Goal: Information Seeking & Learning: Learn about a topic

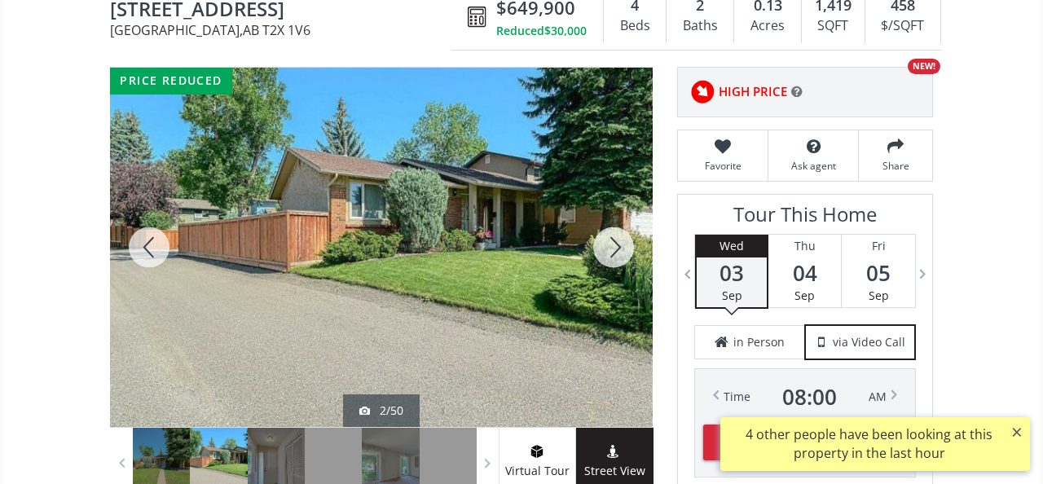
click at [611, 233] on div at bounding box center [614, 247] width 78 height 359
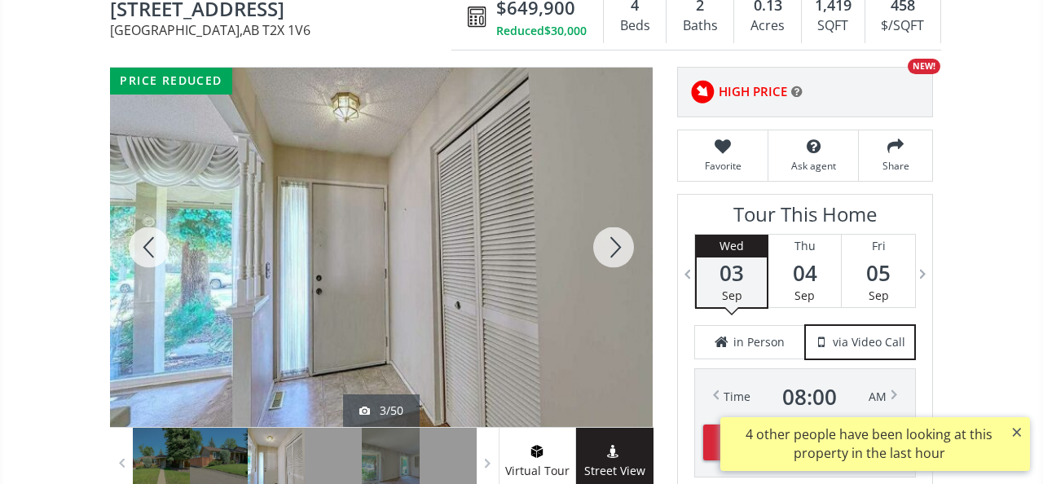
click at [611, 233] on div at bounding box center [614, 247] width 78 height 359
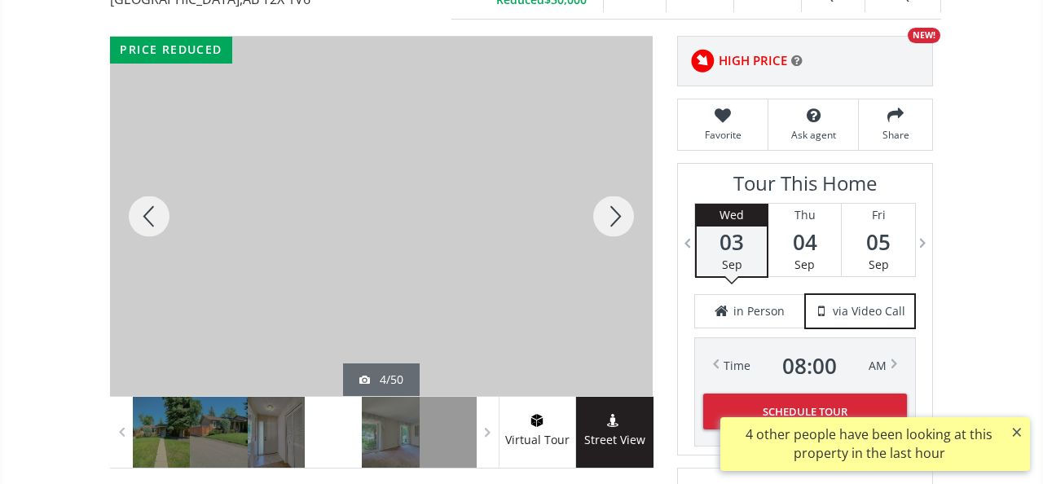
scroll to position [219, 0]
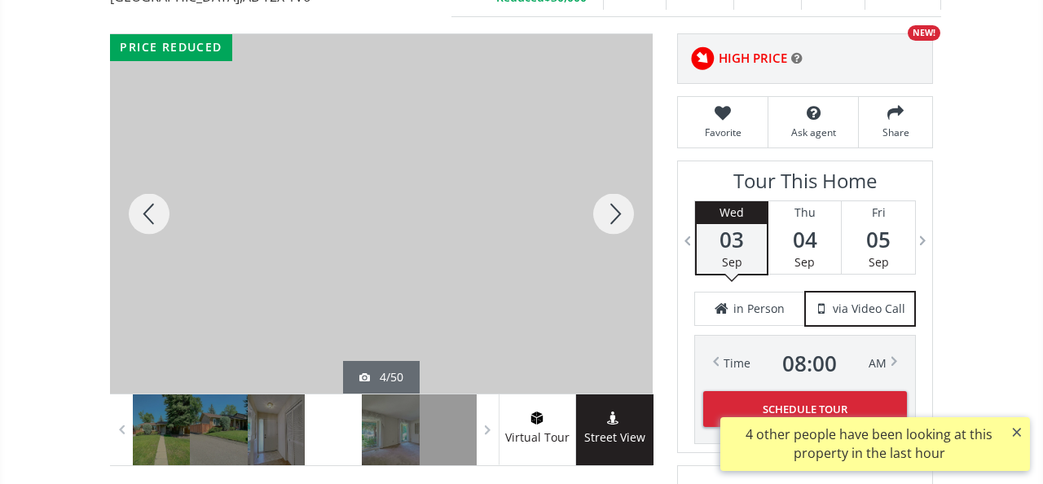
click at [613, 198] on div at bounding box center [614, 213] width 78 height 359
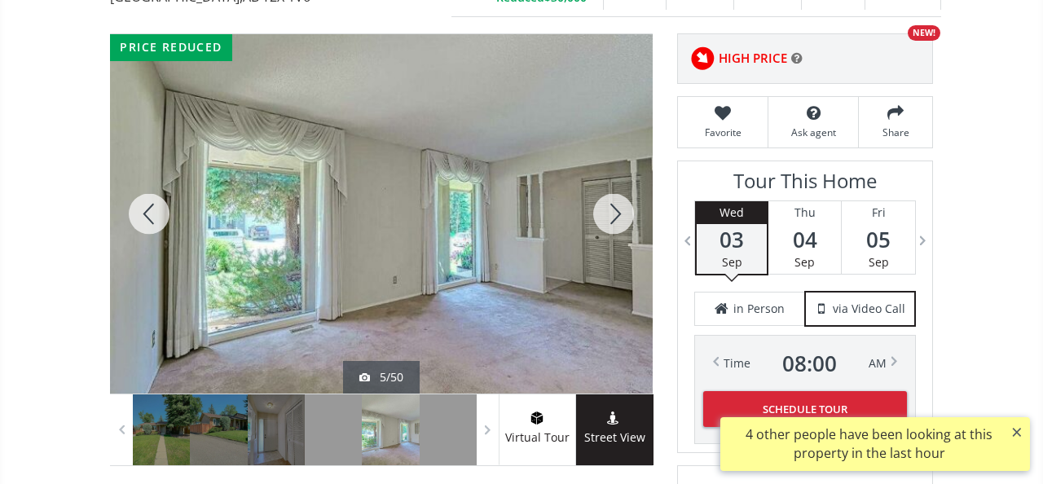
click at [613, 197] on div at bounding box center [614, 213] width 78 height 359
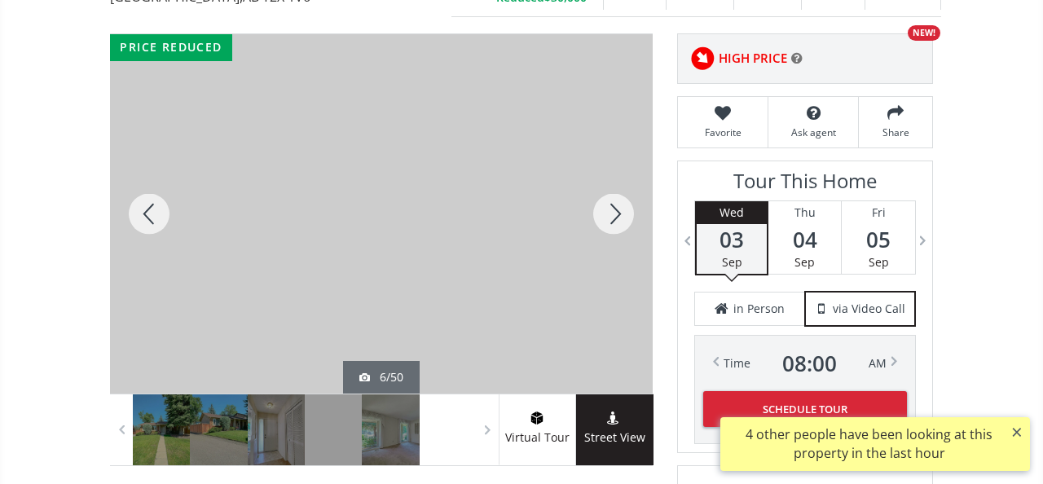
click at [613, 197] on div at bounding box center [614, 213] width 78 height 359
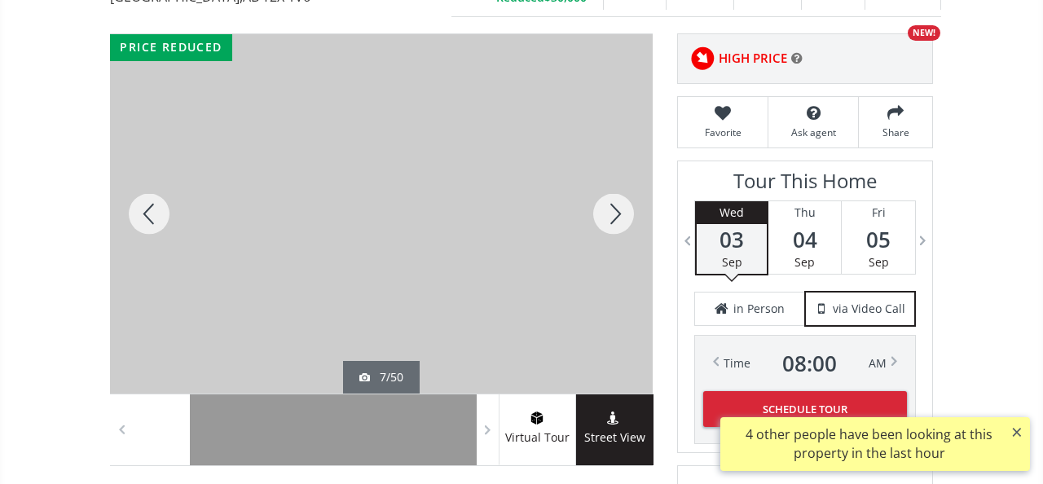
click at [613, 197] on div at bounding box center [614, 213] width 78 height 359
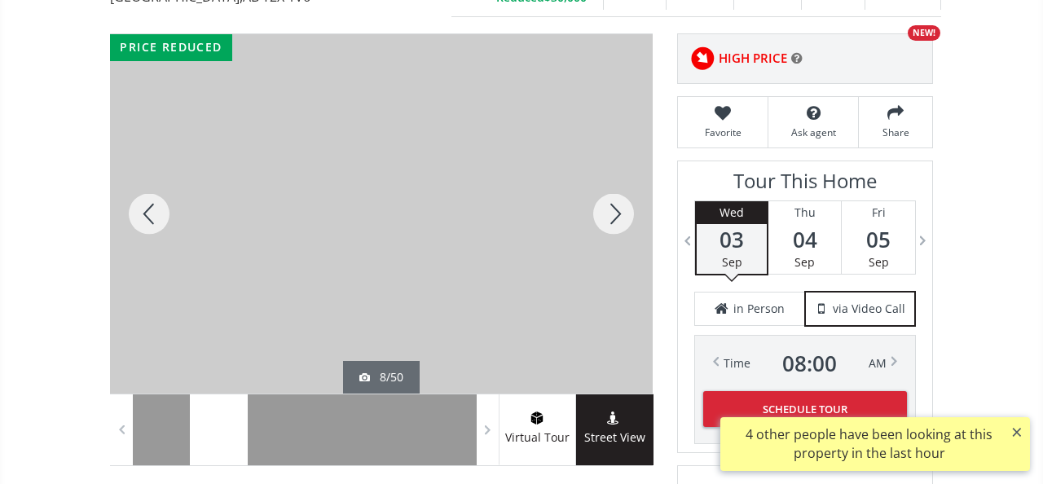
click at [612, 197] on div at bounding box center [614, 213] width 78 height 359
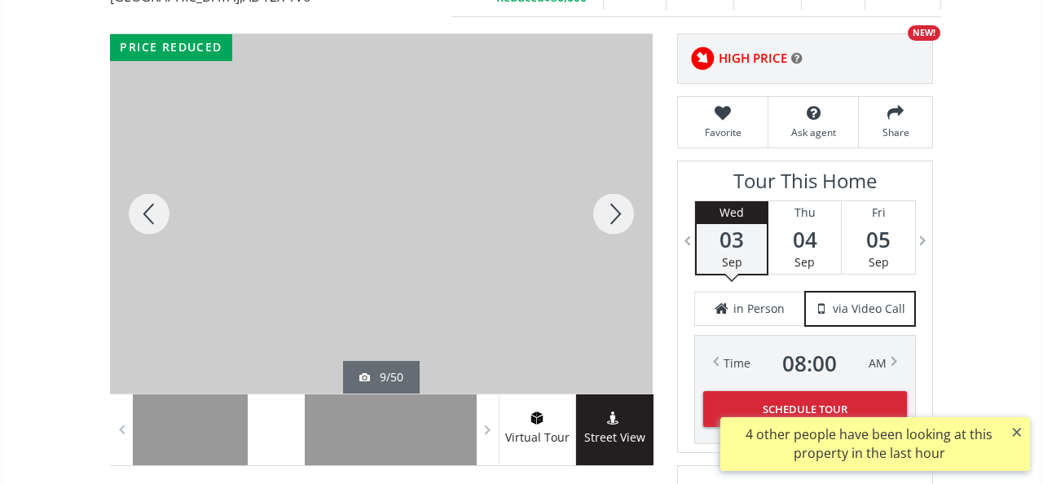
click at [612, 198] on div at bounding box center [614, 213] width 78 height 359
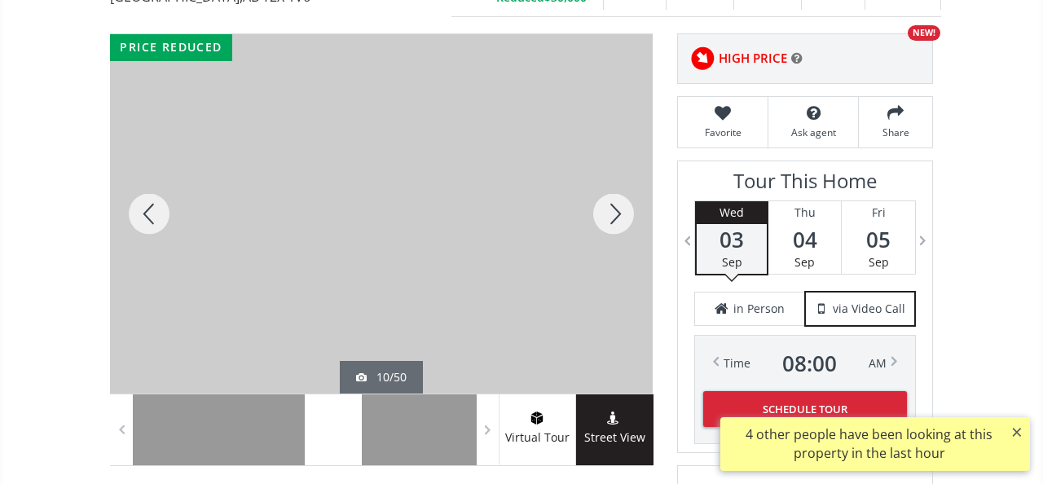
click at [612, 199] on div at bounding box center [614, 213] width 78 height 359
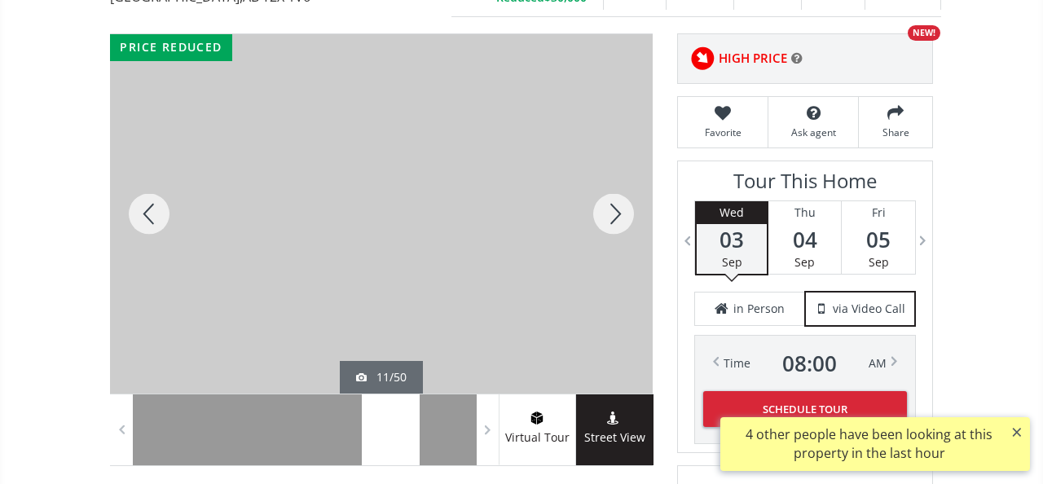
click at [612, 199] on div at bounding box center [614, 213] width 78 height 359
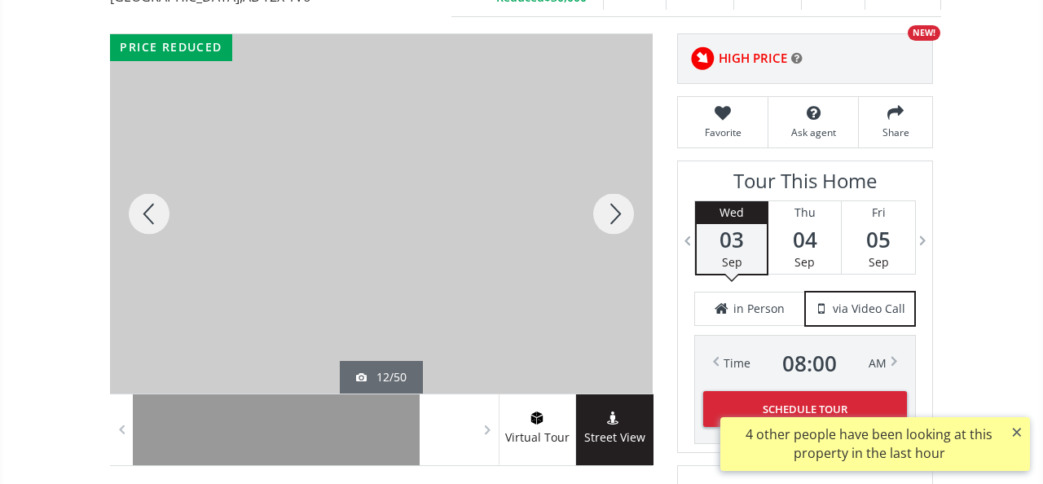
click at [612, 199] on div at bounding box center [614, 213] width 78 height 359
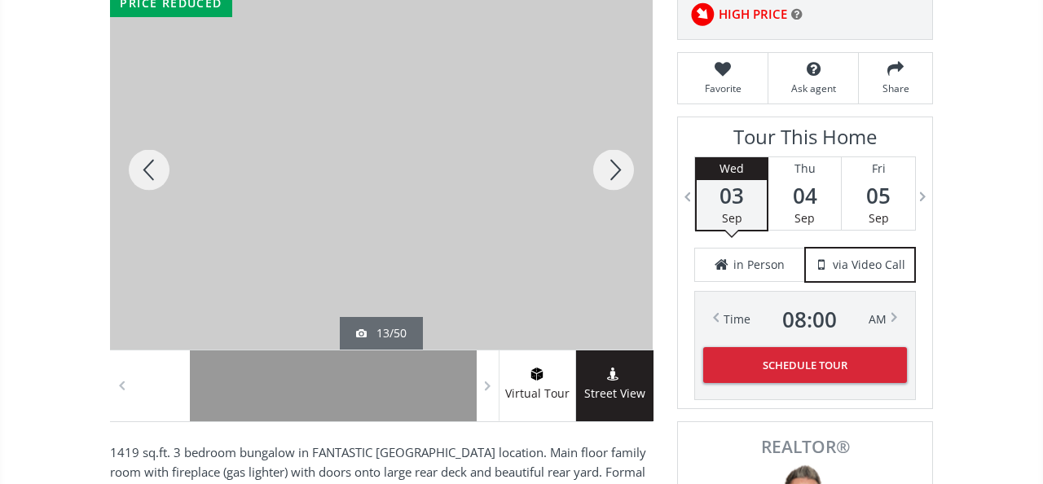
scroll to position [266, 0]
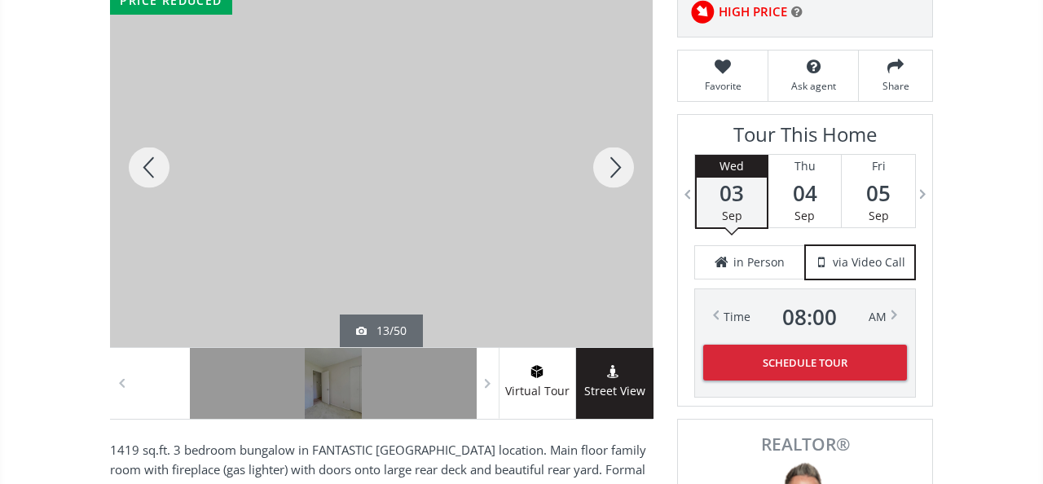
click at [620, 143] on div at bounding box center [614, 167] width 78 height 359
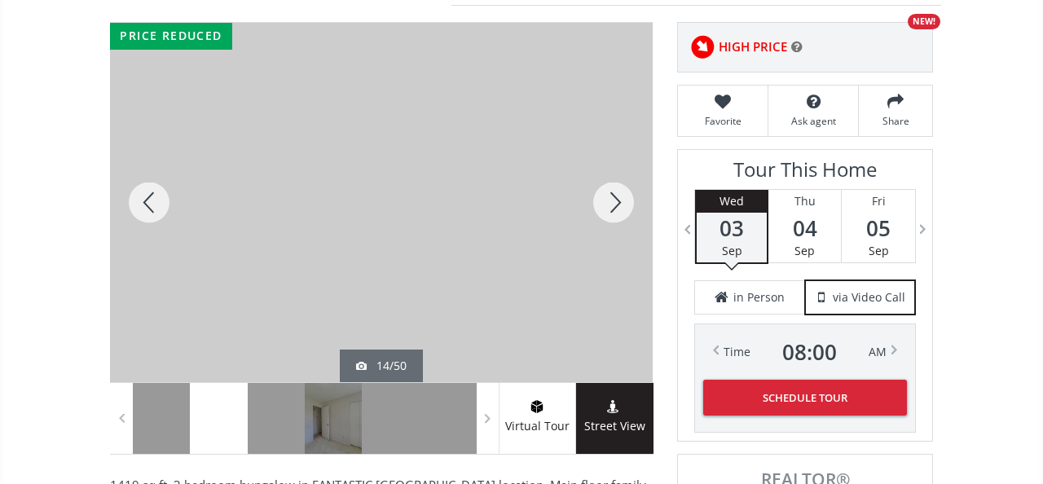
scroll to position [224, 0]
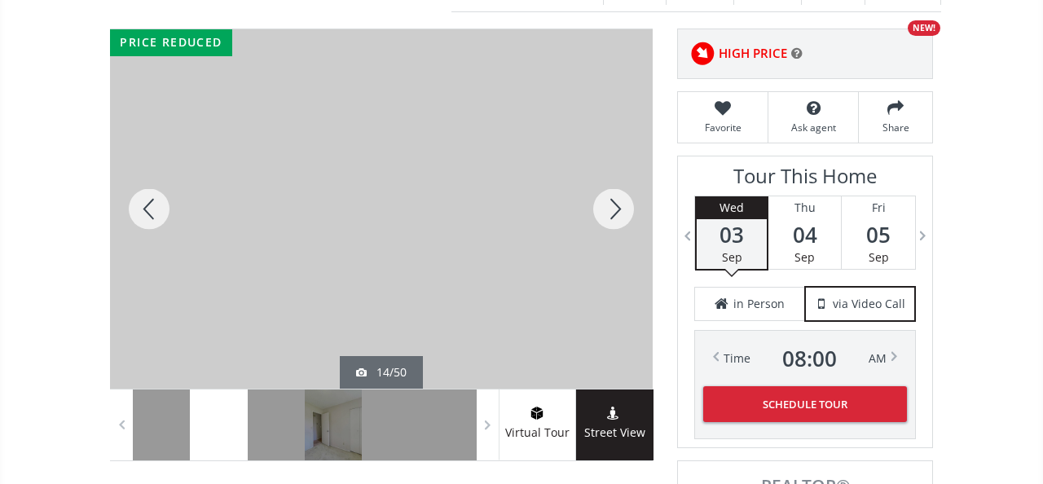
click at [617, 189] on div at bounding box center [614, 208] width 78 height 359
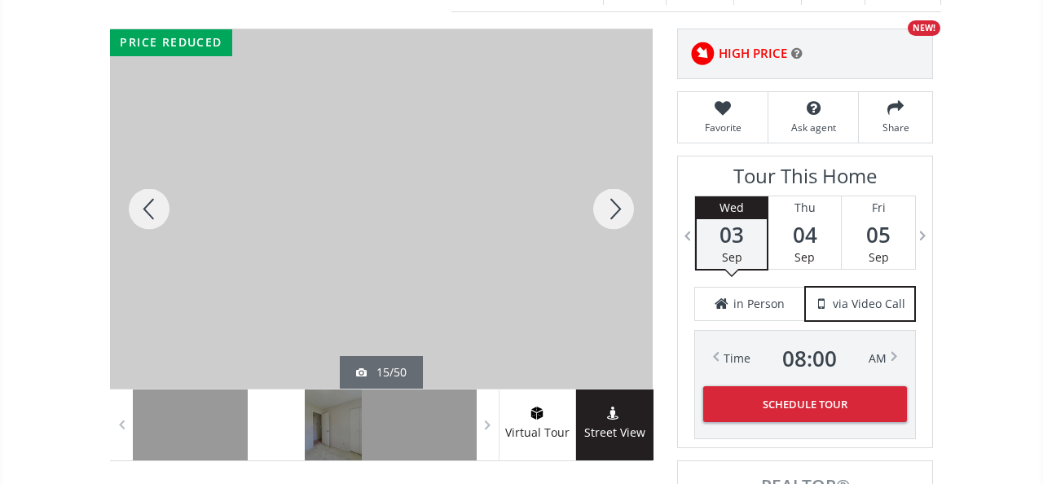
click at [618, 190] on div at bounding box center [614, 208] width 78 height 359
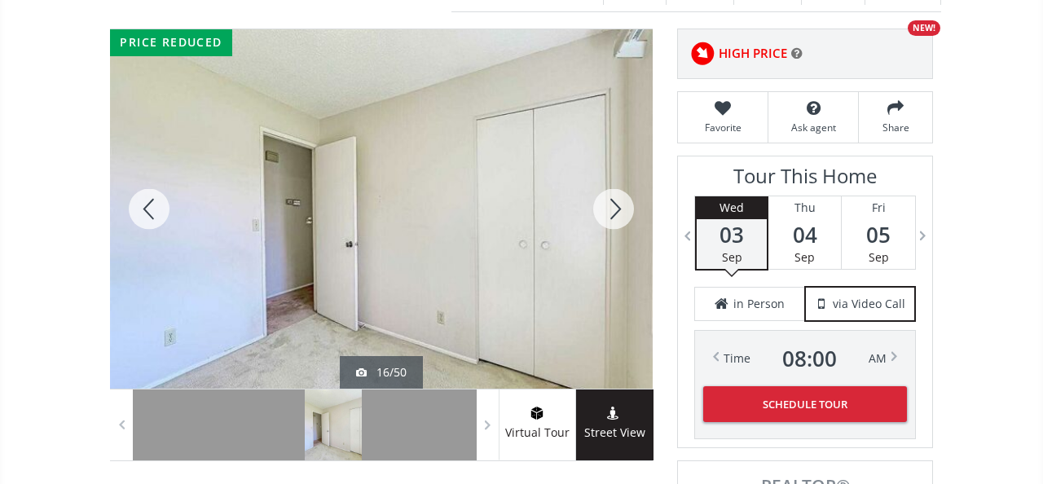
click at [618, 190] on div at bounding box center [614, 208] width 78 height 359
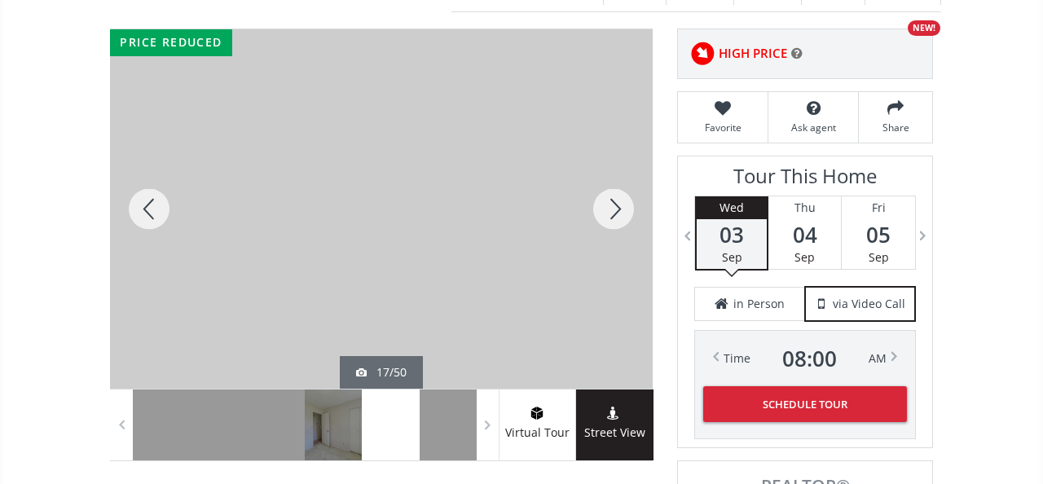
click at [618, 190] on div at bounding box center [614, 208] width 78 height 359
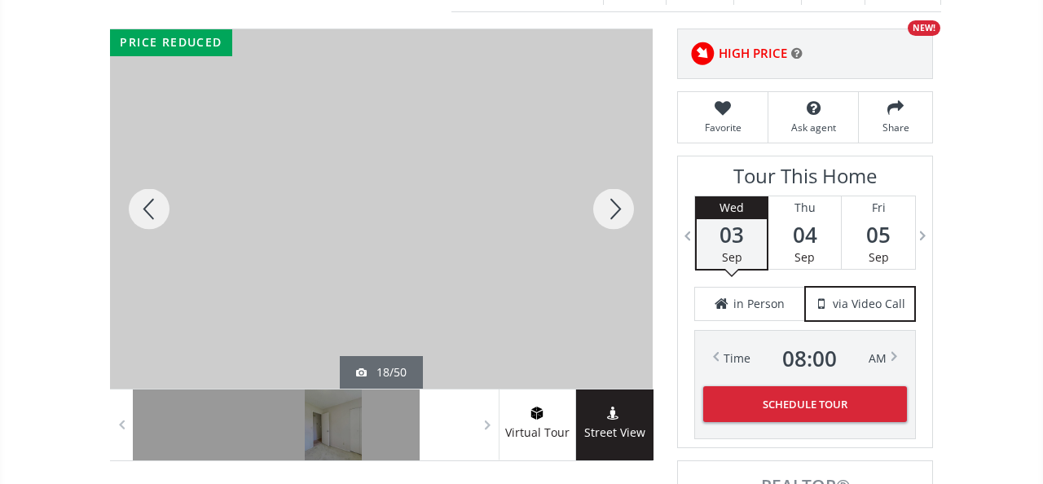
click at [618, 190] on div at bounding box center [614, 208] width 78 height 359
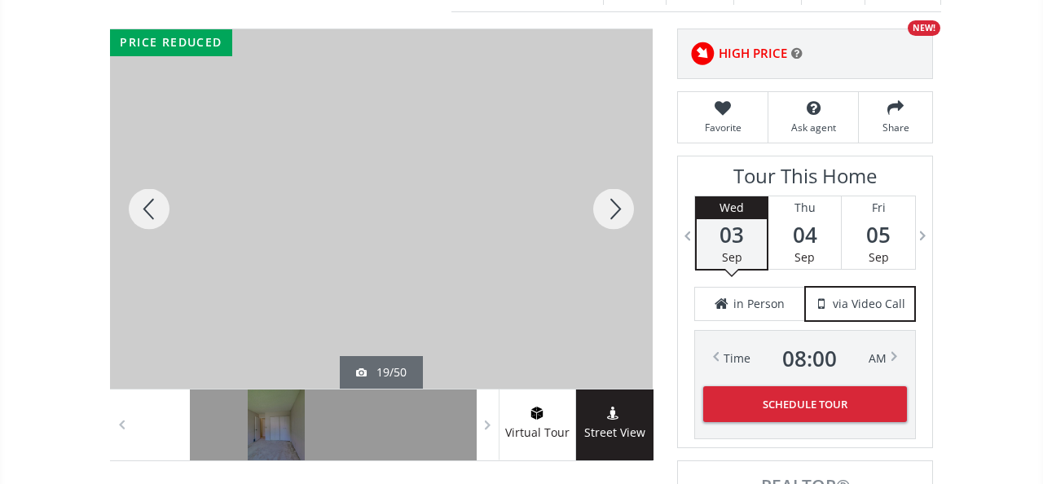
click at [618, 190] on div at bounding box center [614, 208] width 78 height 359
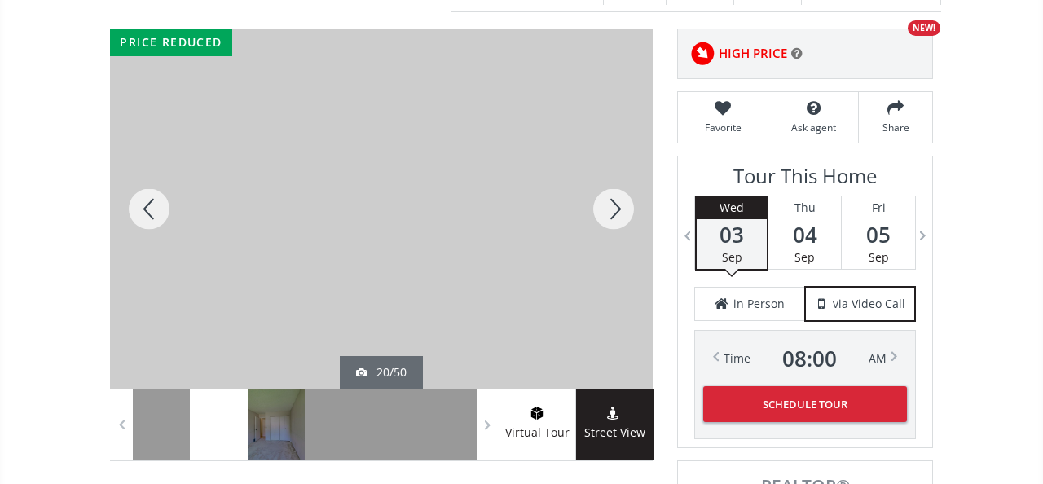
click at [618, 190] on div at bounding box center [614, 208] width 78 height 359
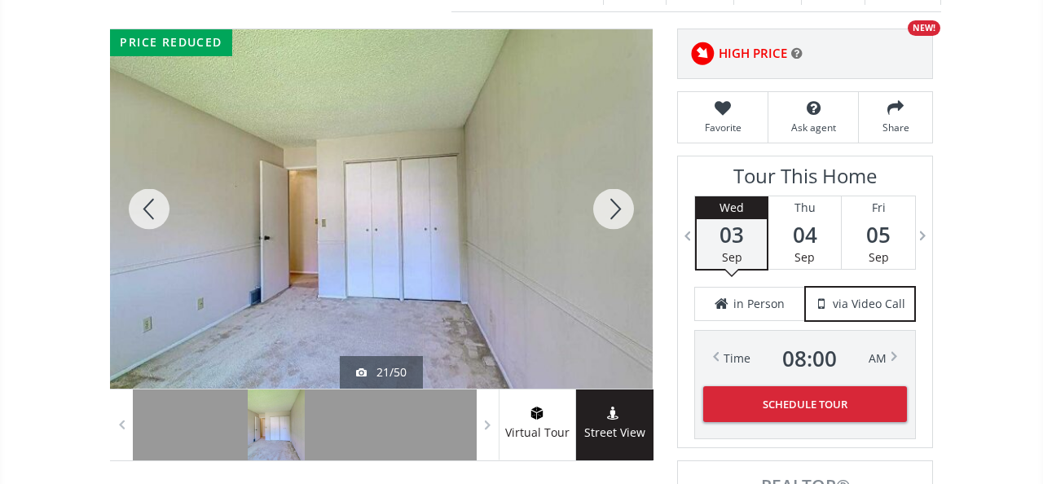
click at [618, 190] on div at bounding box center [614, 208] width 78 height 359
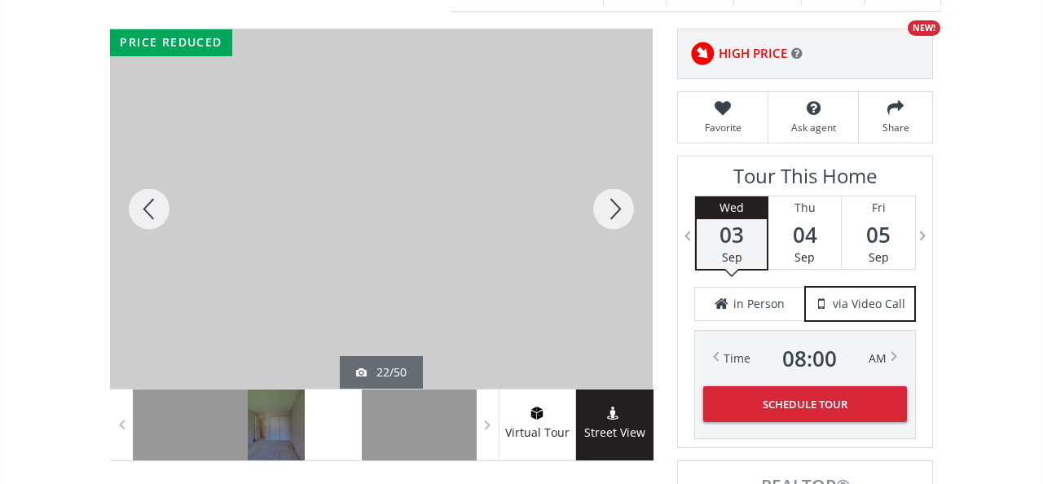
click at [618, 190] on div at bounding box center [614, 208] width 78 height 359
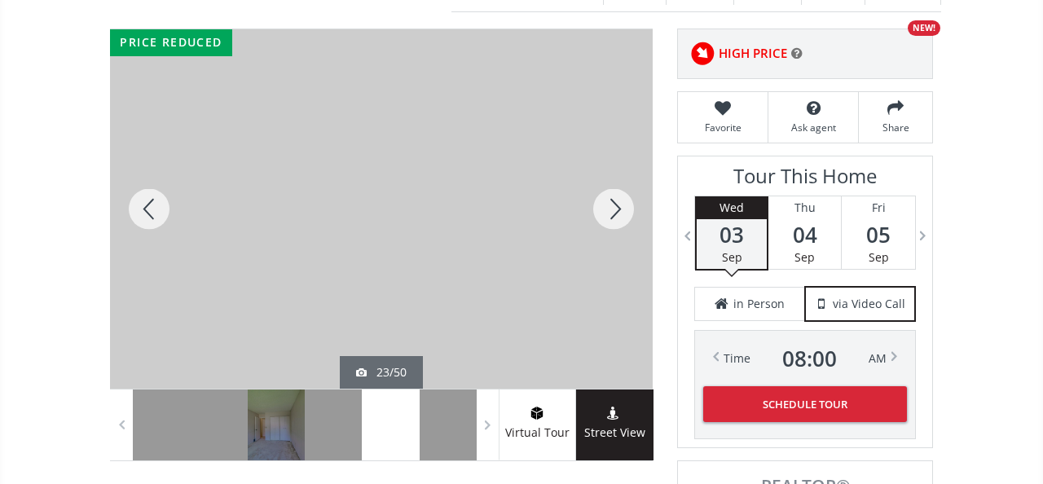
click at [618, 190] on div at bounding box center [614, 208] width 78 height 359
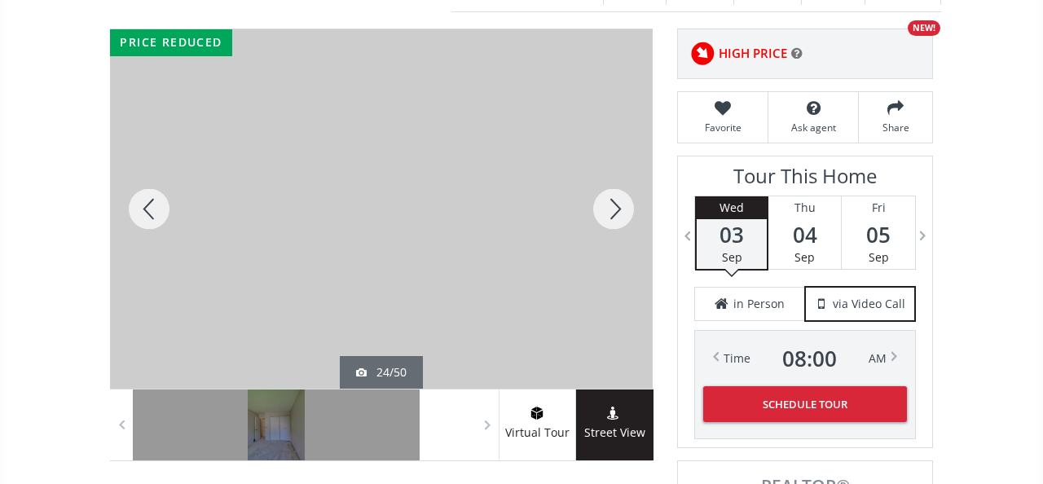
click at [618, 190] on div at bounding box center [614, 208] width 78 height 359
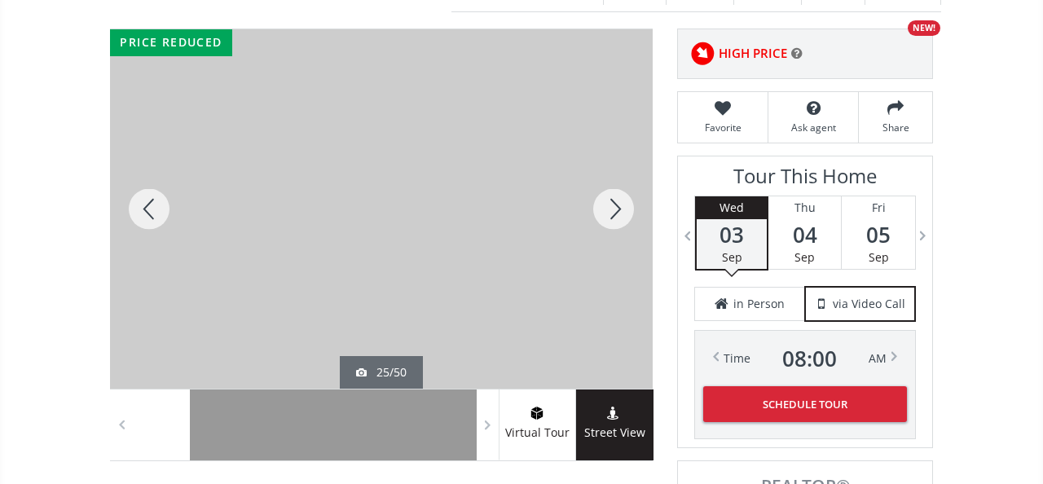
click at [618, 190] on div at bounding box center [614, 208] width 78 height 359
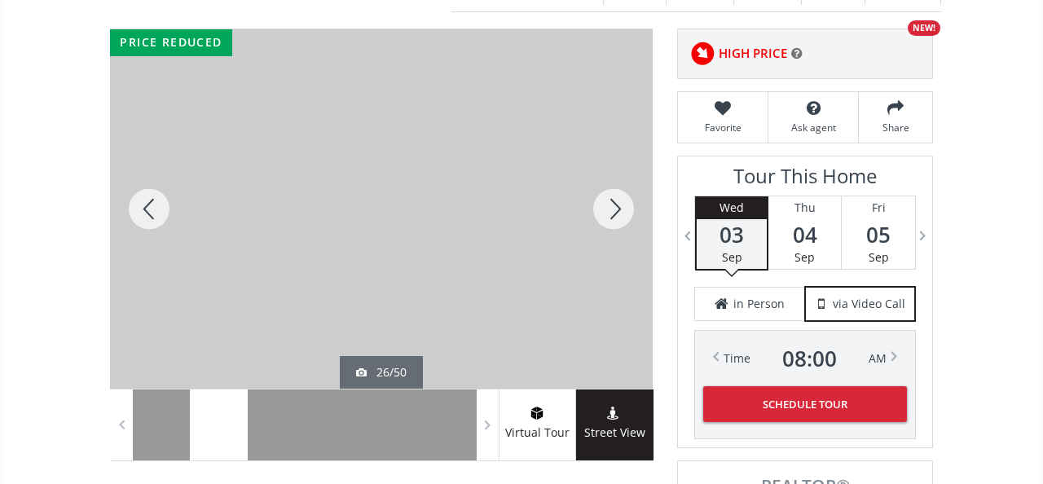
click at [618, 190] on div at bounding box center [614, 208] width 78 height 359
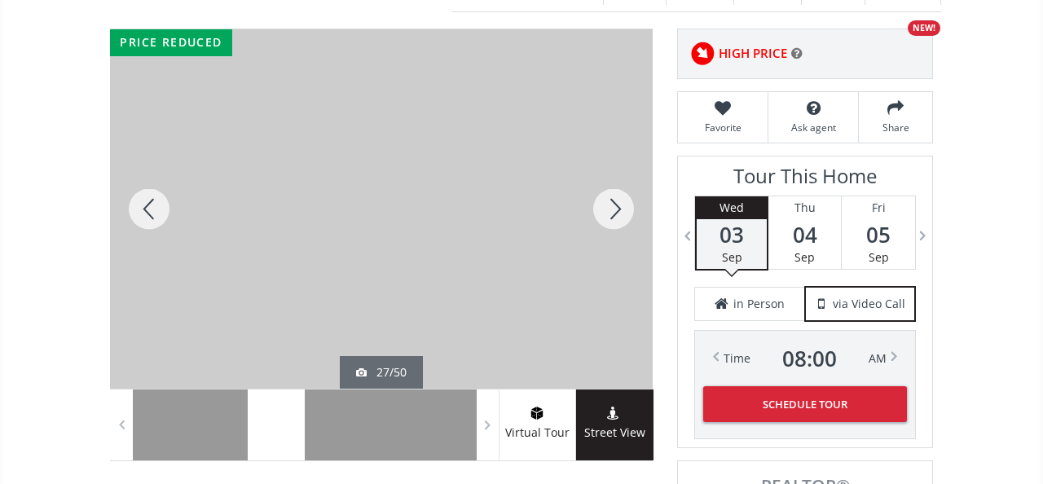
click at [618, 190] on div at bounding box center [614, 208] width 78 height 359
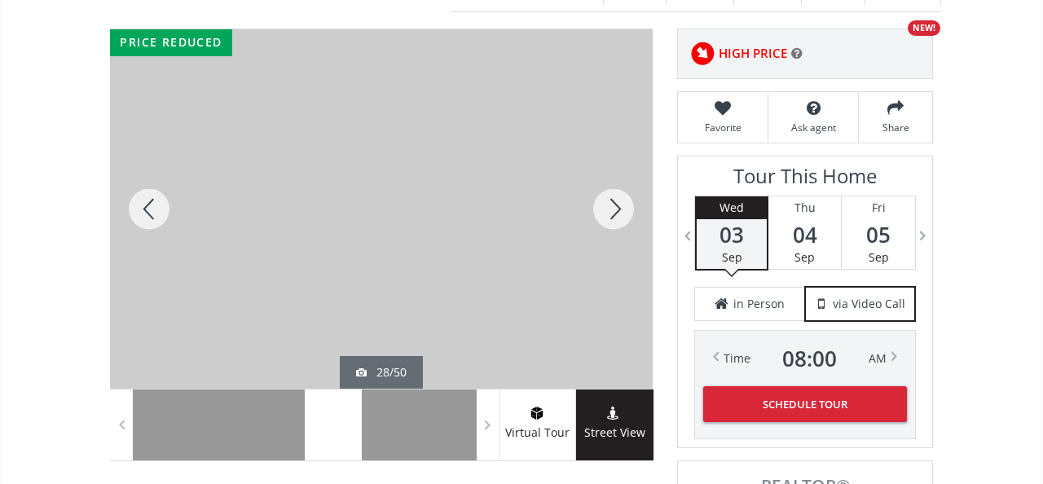
click at [618, 190] on div at bounding box center [614, 208] width 78 height 359
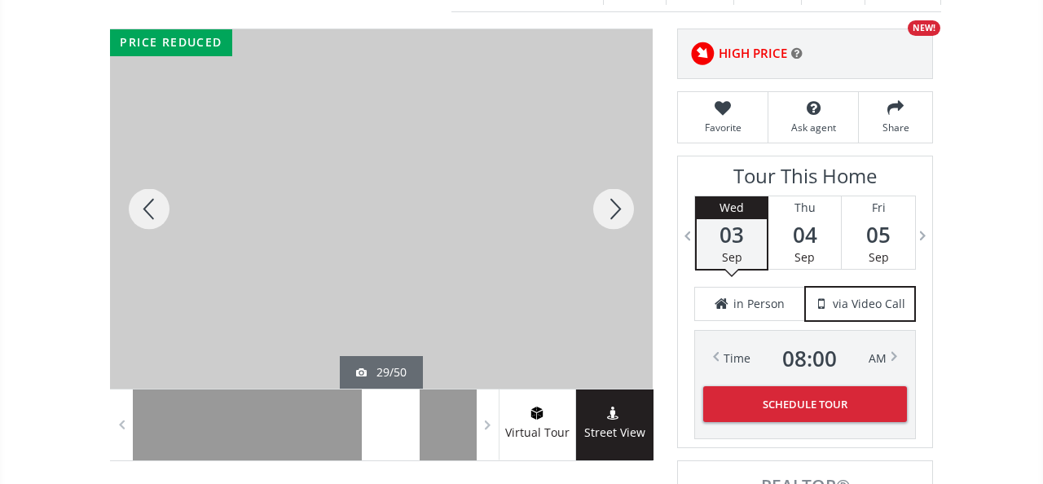
click at [618, 190] on div at bounding box center [614, 208] width 78 height 359
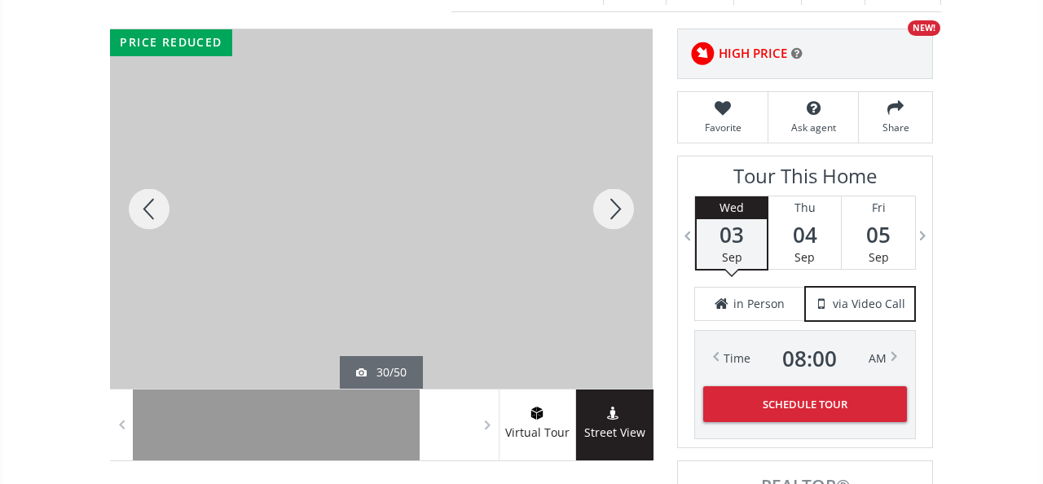
click at [618, 190] on div at bounding box center [614, 208] width 78 height 359
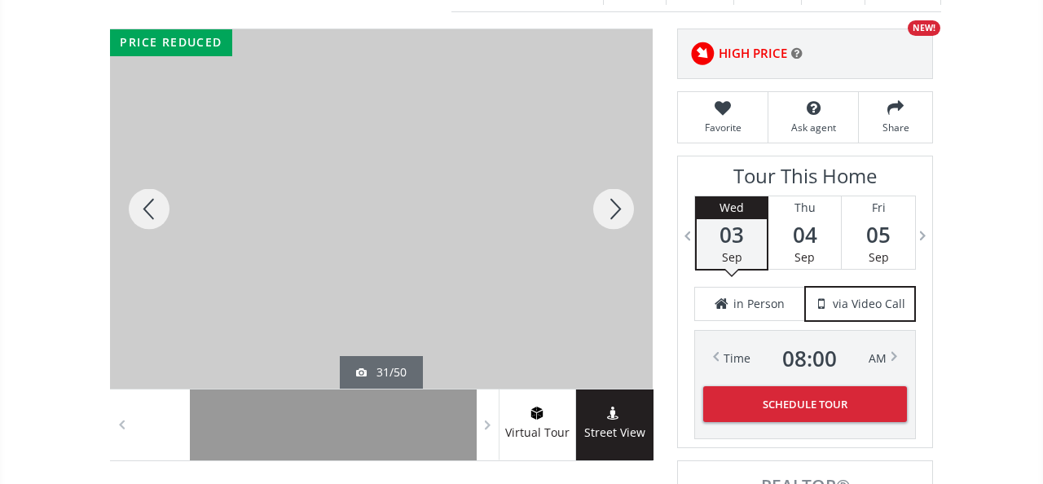
click at [618, 190] on div at bounding box center [614, 208] width 78 height 359
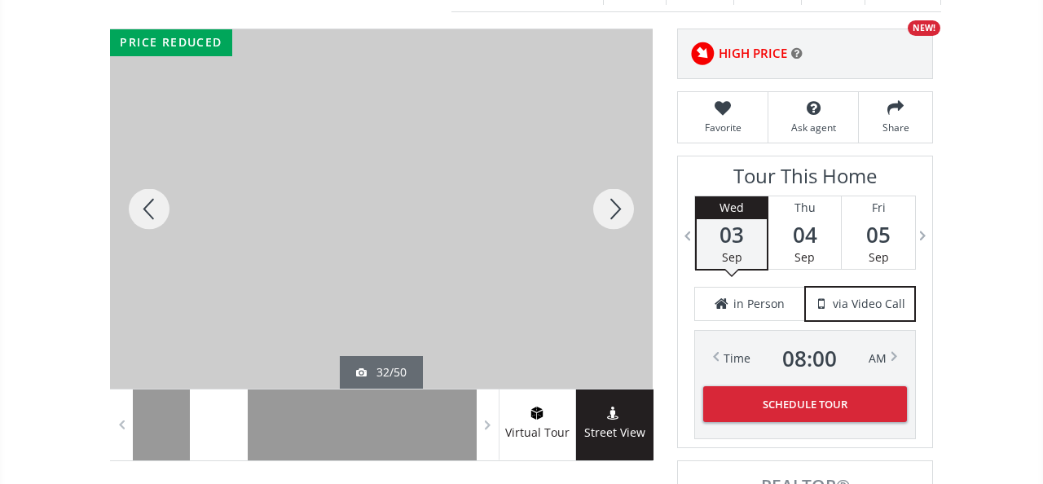
click at [618, 190] on div at bounding box center [614, 208] width 78 height 359
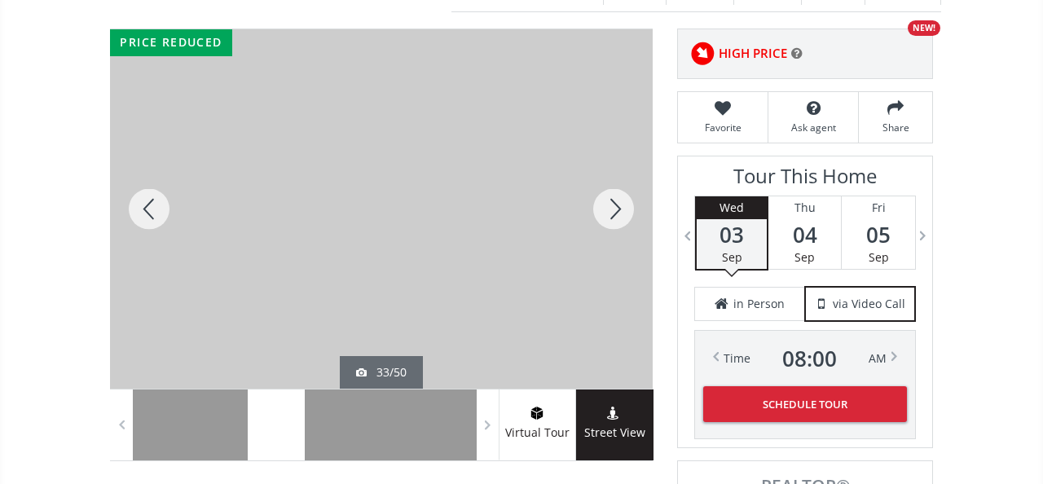
click at [618, 190] on div at bounding box center [614, 208] width 78 height 359
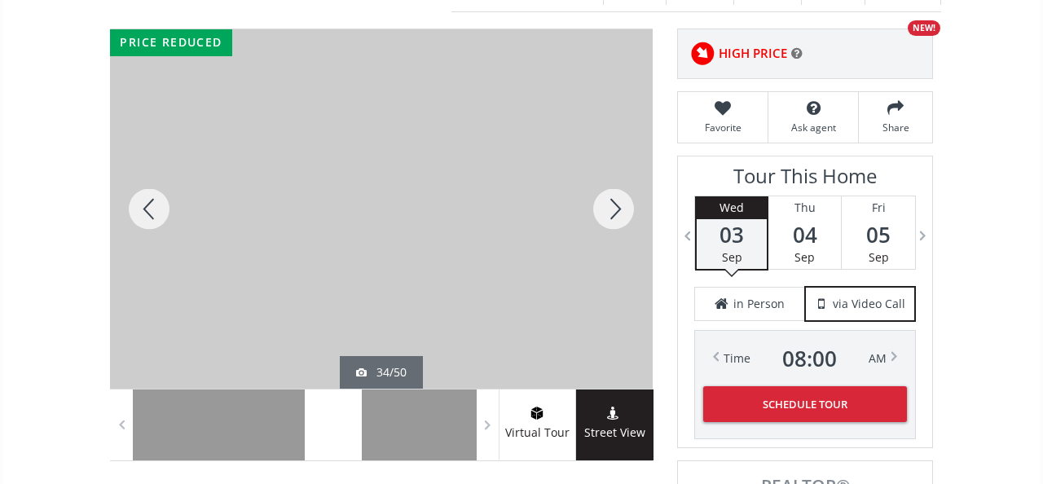
click at [618, 190] on div at bounding box center [614, 208] width 78 height 359
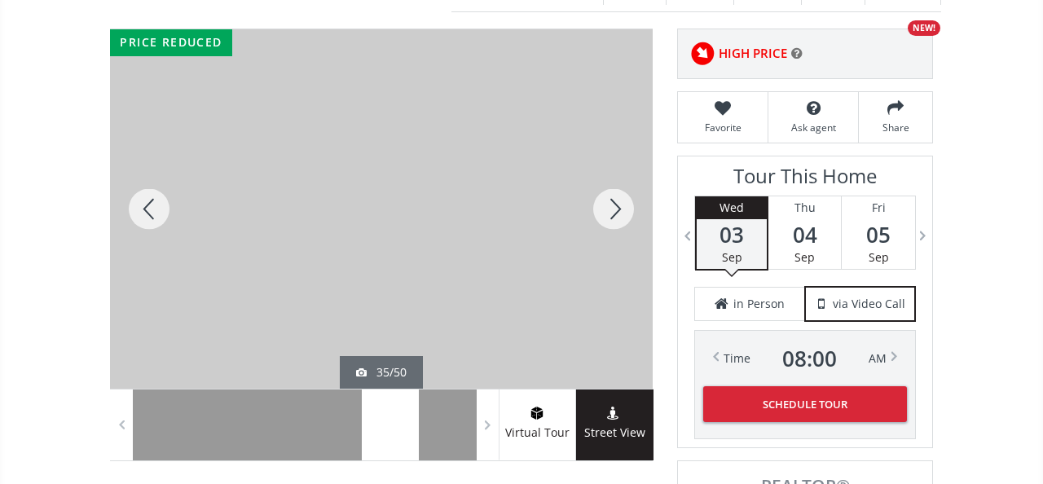
click at [618, 190] on div at bounding box center [614, 208] width 78 height 359
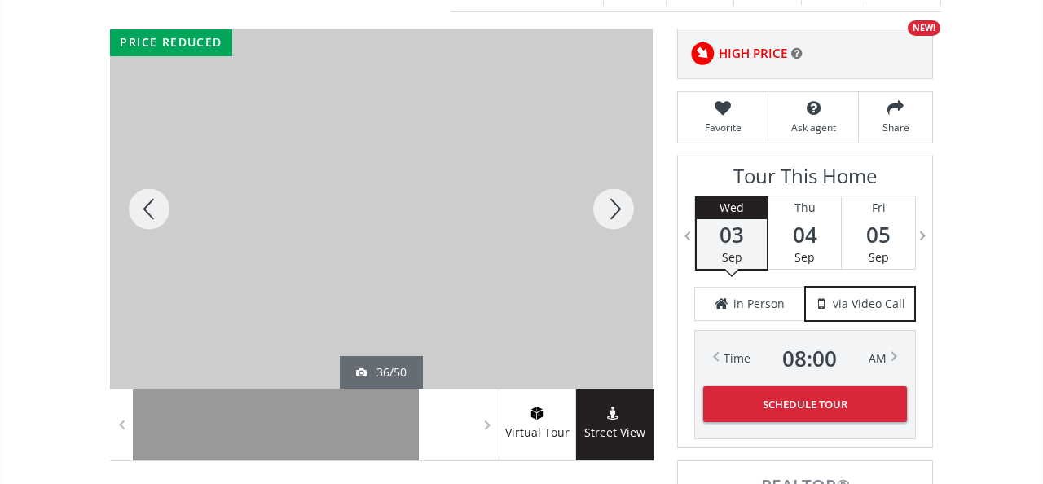
click at [618, 190] on div at bounding box center [614, 208] width 78 height 359
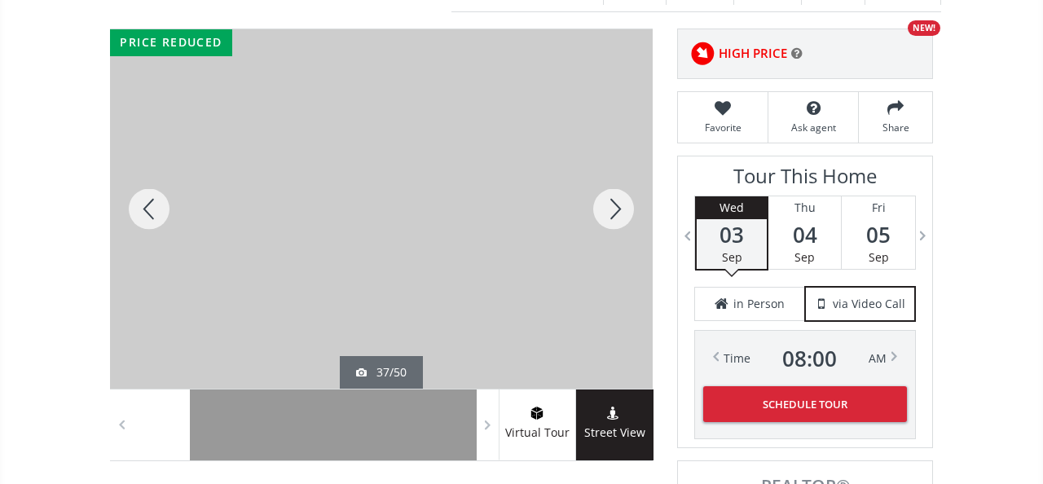
click at [618, 190] on div at bounding box center [614, 208] width 78 height 359
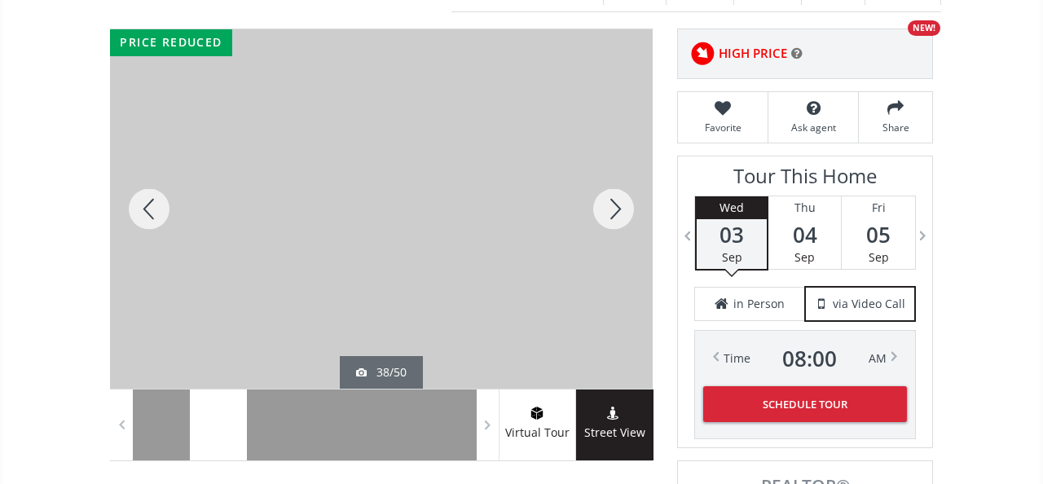
click at [618, 190] on div at bounding box center [614, 208] width 78 height 359
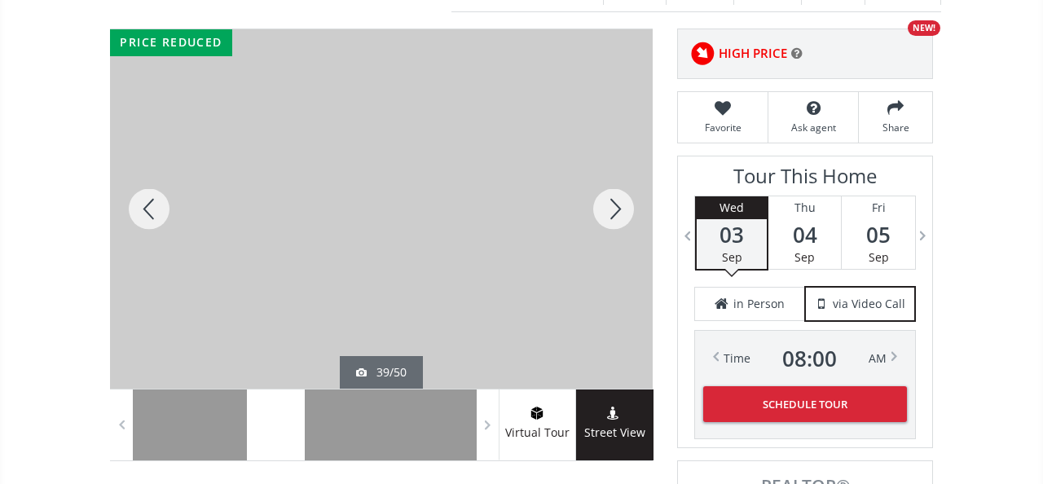
click at [618, 190] on div at bounding box center [614, 208] width 78 height 359
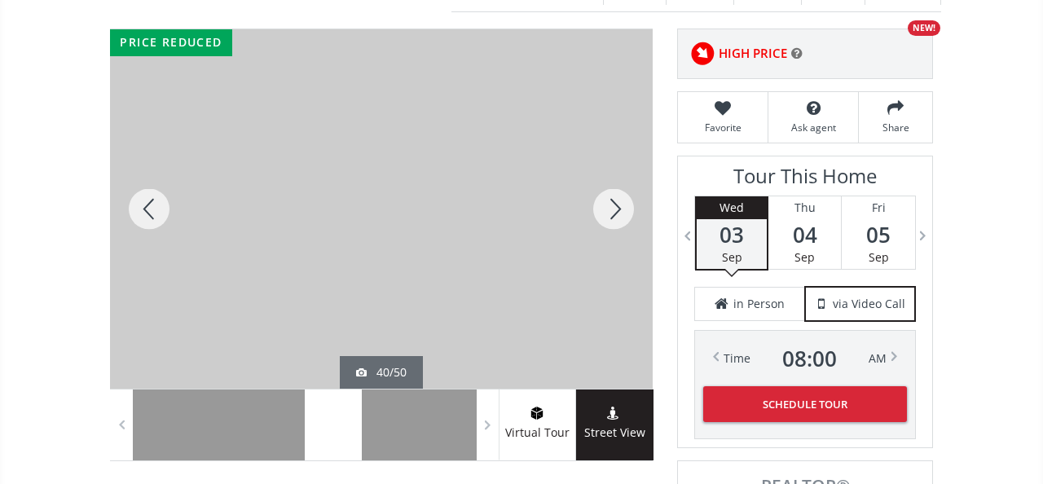
click at [618, 190] on div at bounding box center [614, 208] width 78 height 359
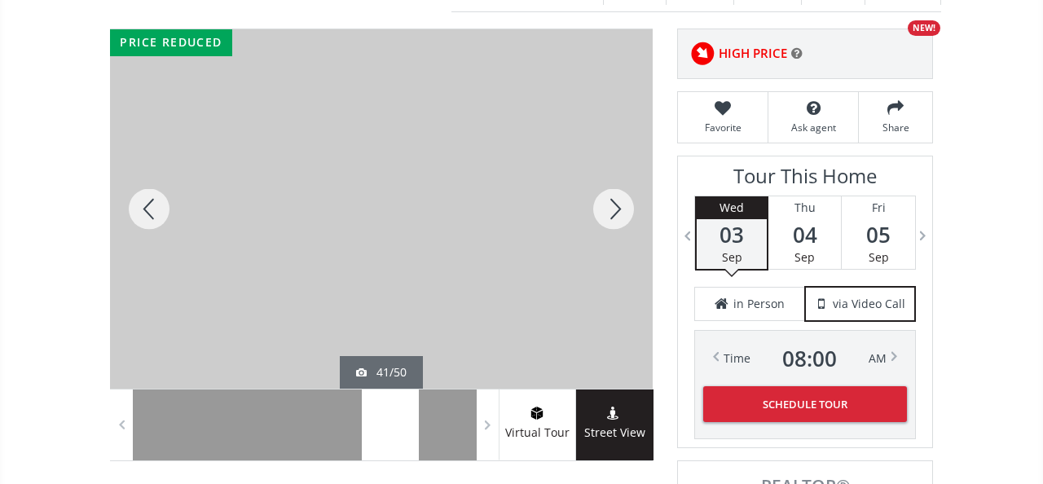
click at [618, 190] on div at bounding box center [614, 208] width 78 height 359
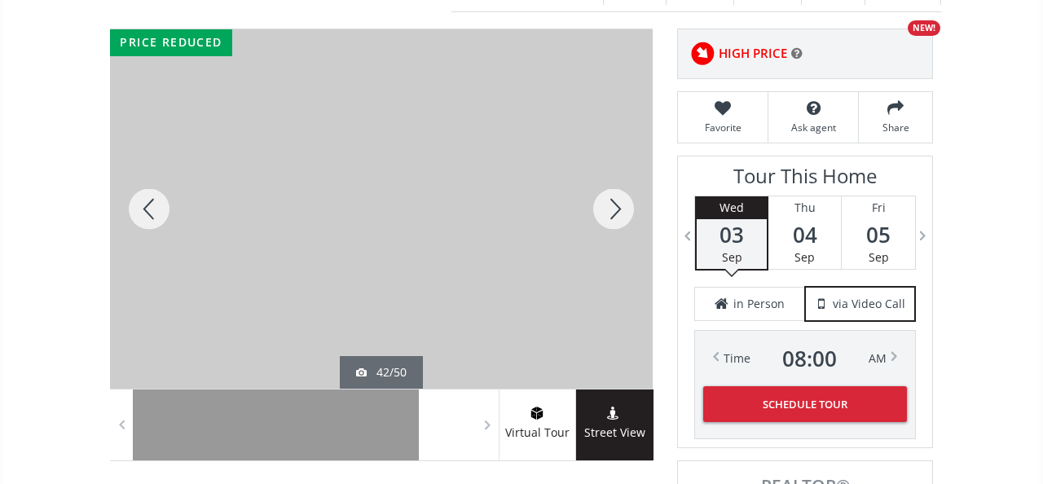
click at [619, 191] on div at bounding box center [614, 208] width 78 height 359
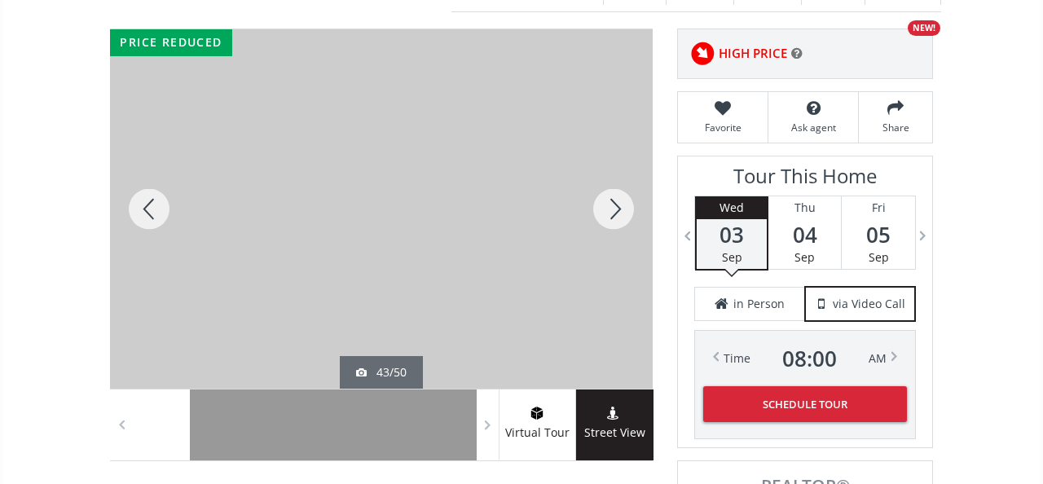
click at [619, 191] on div at bounding box center [614, 208] width 78 height 359
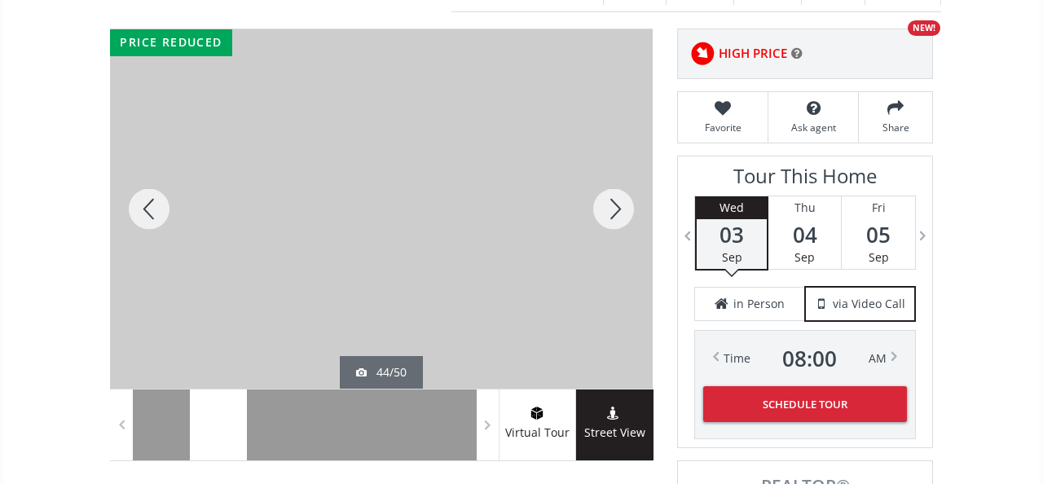
click at [619, 191] on div at bounding box center [614, 208] width 78 height 359
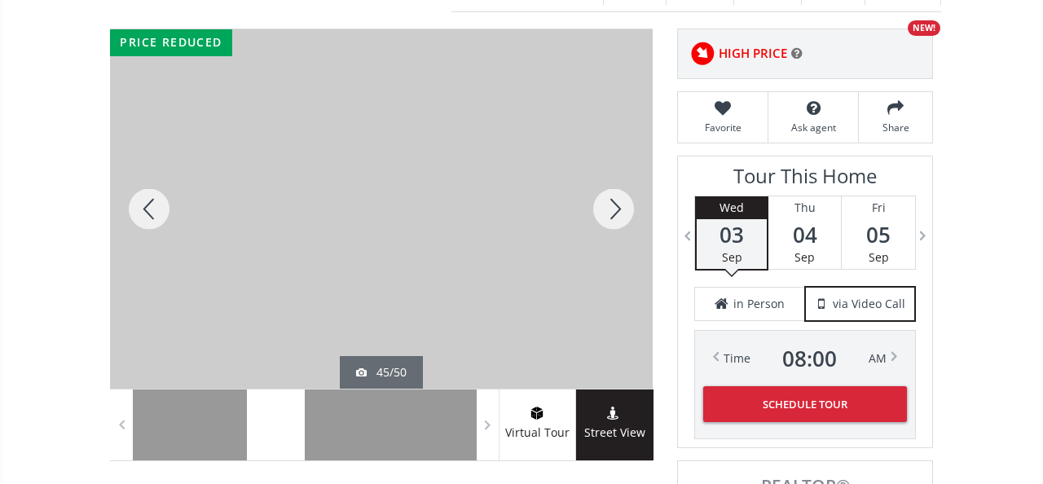
click at [619, 191] on div at bounding box center [614, 208] width 78 height 359
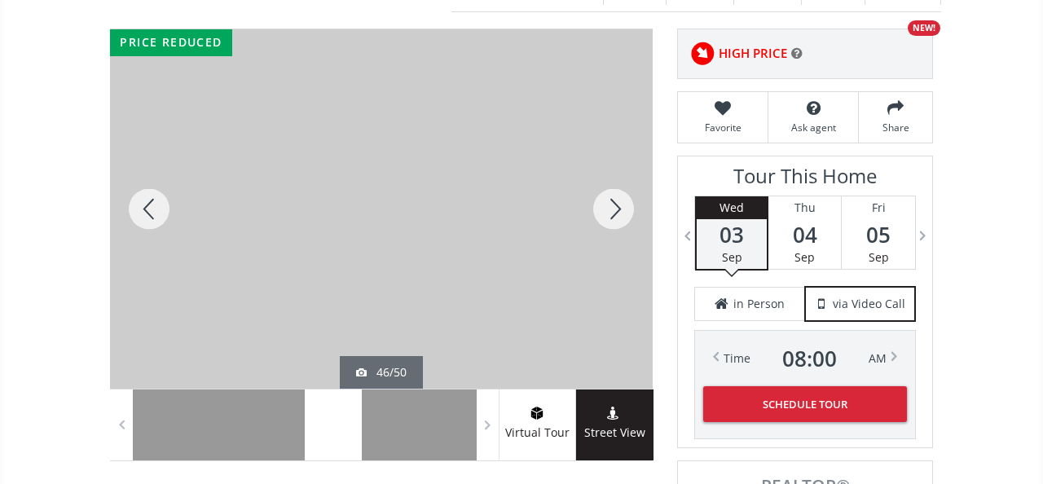
click at [619, 191] on div at bounding box center [614, 208] width 78 height 359
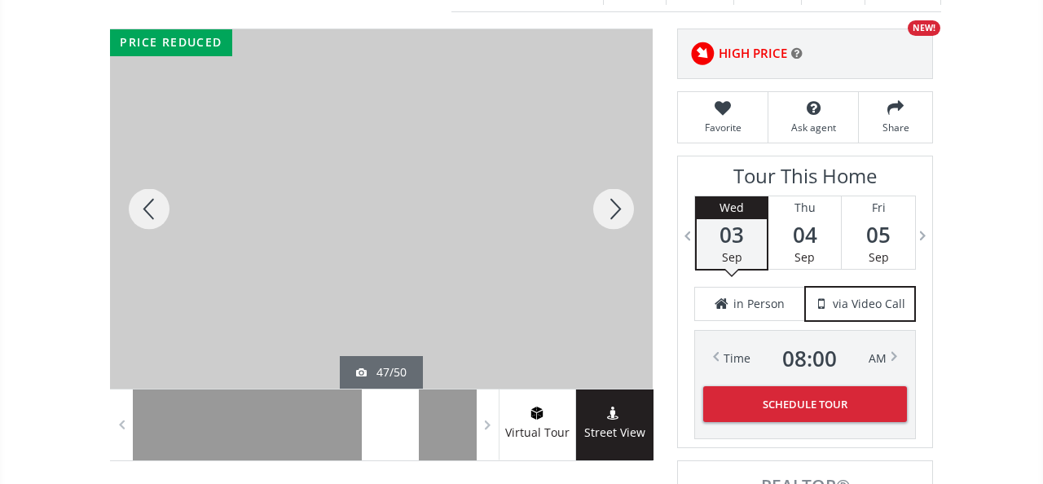
click at [619, 191] on div at bounding box center [614, 208] width 78 height 359
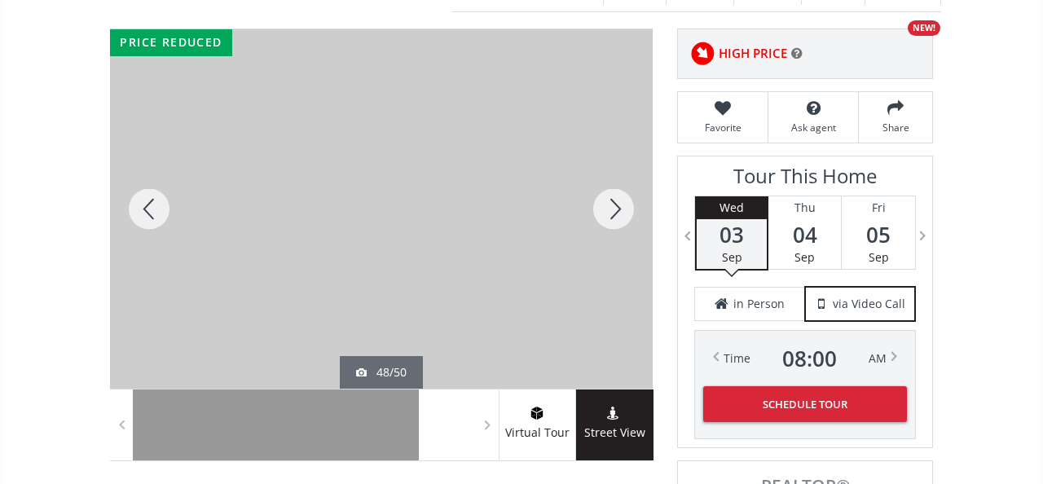
click at [619, 191] on div at bounding box center [614, 208] width 78 height 359
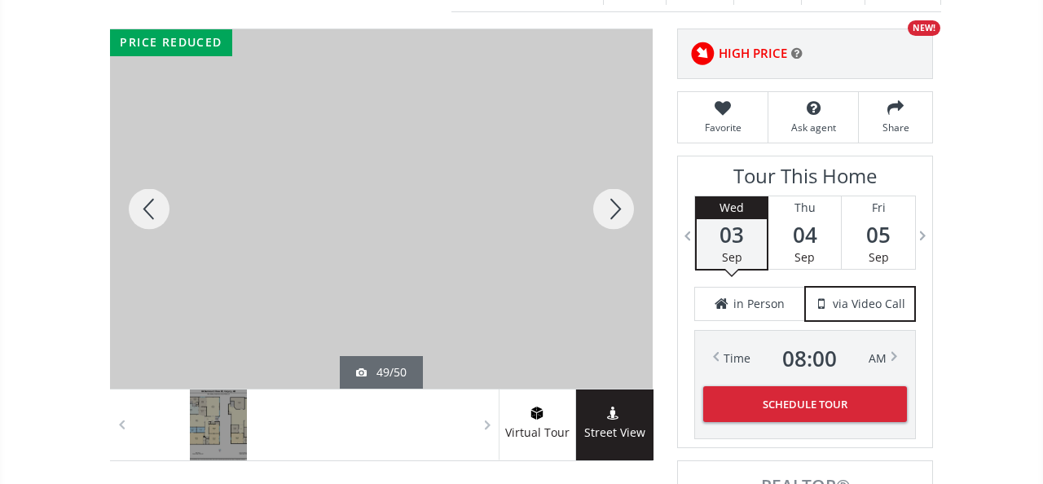
click at [619, 191] on div at bounding box center [614, 208] width 78 height 359
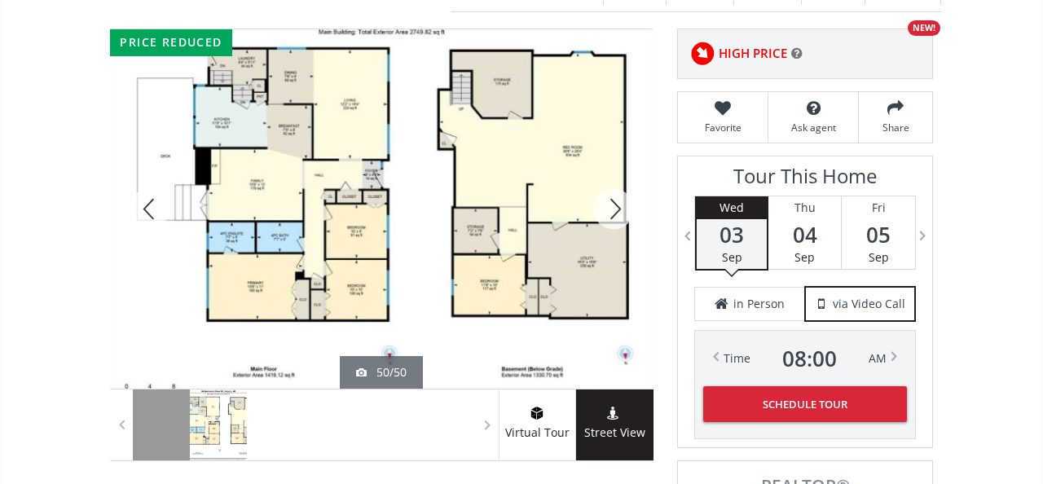
click at [619, 191] on div at bounding box center [614, 208] width 78 height 359
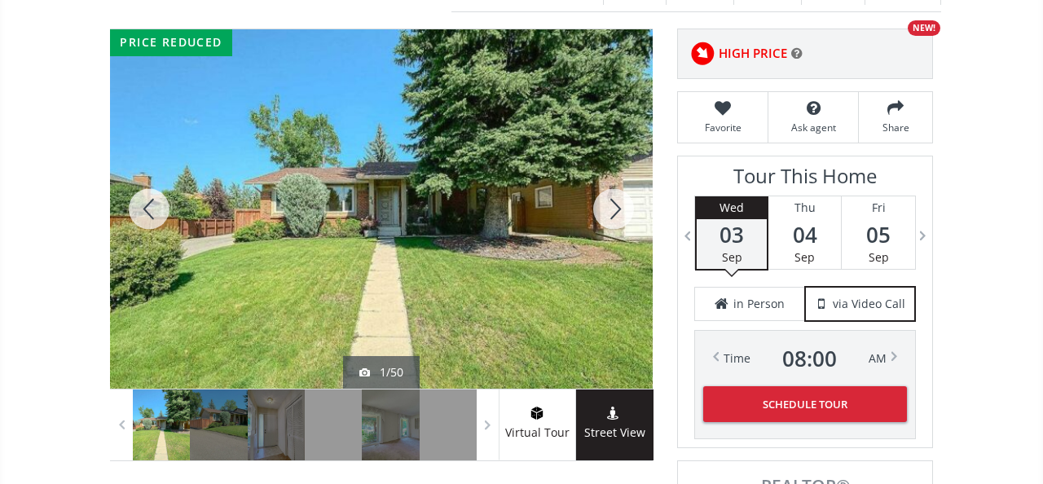
click at [619, 191] on div at bounding box center [614, 208] width 78 height 359
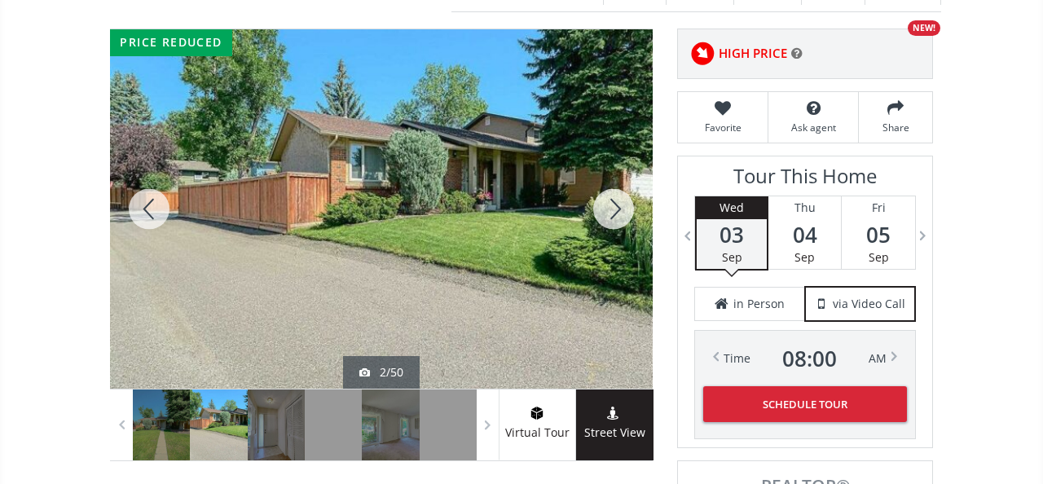
click at [619, 191] on div at bounding box center [614, 208] width 78 height 359
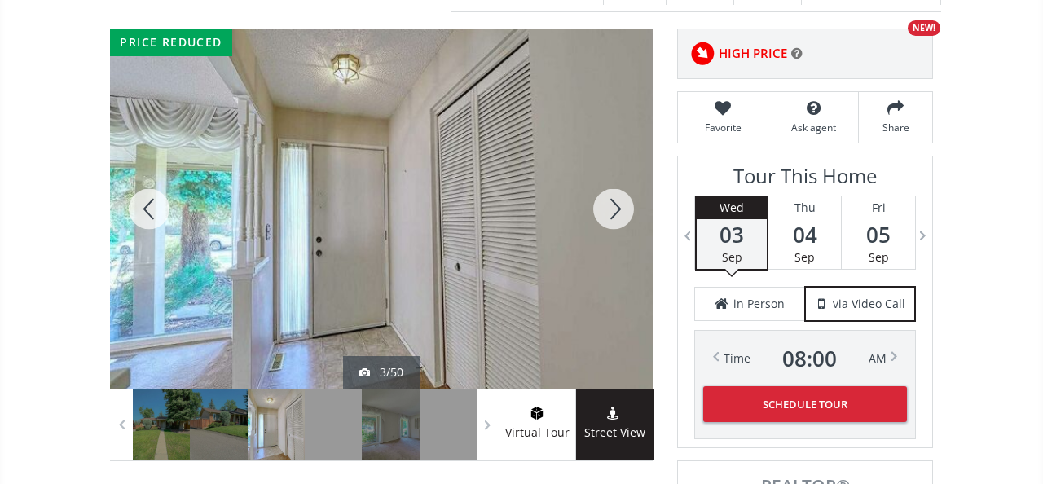
click at [617, 191] on div at bounding box center [614, 208] width 78 height 359
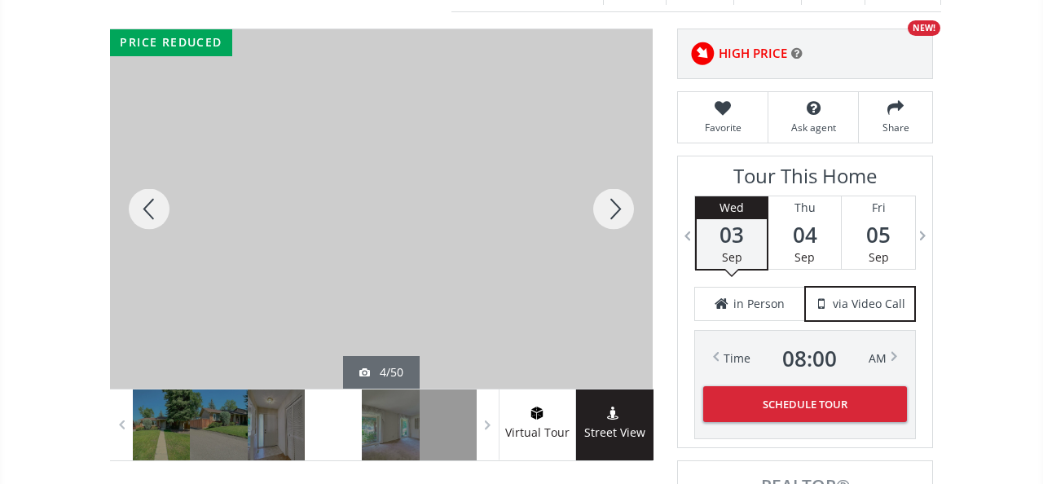
click at [617, 192] on div at bounding box center [614, 208] width 78 height 359
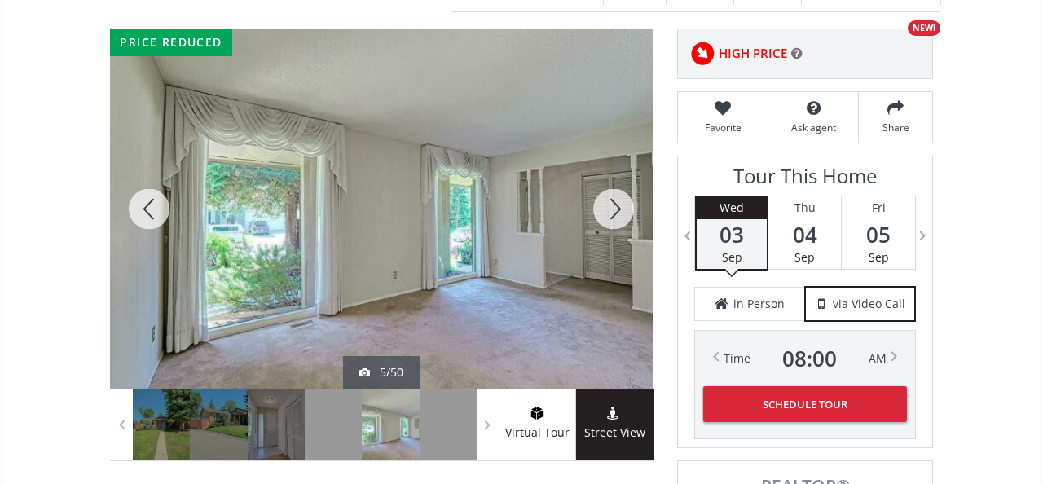
click at [617, 192] on div at bounding box center [614, 208] width 78 height 359
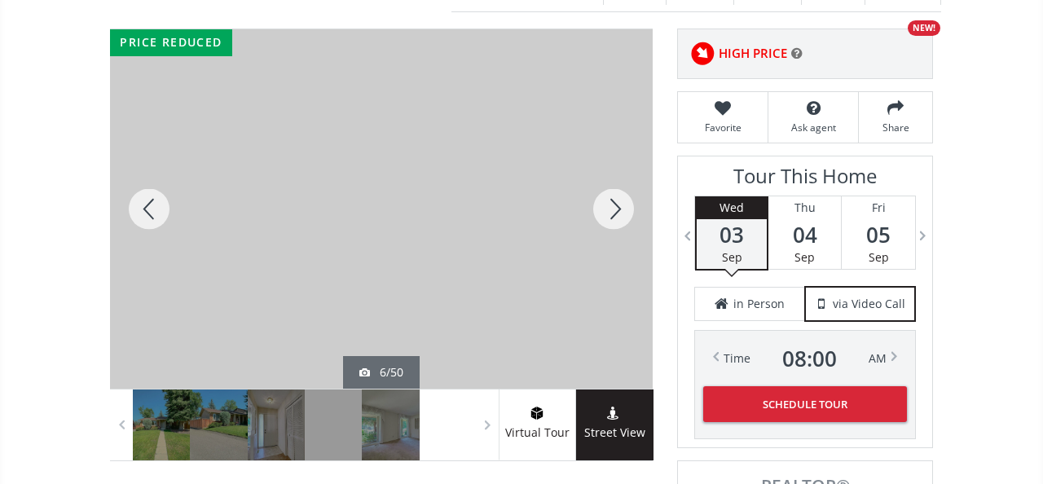
click at [617, 192] on div at bounding box center [614, 208] width 78 height 359
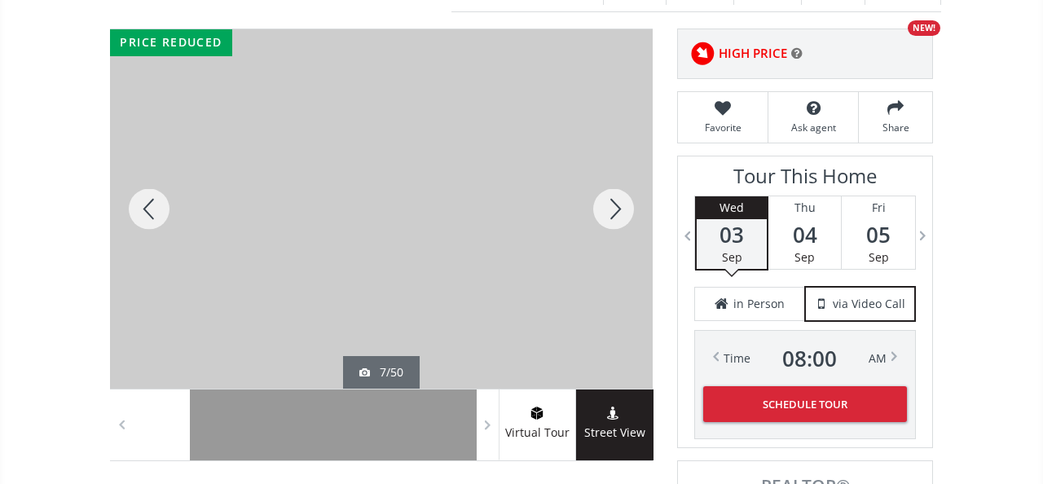
click at [617, 192] on div at bounding box center [614, 208] width 78 height 359
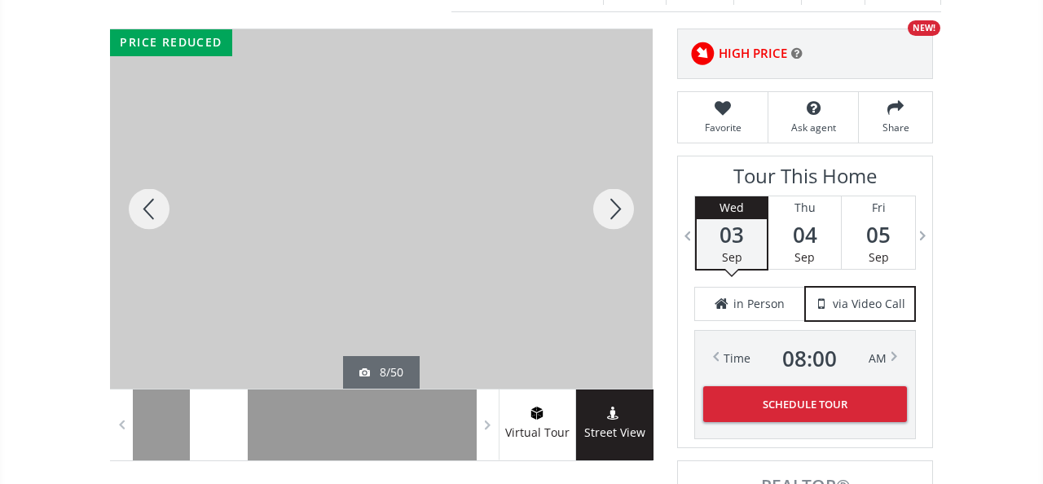
click at [617, 192] on div at bounding box center [614, 208] width 78 height 359
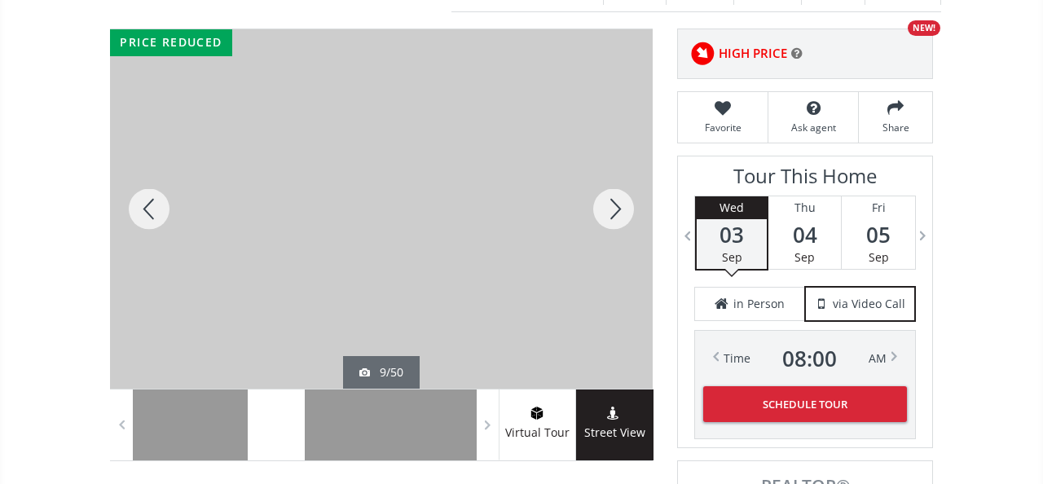
click at [617, 192] on div at bounding box center [614, 208] width 78 height 359
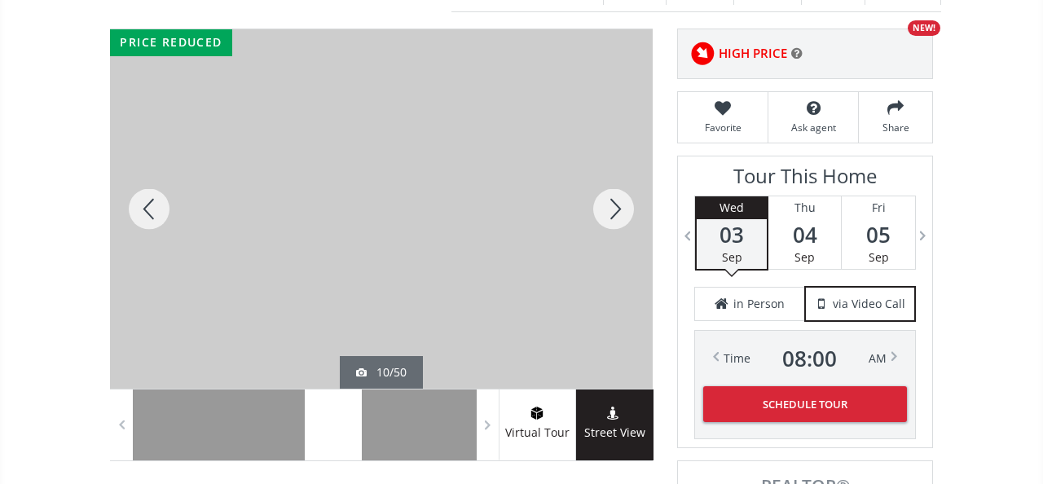
click at [617, 192] on div at bounding box center [614, 208] width 78 height 359
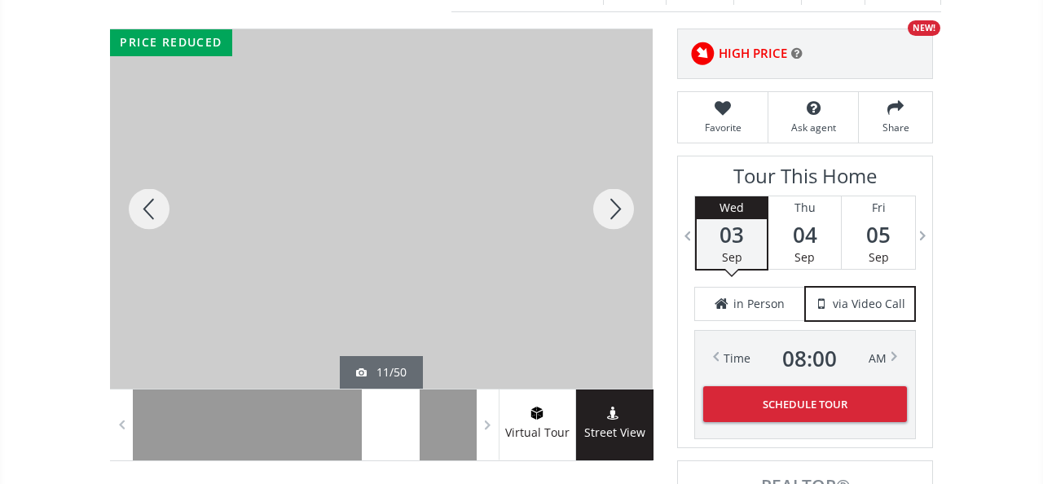
click at [617, 192] on div at bounding box center [614, 208] width 78 height 359
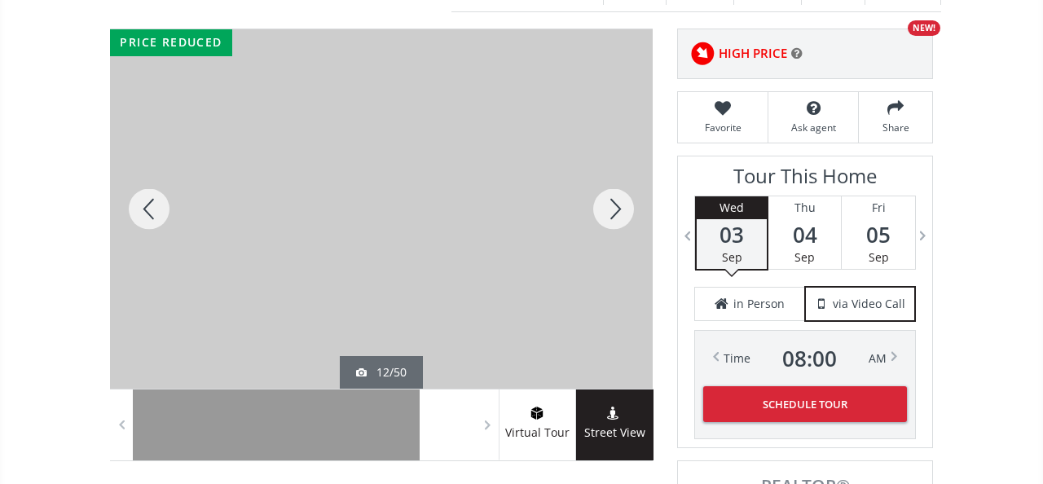
scroll to position [0, 0]
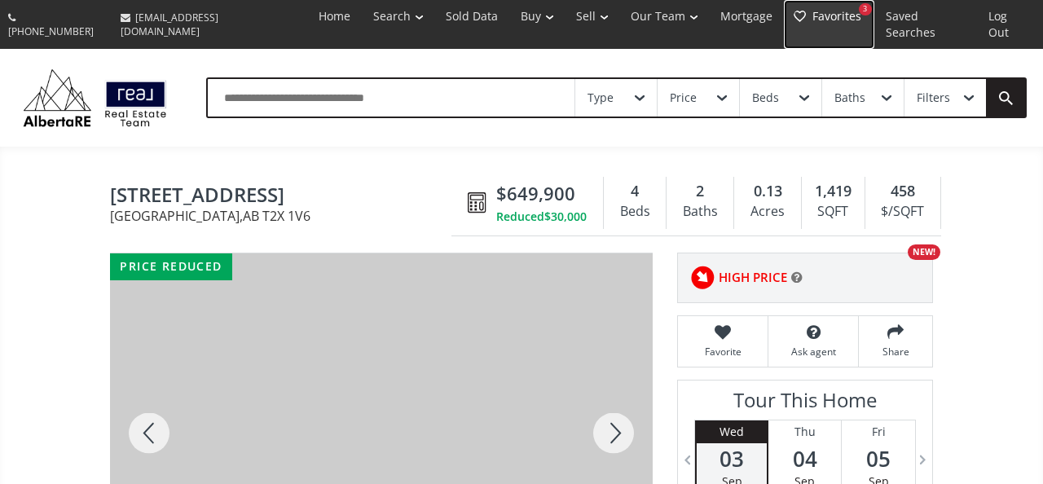
click at [819, 22] on link "Favorites 3" at bounding box center [829, 24] width 90 height 49
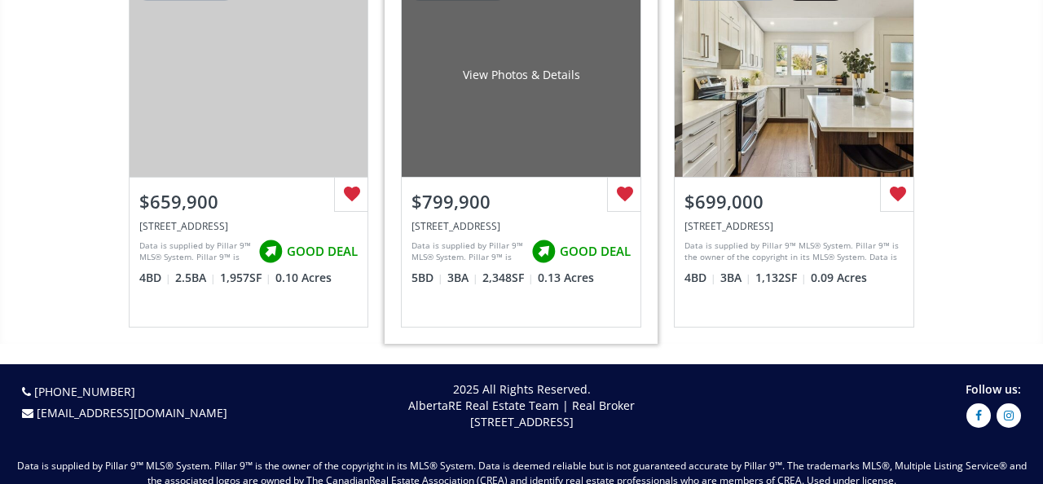
scroll to position [242, 0]
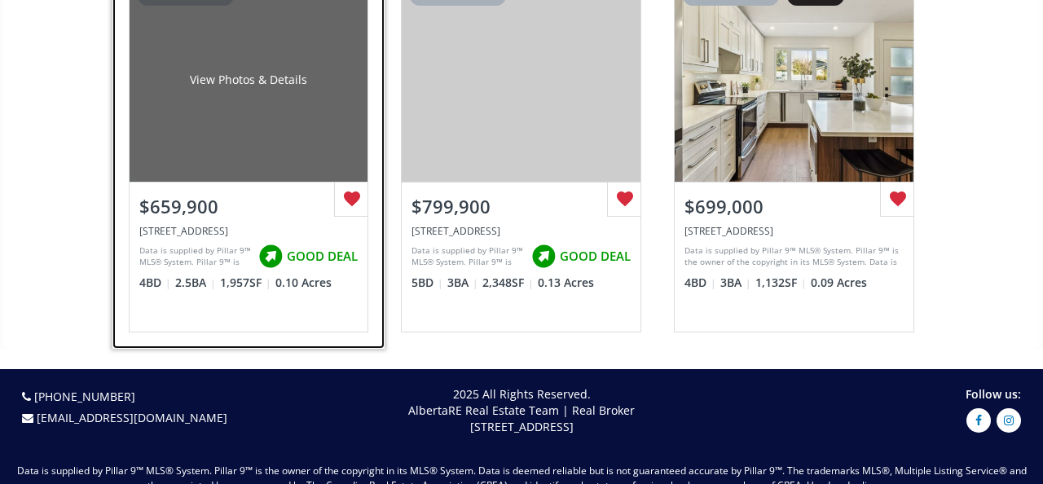
click at [354, 183] on div at bounding box center [351, 200] width 34 height 34
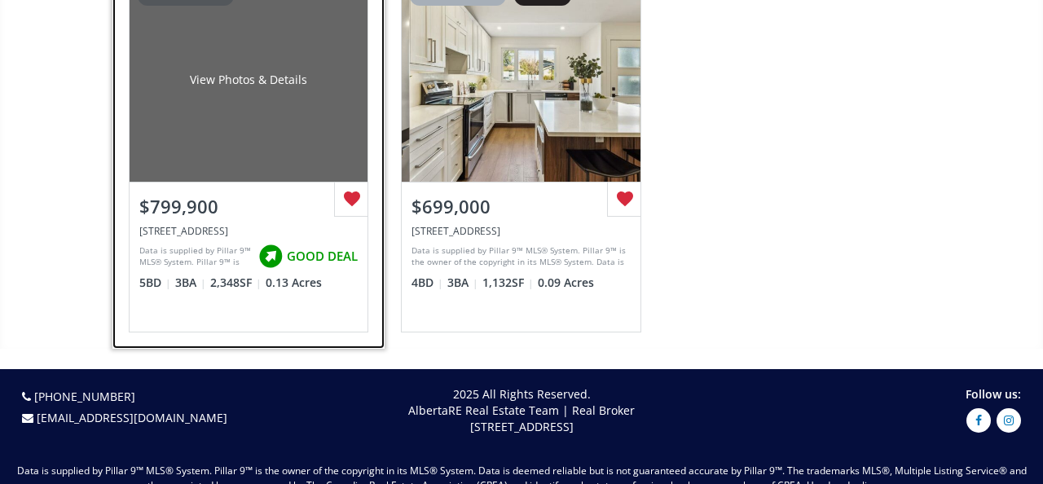
click at [350, 183] on div at bounding box center [351, 200] width 34 height 34
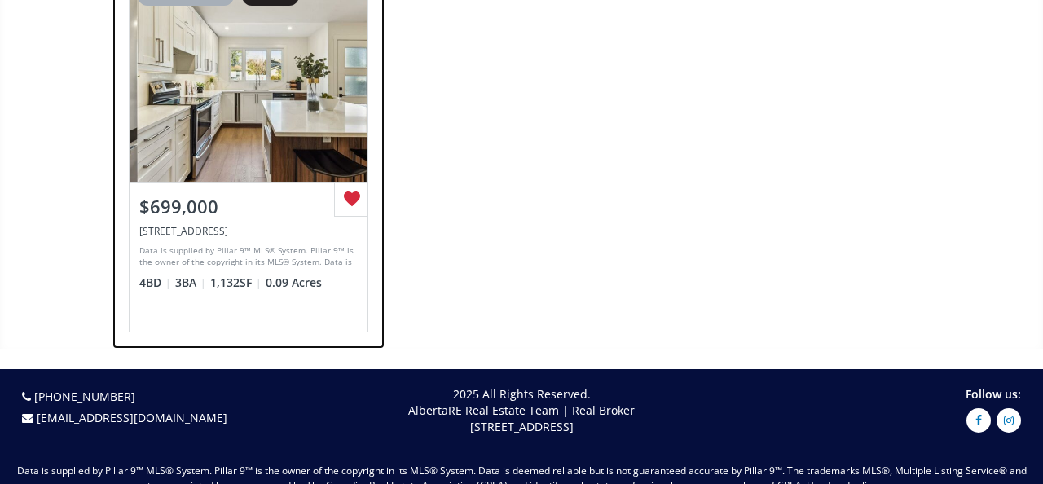
click at [350, 183] on div at bounding box center [351, 200] width 34 height 34
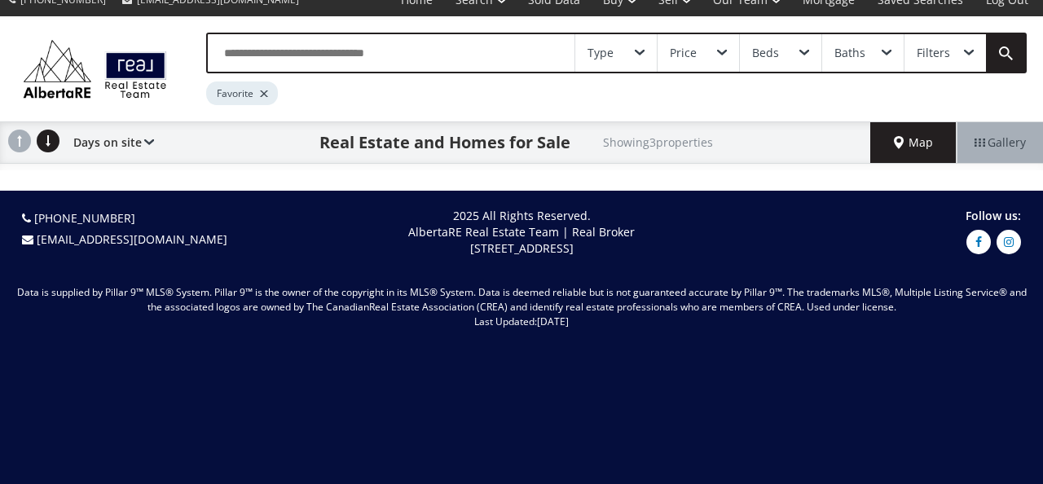
scroll to position [0, 0]
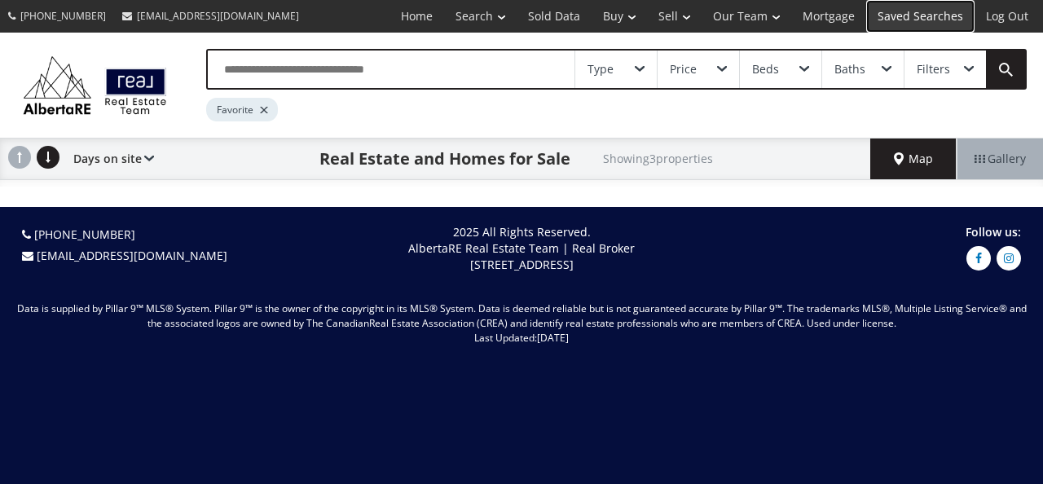
click at [928, 22] on link "Saved Searches" at bounding box center [921, 16] width 108 height 33
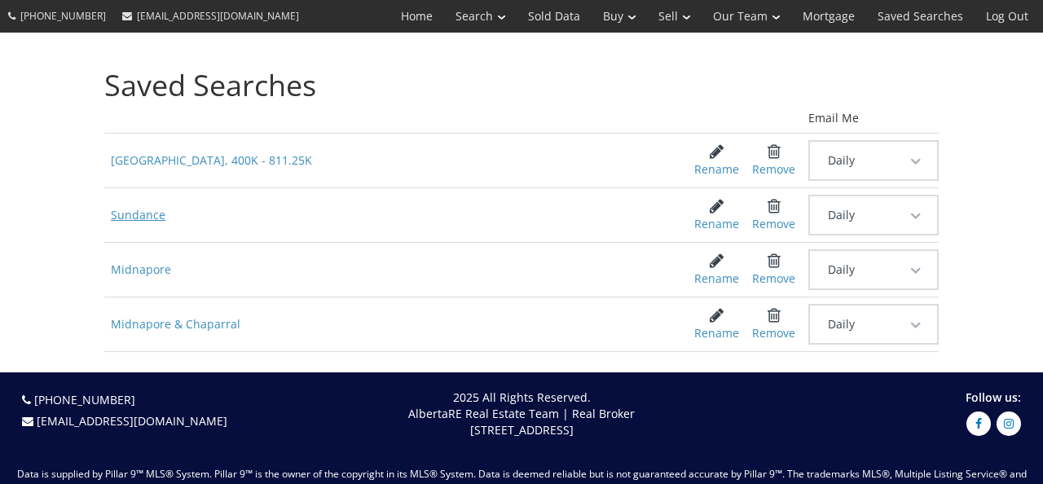
click at [117, 221] on span "Sundance" at bounding box center [387, 215] width 566 height 29
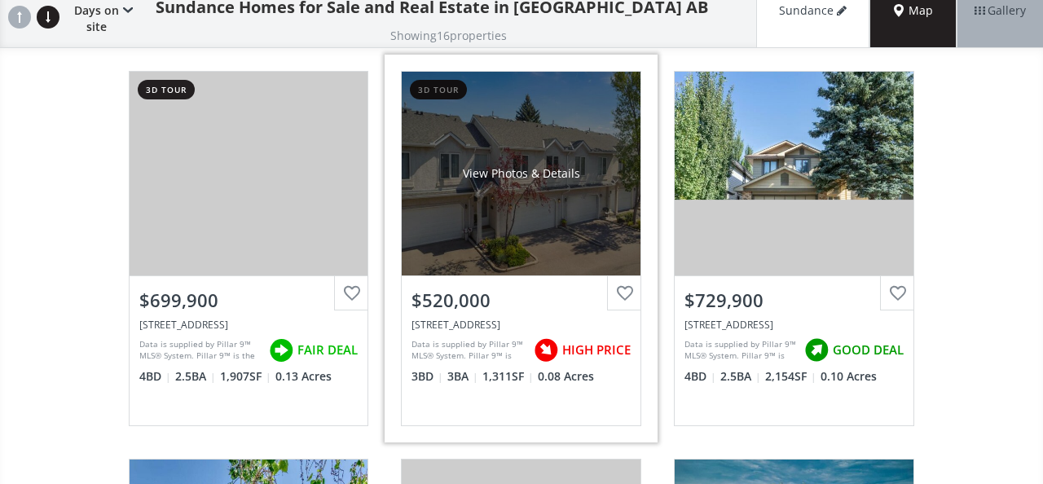
scroll to position [149, 0]
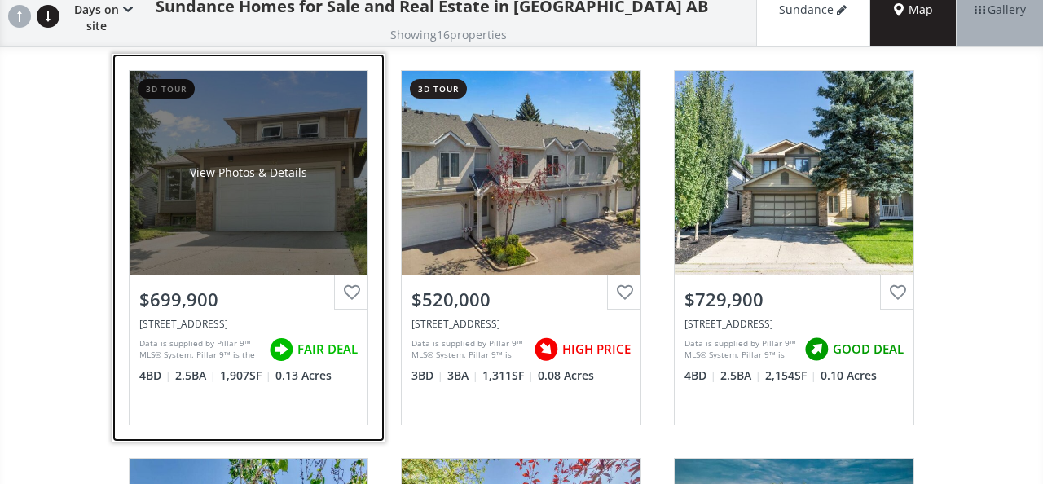
click at [215, 254] on div "View Photos & Details" at bounding box center [249, 173] width 239 height 204
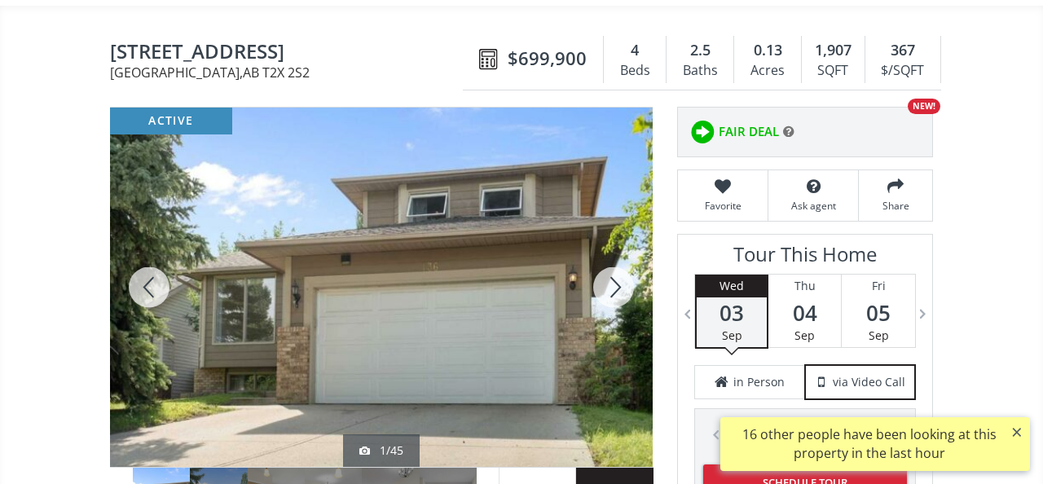
scroll to position [174, 0]
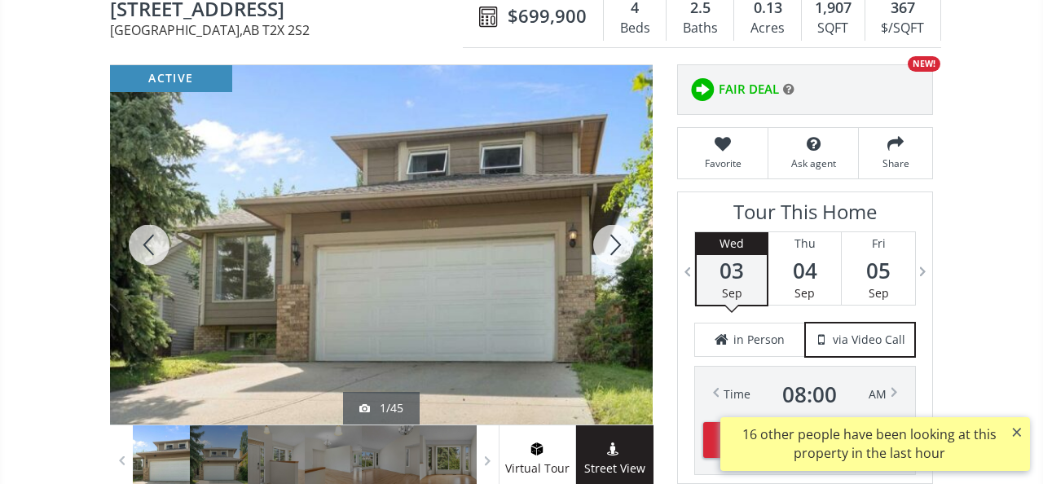
click at [614, 248] on div at bounding box center [614, 244] width 78 height 359
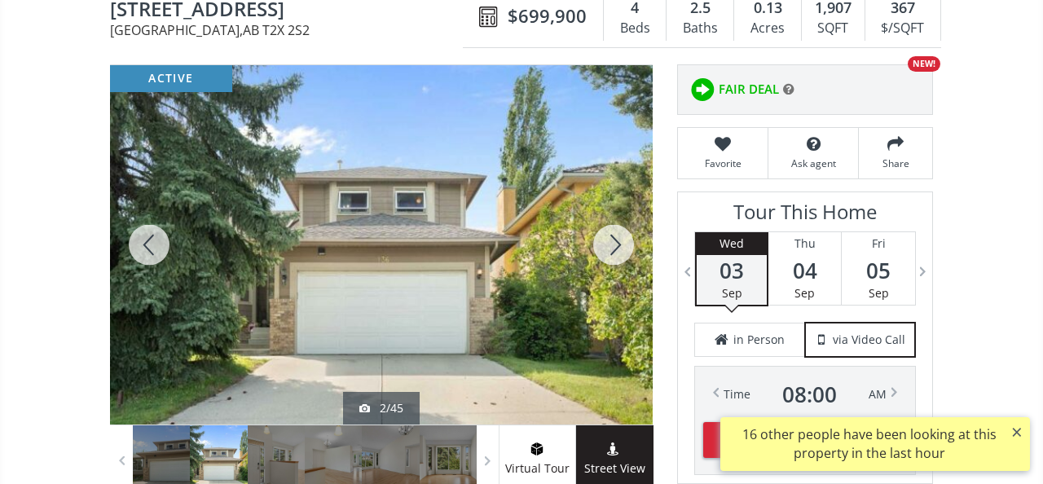
click at [614, 248] on div at bounding box center [614, 244] width 78 height 359
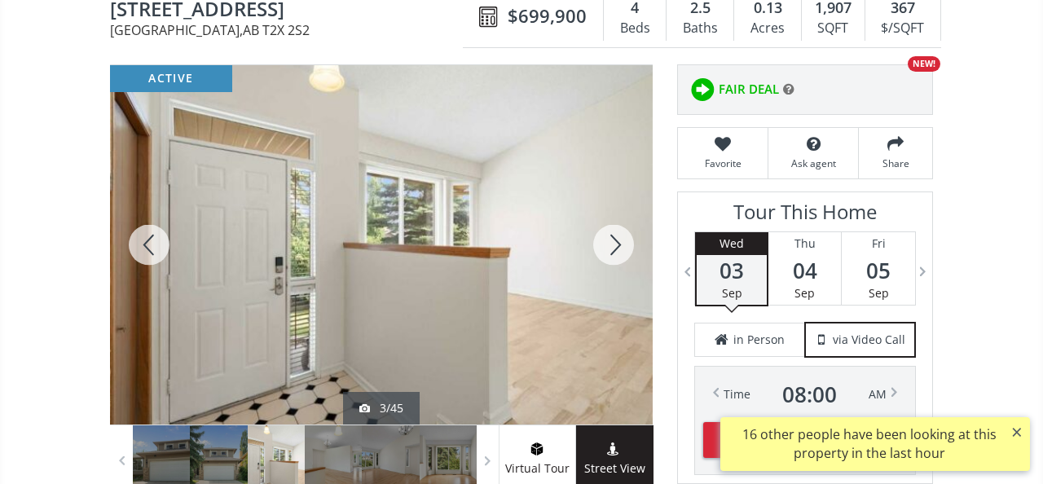
click at [614, 248] on div at bounding box center [614, 244] width 78 height 359
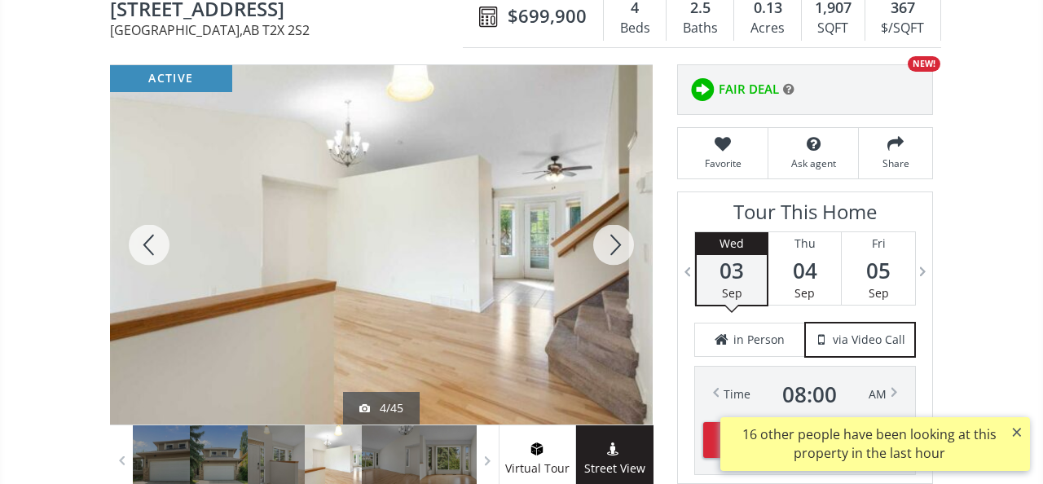
click at [614, 248] on div at bounding box center [614, 244] width 78 height 359
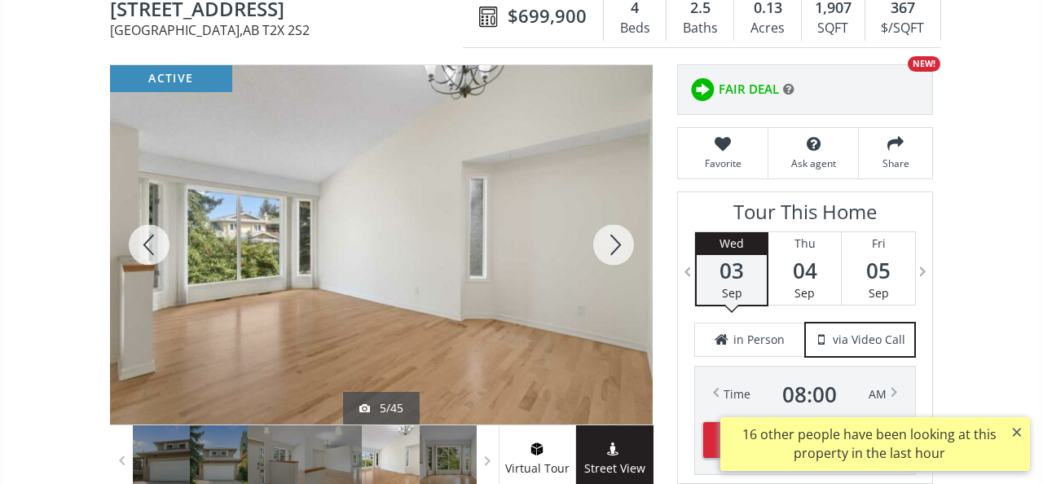
click at [614, 248] on div at bounding box center [614, 244] width 78 height 359
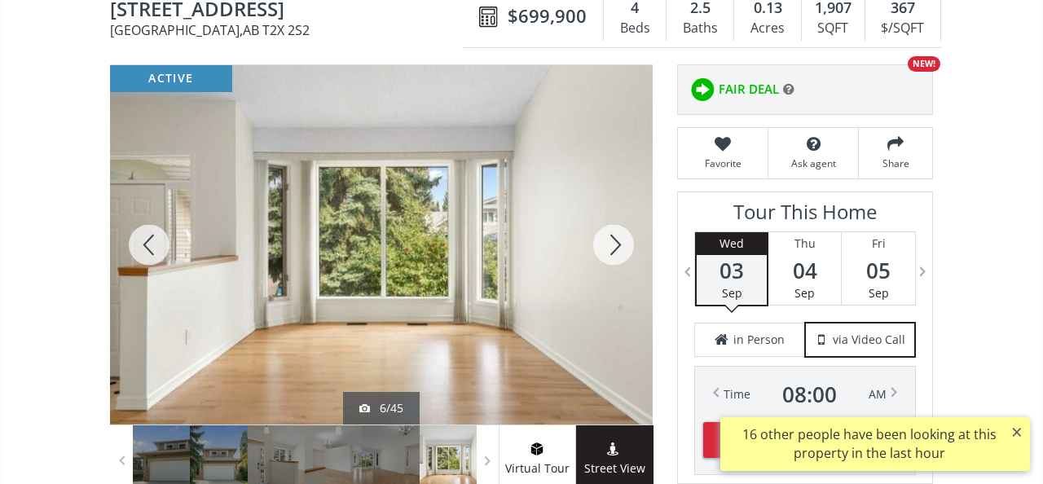
click at [614, 248] on div at bounding box center [614, 244] width 78 height 359
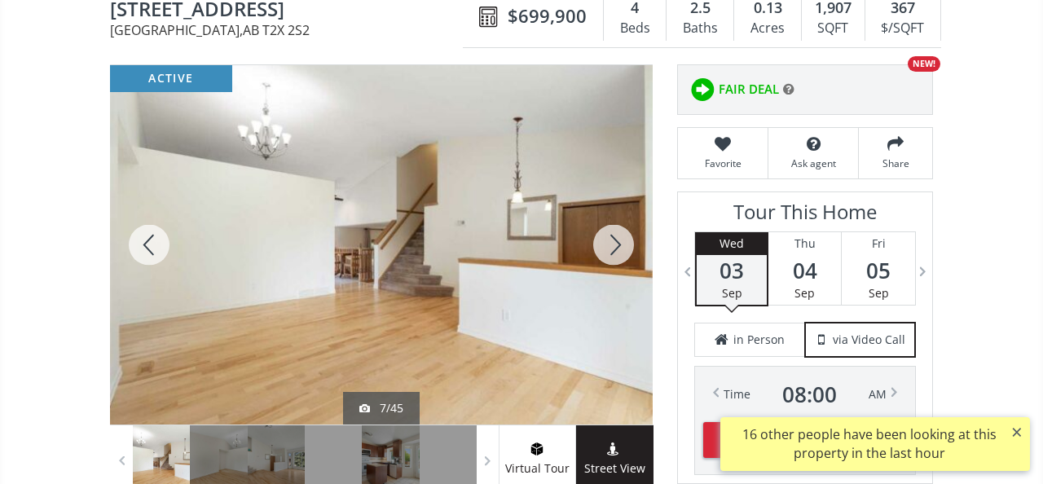
click at [614, 247] on div at bounding box center [614, 244] width 78 height 359
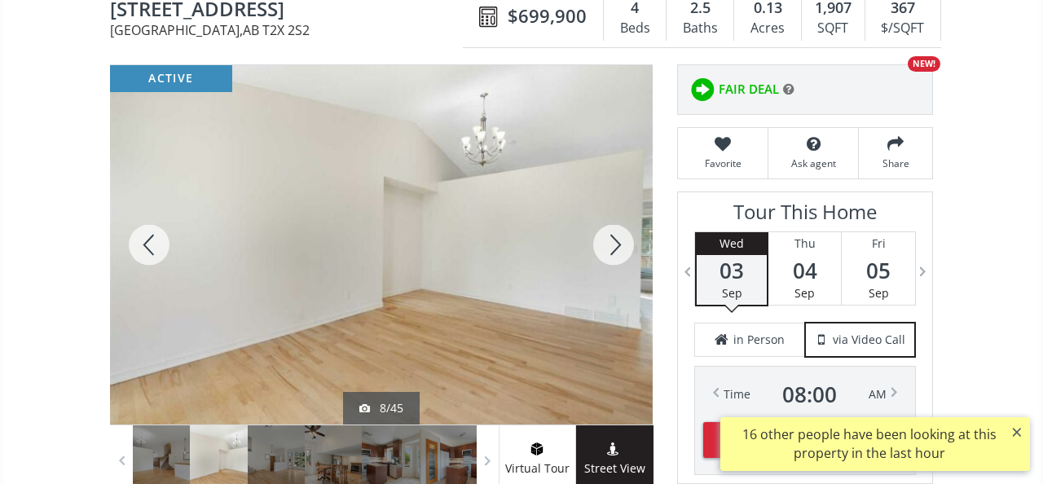
click at [614, 247] on div at bounding box center [614, 244] width 78 height 359
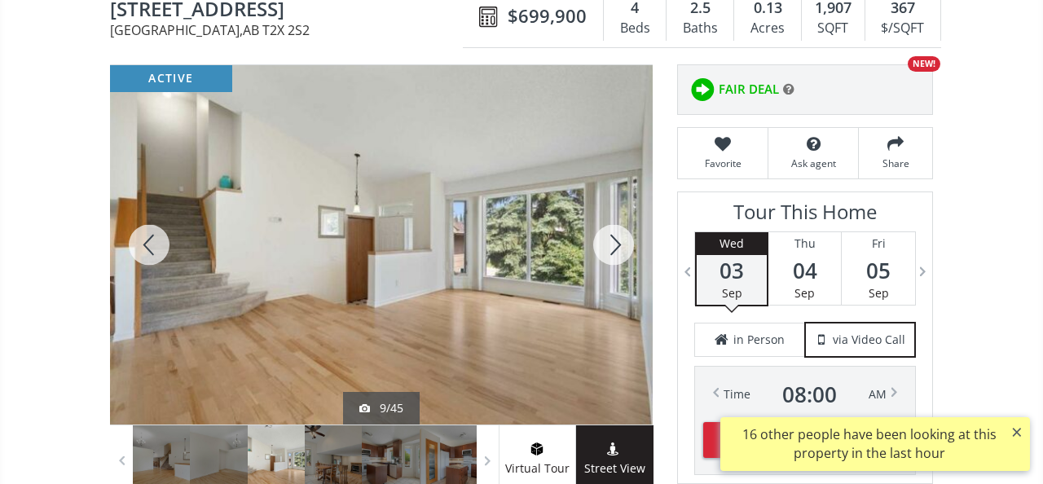
click at [614, 247] on div at bounding box center [614, 244] width 78 height 359
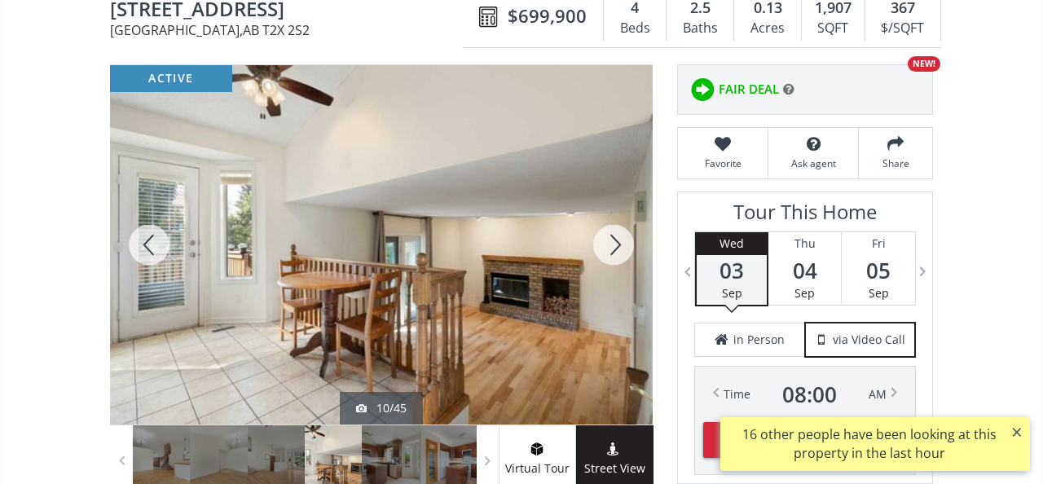
click at [614, 247] on div at bounding box center [614, 244] width 78 height 359
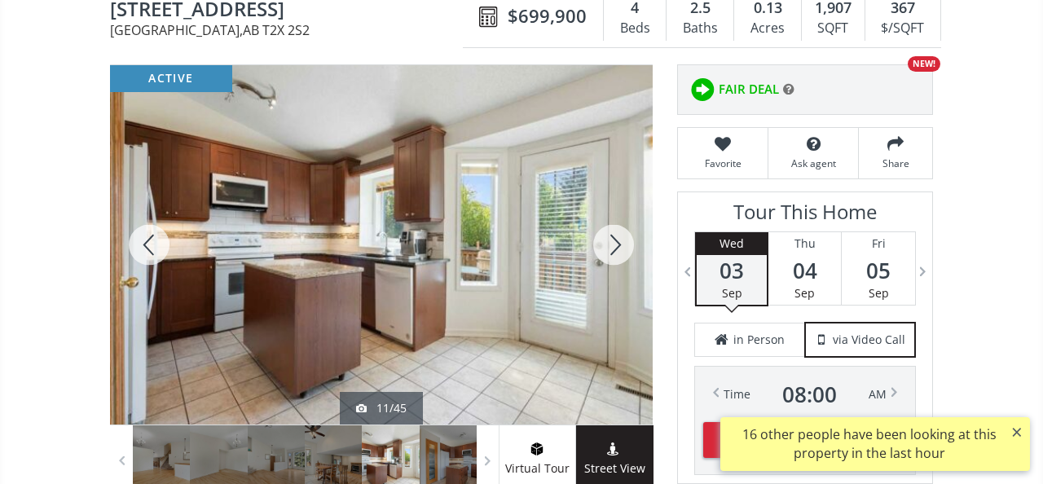
click at [614, 247] on div at bounding box center [614, 244] width 78 height 359
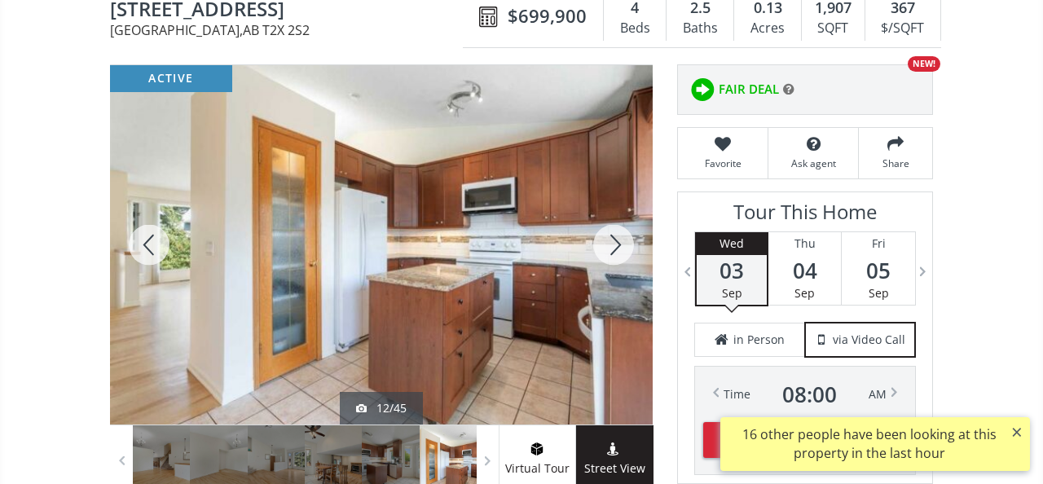
click at [614, 247] on div at bounding box center [614, 244] width 78 height 359
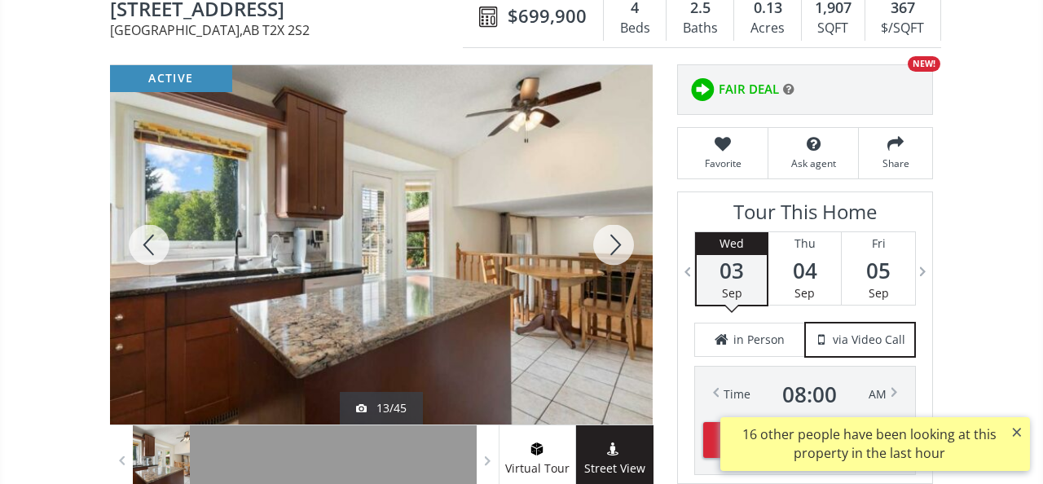
click at [614, 247] on div at bounding box center [614, 244] width 78 height 359
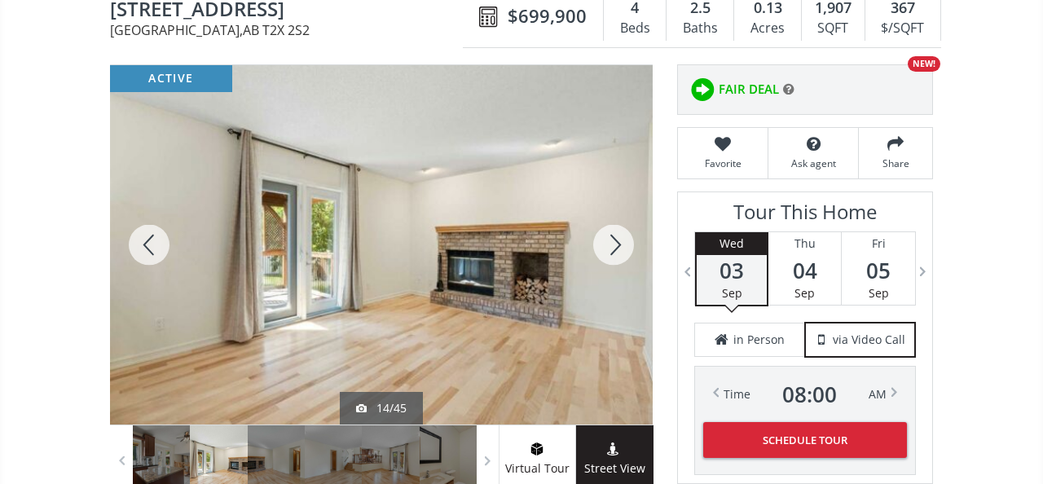
click at [614, 247] on div at bounding box center [614, 244] width 78 height 359
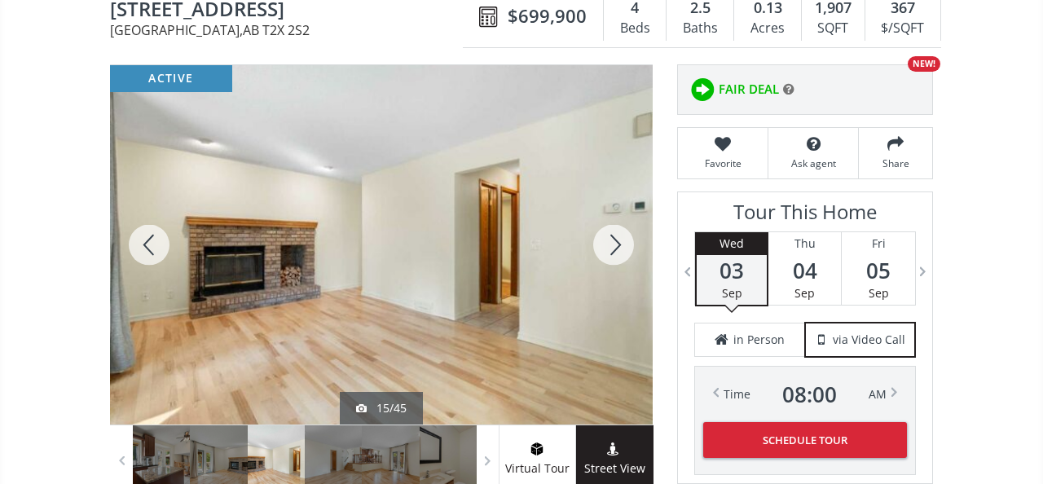
click at [614, 247] on div at bounding box center [614, 244] width 78 height 359
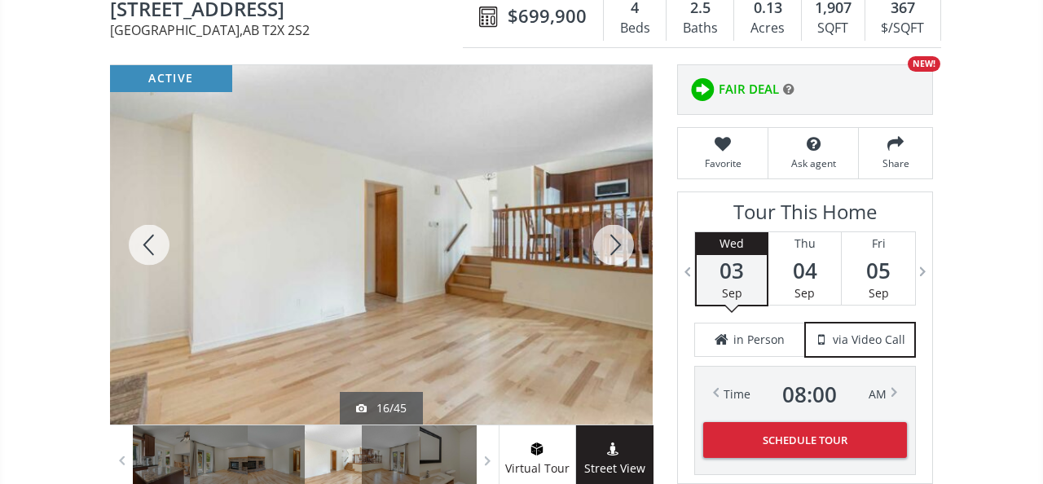
click at [614, 247] on div at bounding box center [614, 244] width 78 height 359
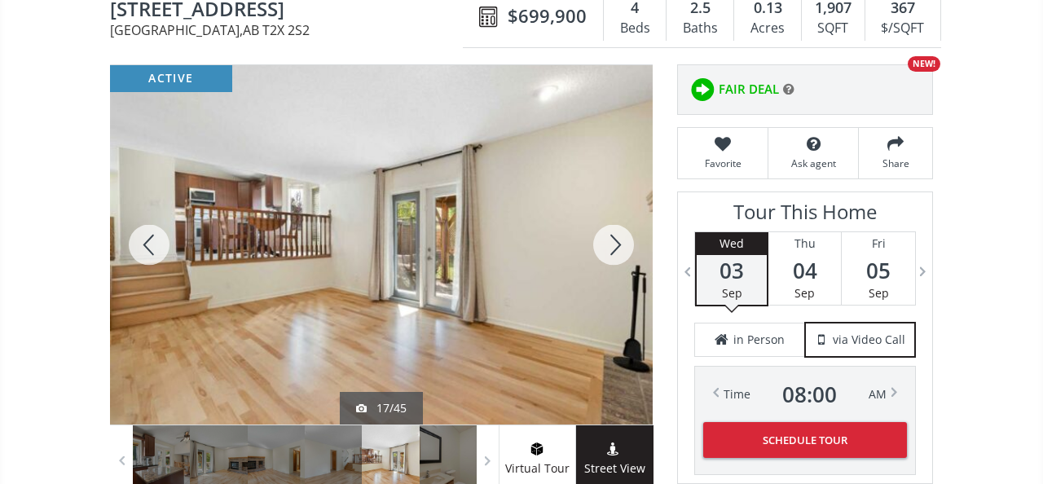
click at [614, 247] on div at bounding box center [614, 244] width 78 height 359
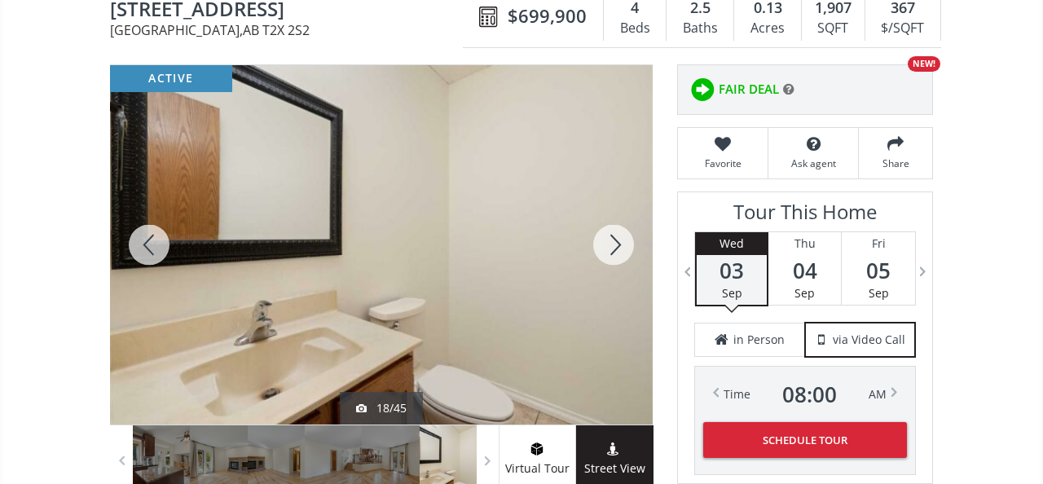
click at [614, 247] on div at bounding box center [614, 244] width 78 height 359
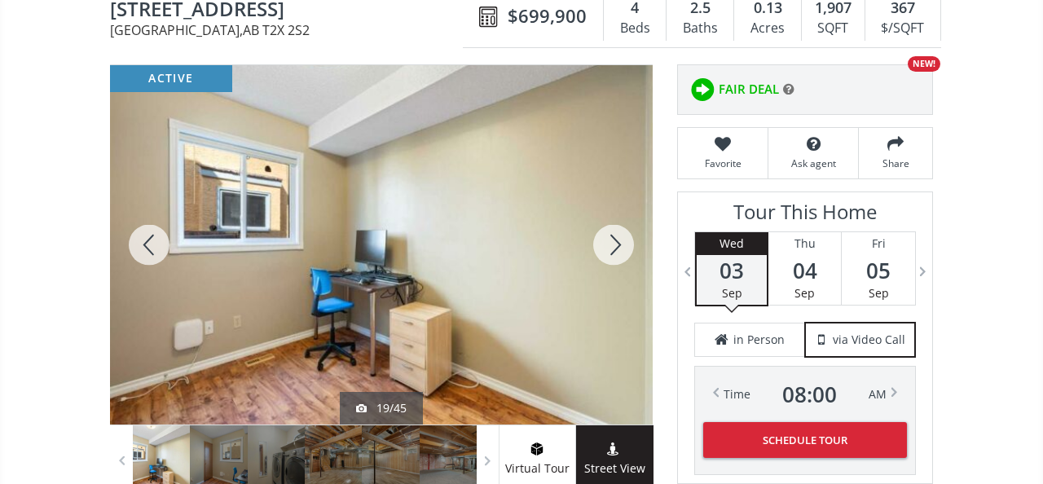
click at [614, 247] on div at bounding box center [614, 244] width 78 height 359
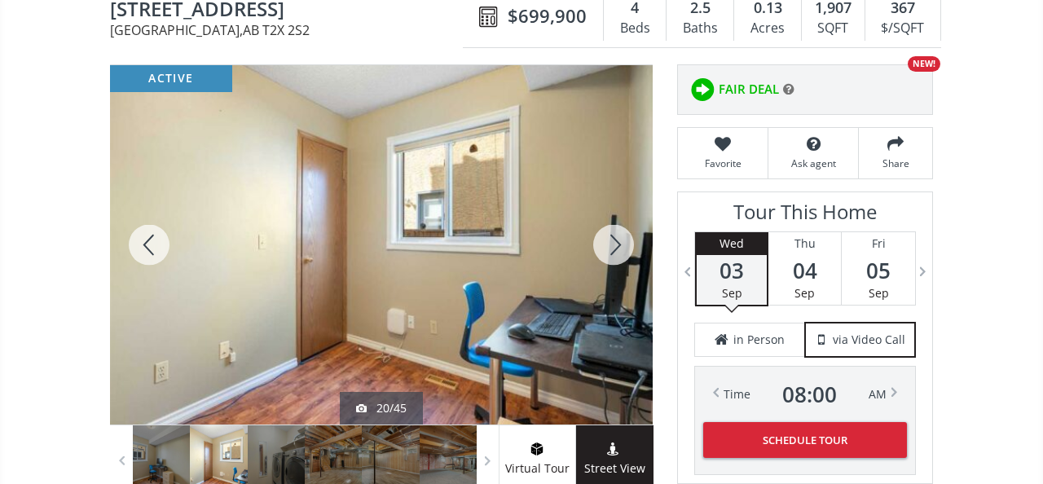
click at [614, 247] on div at bounding box center [614, 244] width 78 height 359
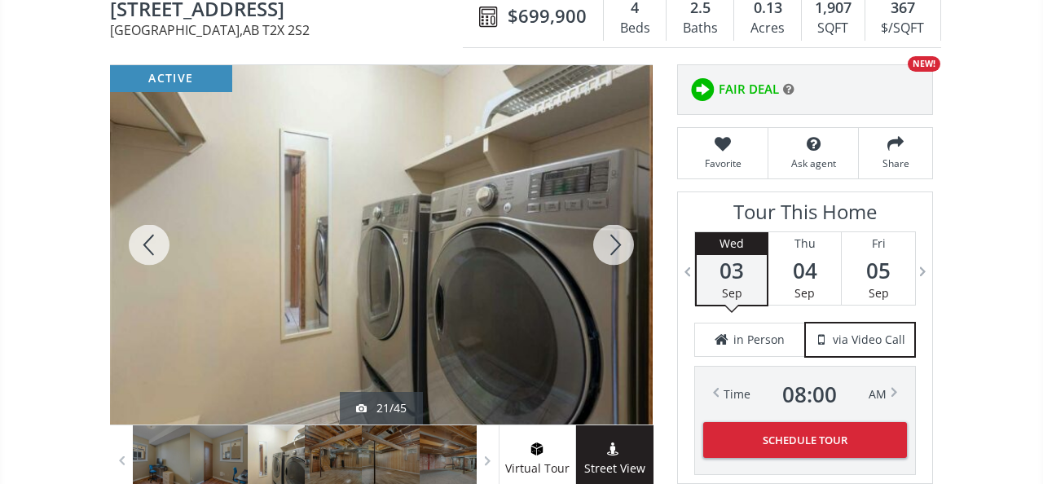
click at [614, 247] on div at bounding box center [614, 244] width 78 height 359
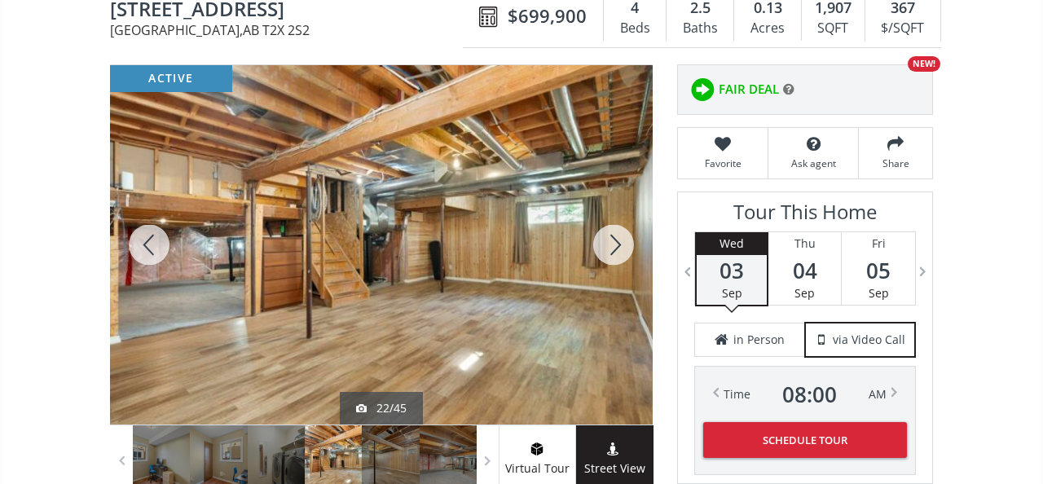
click at [614, 247] on div at bounding box center [614, 244] width 78 height 359
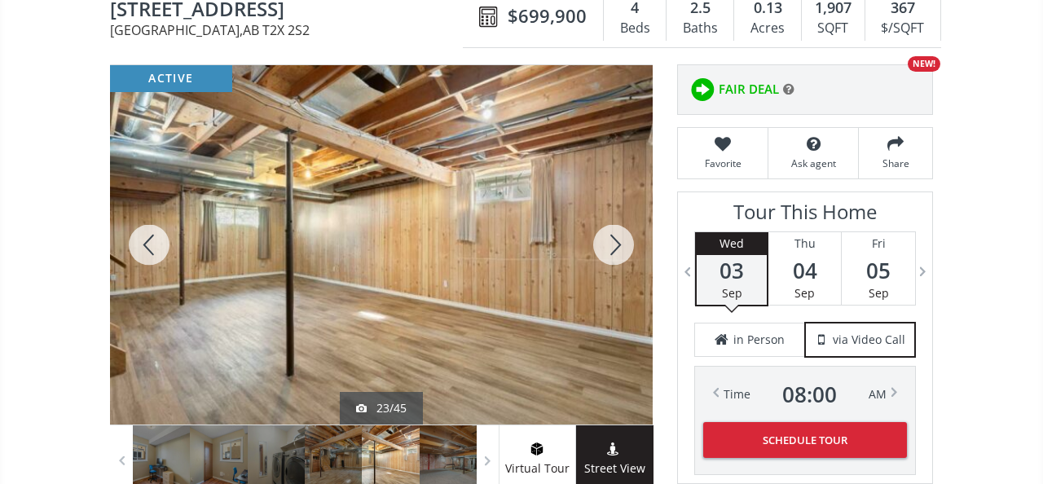
scroll to position [0, 0]
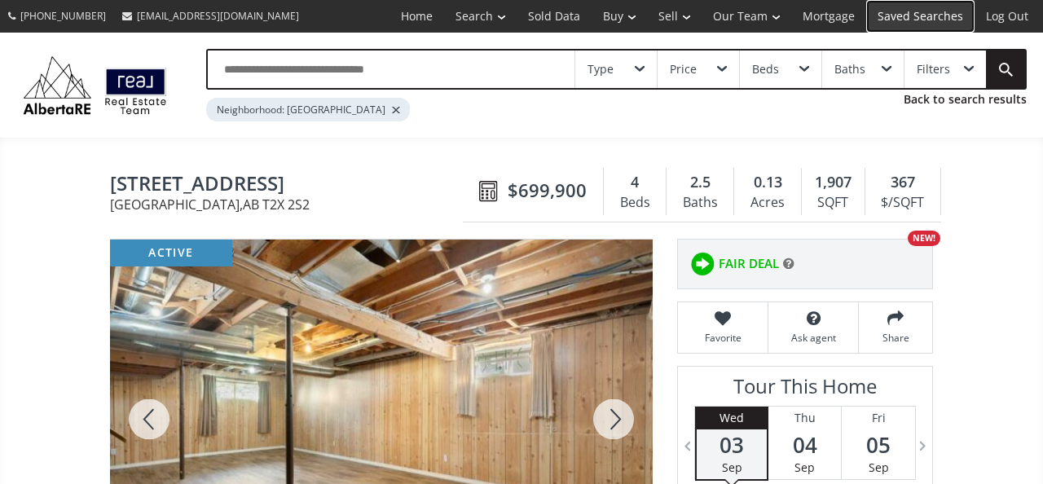
click at [939, 20] on link "Saved Searches" at bounding box center [921, 16] width 108 height 33
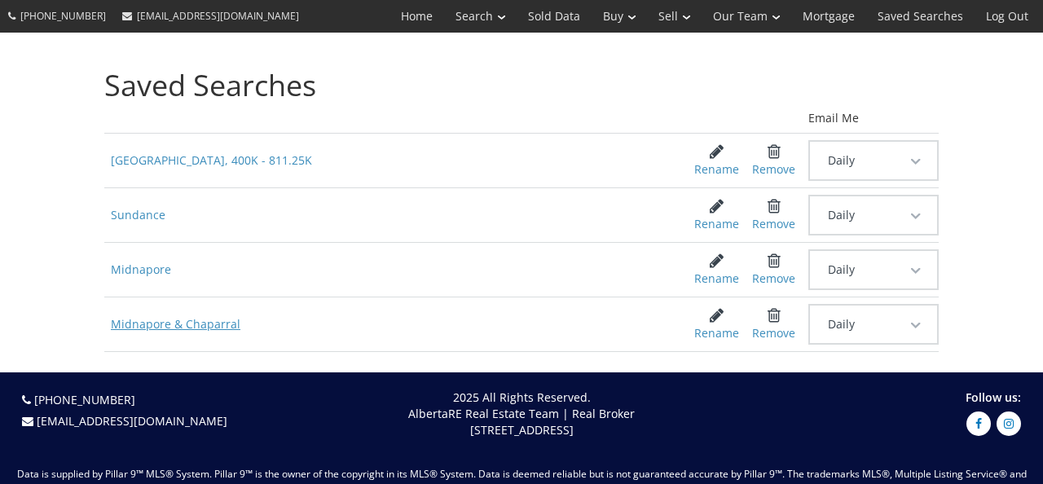
click at [183, 323] on span "Midnapore & Chaparral" at bounding box center [387, 324] width 566 height 29
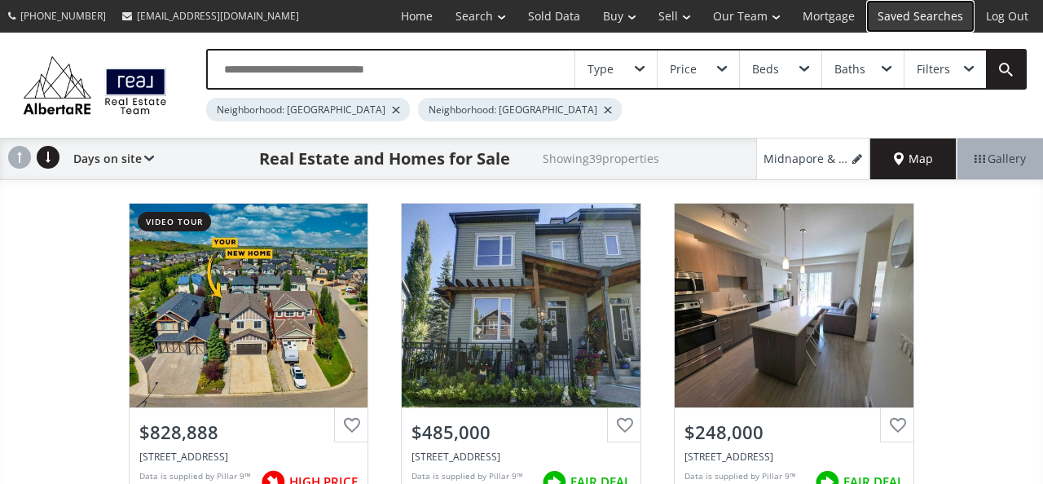
click at [933, 18] on link "Saved Searches" at bounding box center [921, 16] width 108 height 33
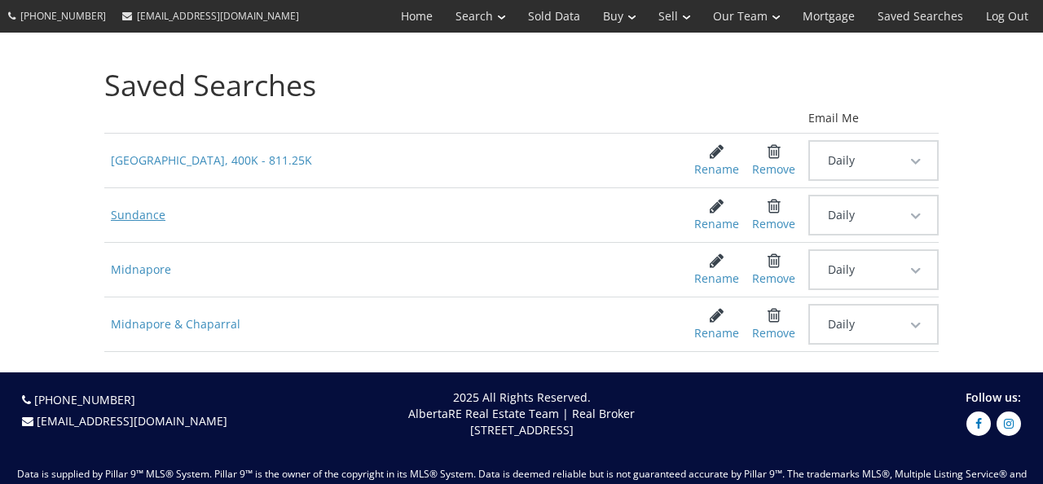
click at [154, 210] on span "Sundance" at bounding box center [387, 215] width 566 height 29
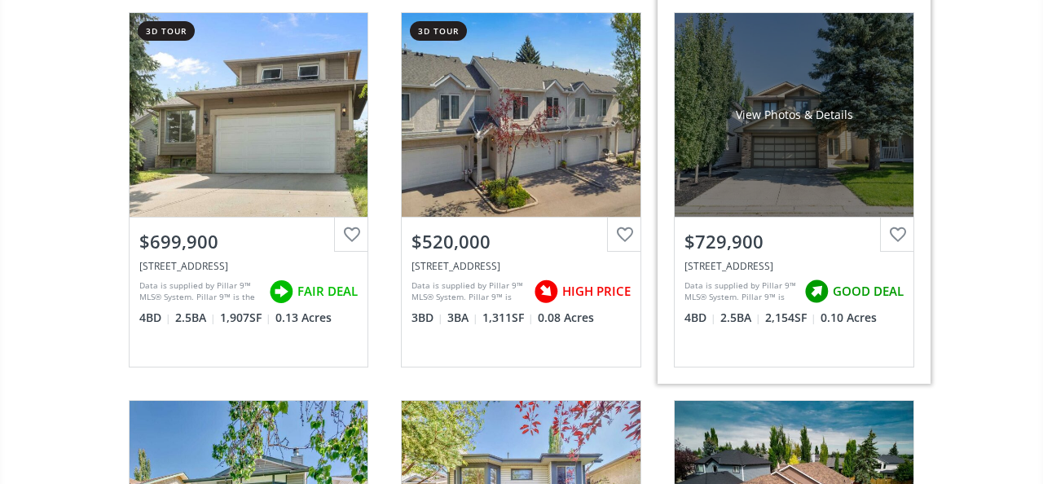
scroll to position [206, 0]
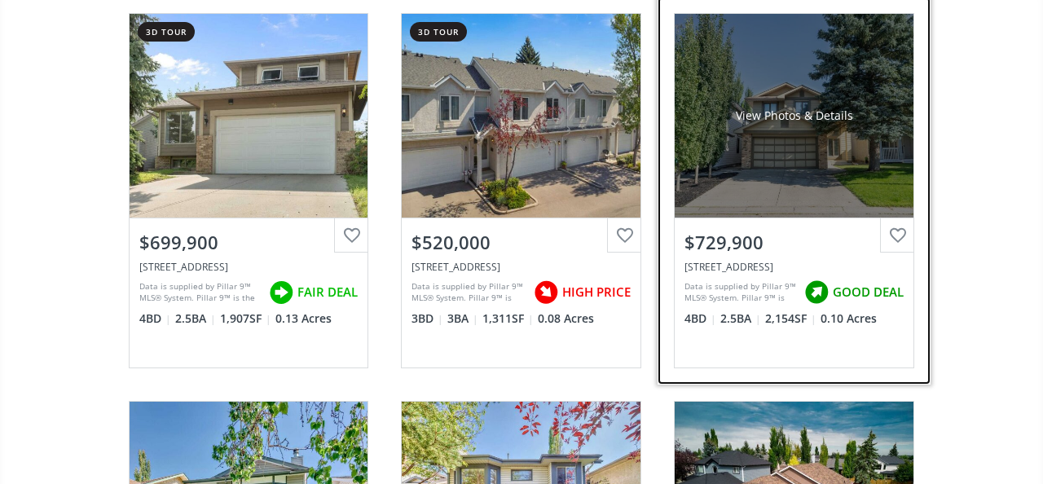
click at [759, 122] on div "View Photos & Details" at bounding box center [794, 116] width 117 height 16
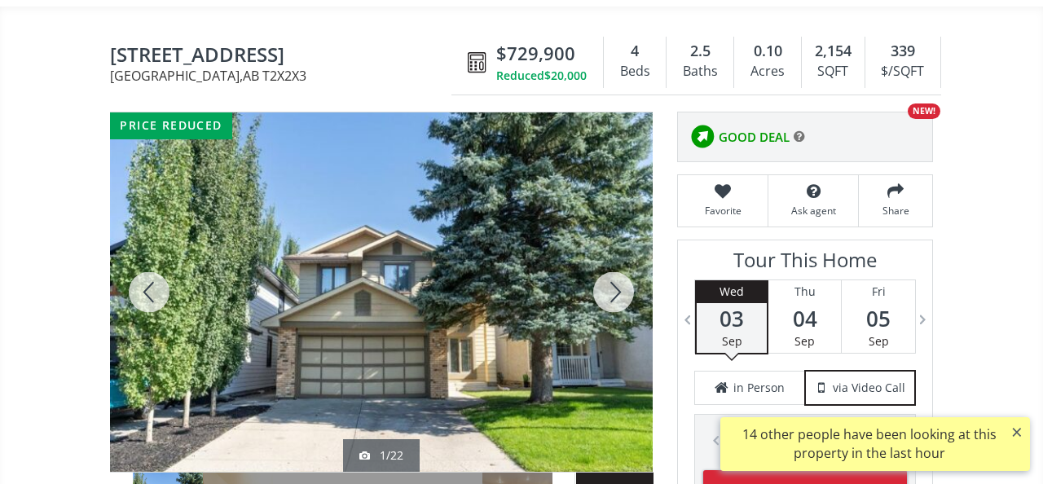
scroll to position [133, 0]
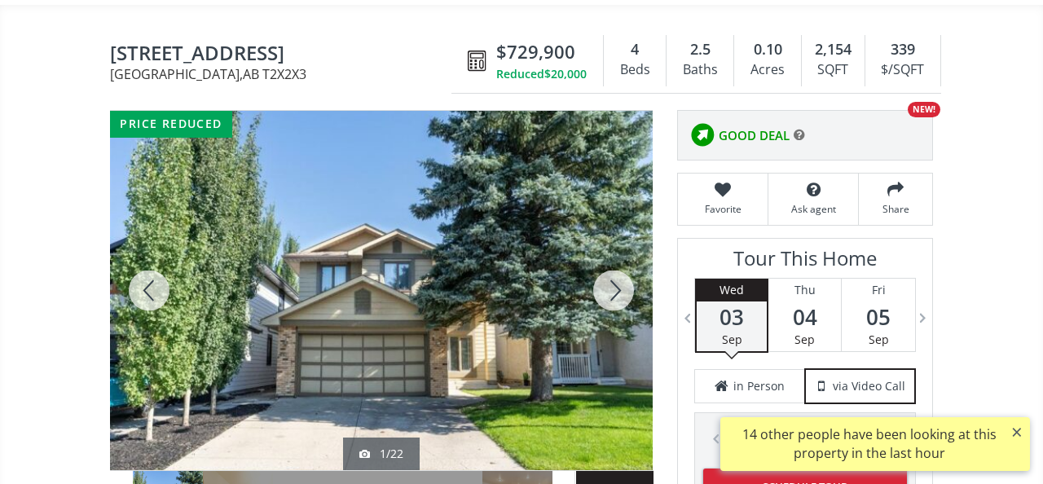
click at [617, 287] on div at bounding box center [614, 290] width 78 height 359
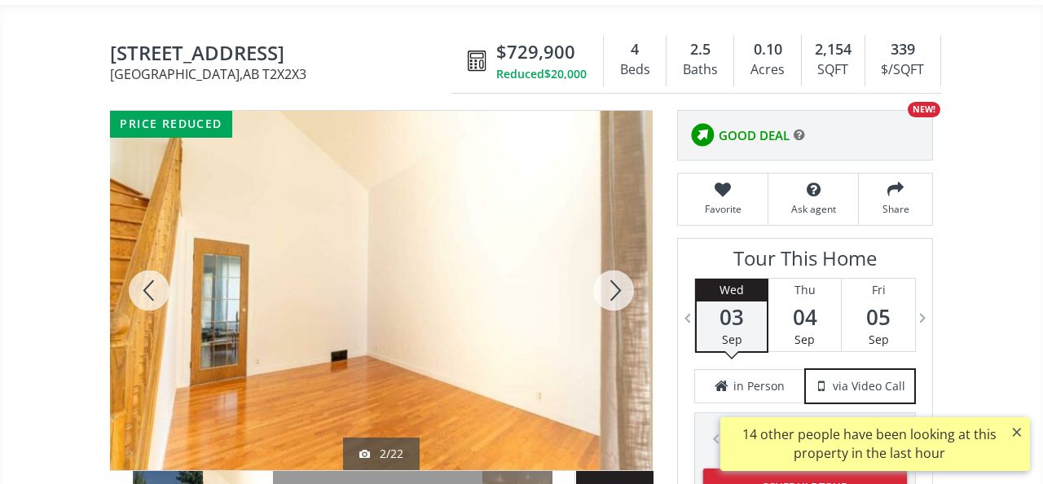
click at [619, 276] on div at bounding box center [614, 290] width 78 height 359
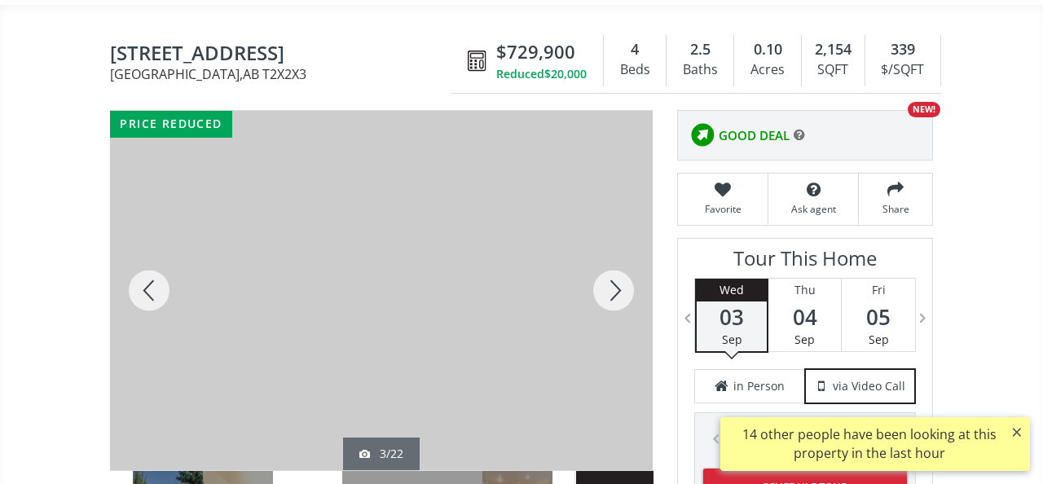
click at [619, 277] on div at bounding box center [614, 290] width 78 height 359
click at [147, 296] on div at bounding box center [149, 290] width 78 height 359
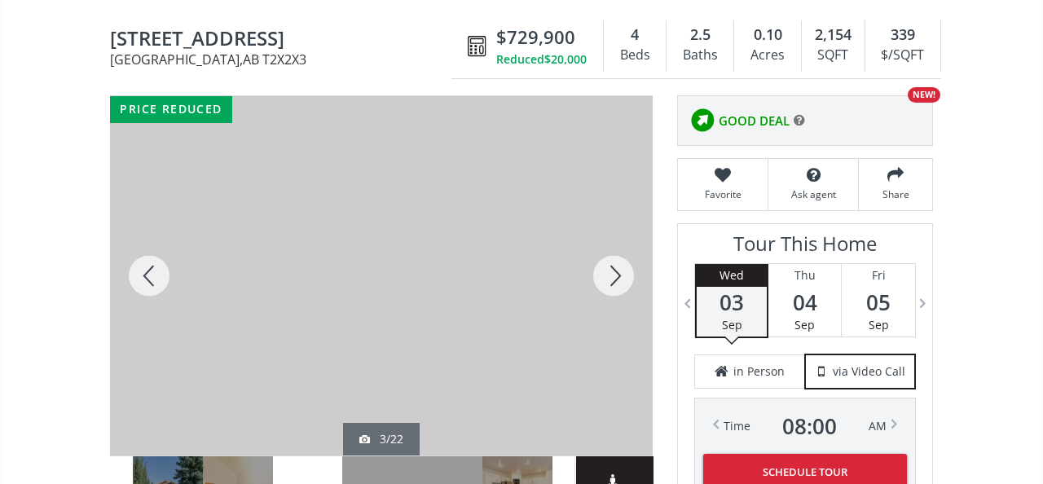
scroll to position [124, 0]
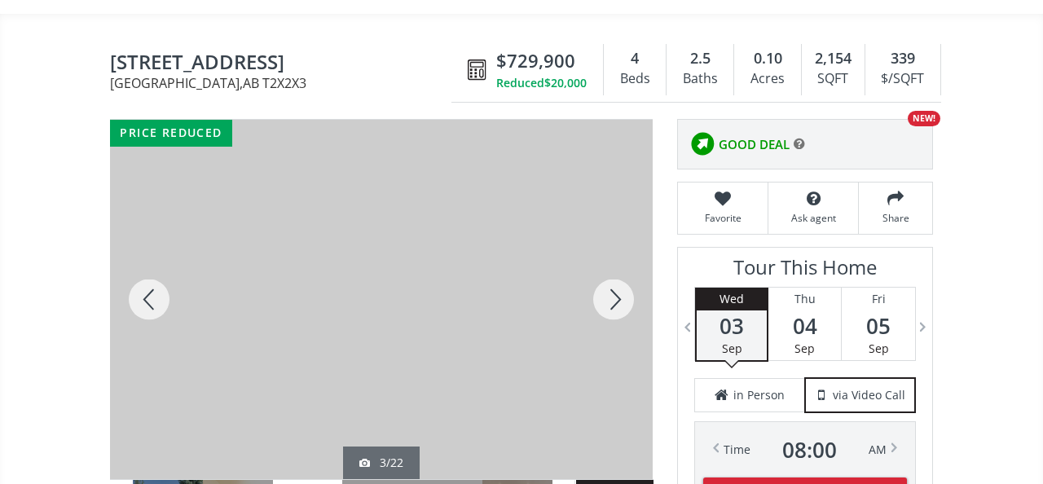
click at [619, 291] on div at bounding box center [614, 299] width 78 height 359
click at [618, 291] on div at bounding box center [614, 299] width 78 height 359
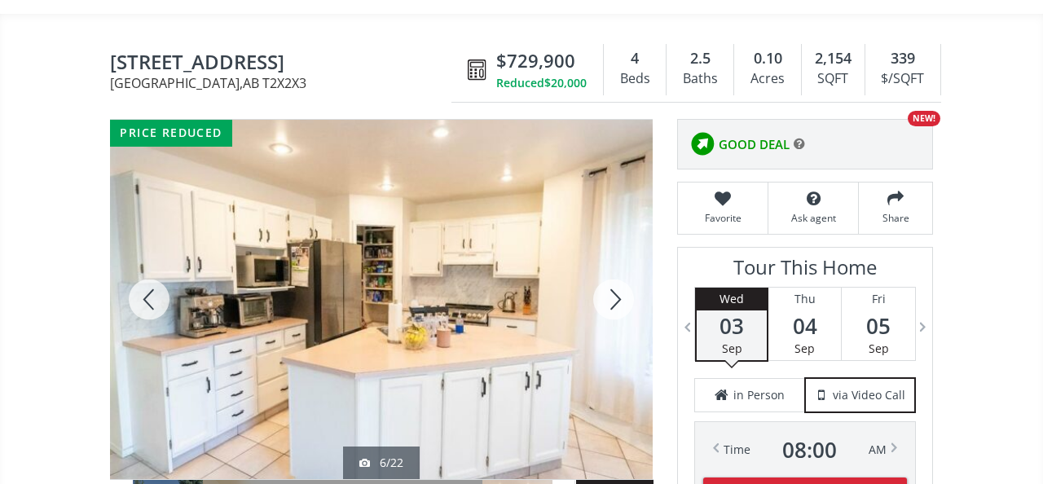
click at [618, 291] on div at bounding box center [614, 299] width 78 height 359
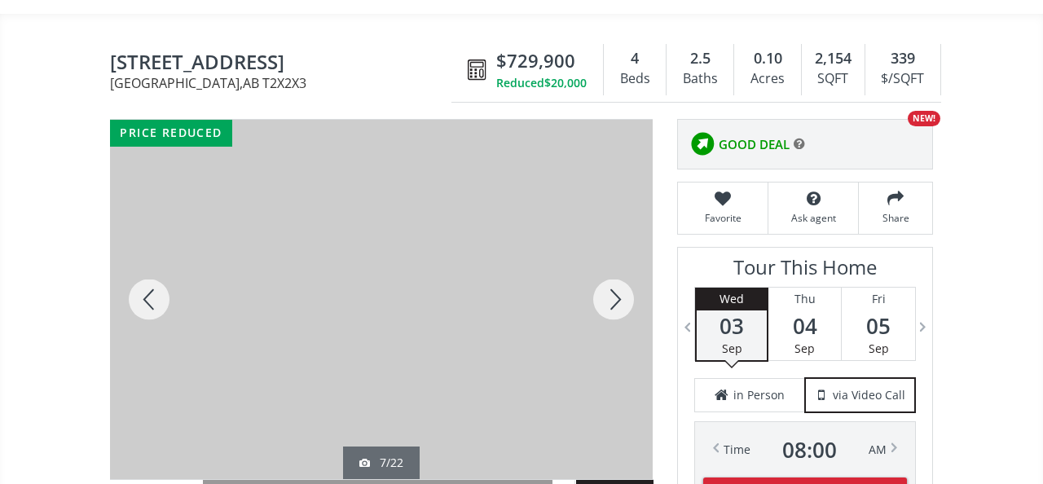
click at [618, 291] on div at bounding box center [614, 299] width 78 height 359
click at [618, 286] on div at bounding box center [614, 299] width 78 height 359
click at [615, 291] on div at bounding box center [614, 299] width 78 height 359
click at [617, 292] on div at bounding box center [614, 299] width 78 height 359
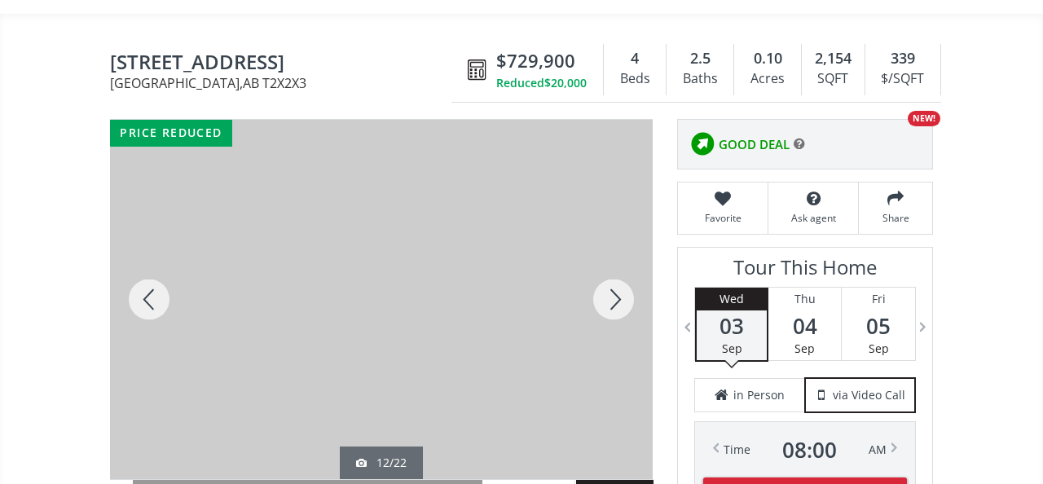
click at [617, 292] on div at bounding box center [614, 299] width 78 height 359
click at [610, 285] on div at bounding box center [614, 299] width 78 height 359
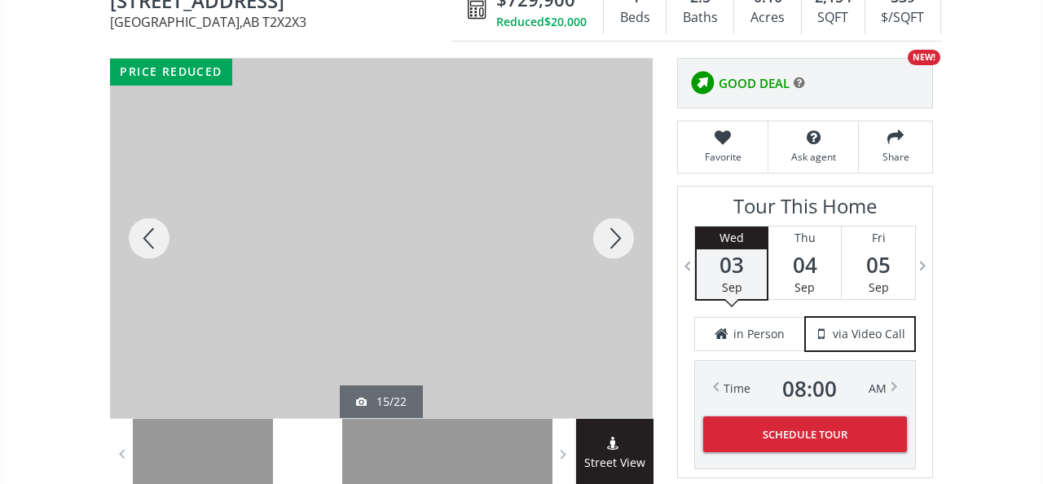
scroll to position [184, 0]
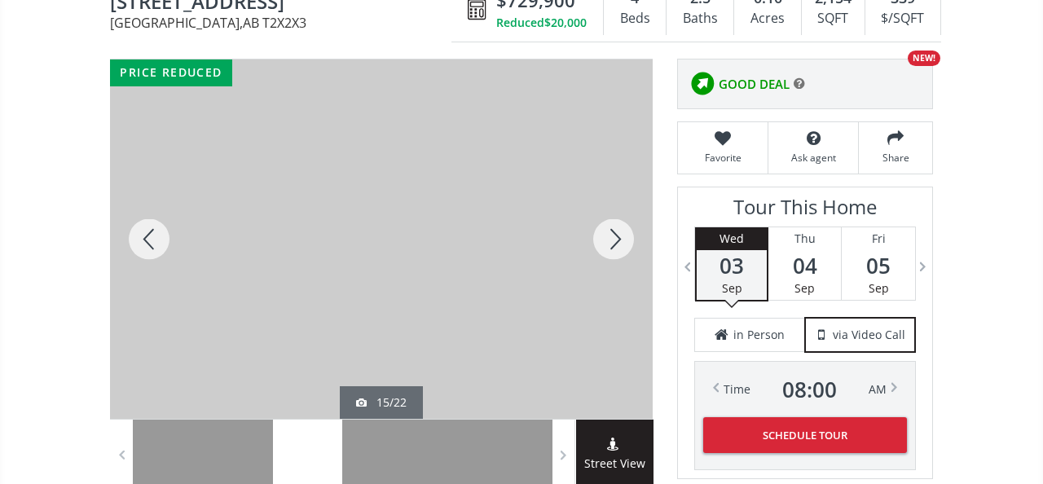
click at [614, 249] on div at bounding box center [614, 239] width 78 height 359
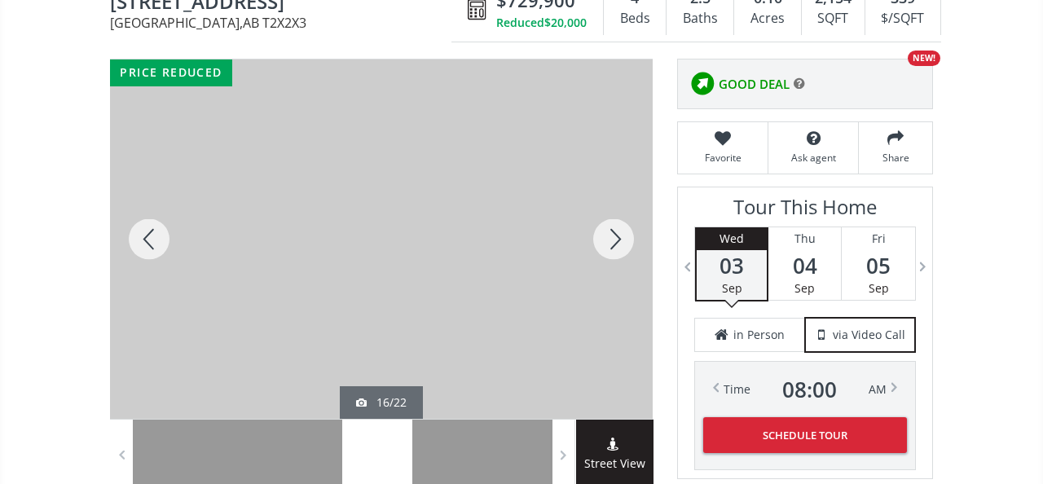
click at [614, 249] on div at bounding box center [614, 239] width 78 height 359
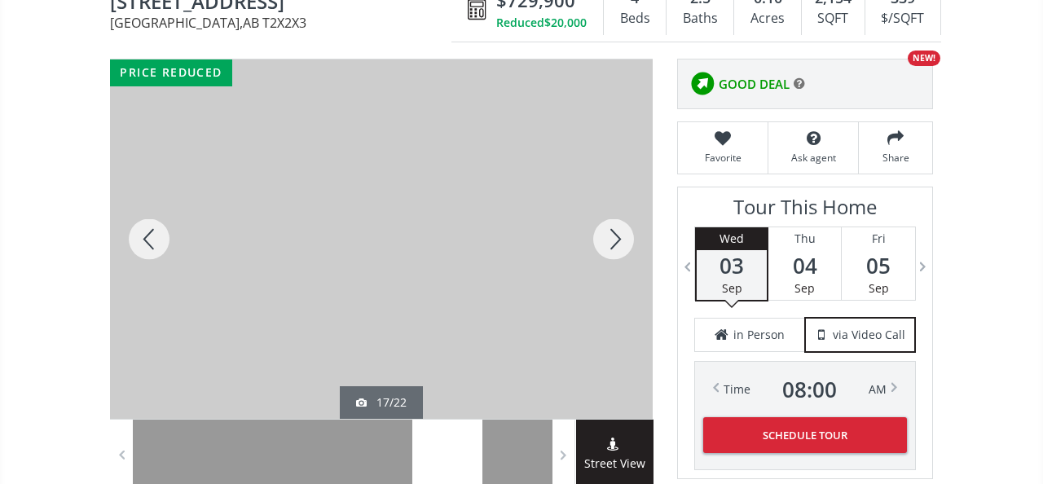
click at [614, 249] on div at bounding box center [614, 239] width 78 height 359
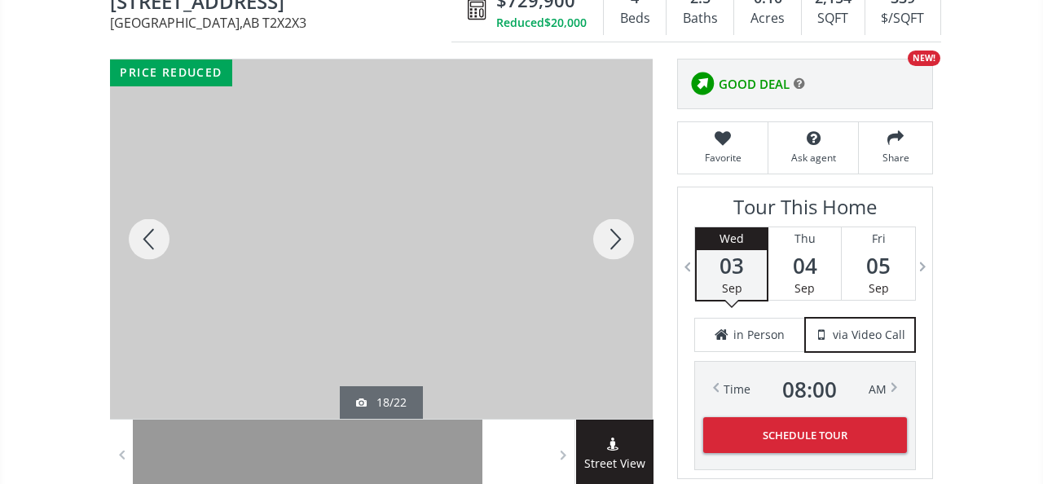
click at [614, 249] on div at bounding box center [614, 239] width 78 height 359
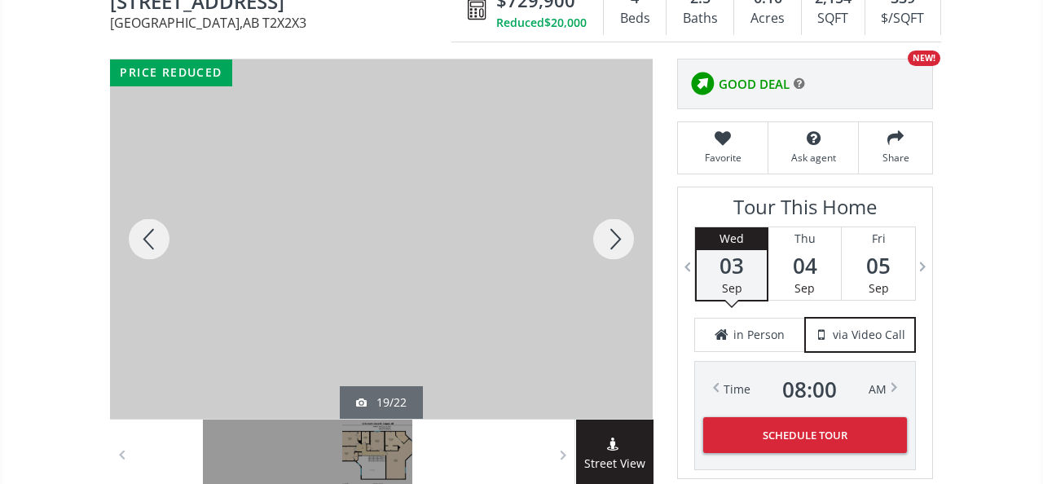
click at [614, 249] on div at bounding box center [614, 239] width 78 height 359
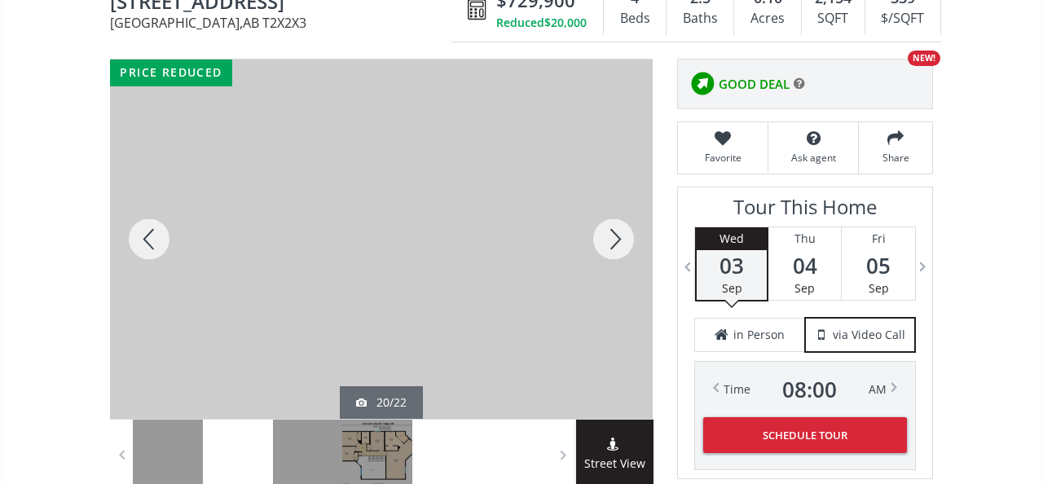
click at [614, 249] on div at bounding box center [614, 239] width 78 height 359
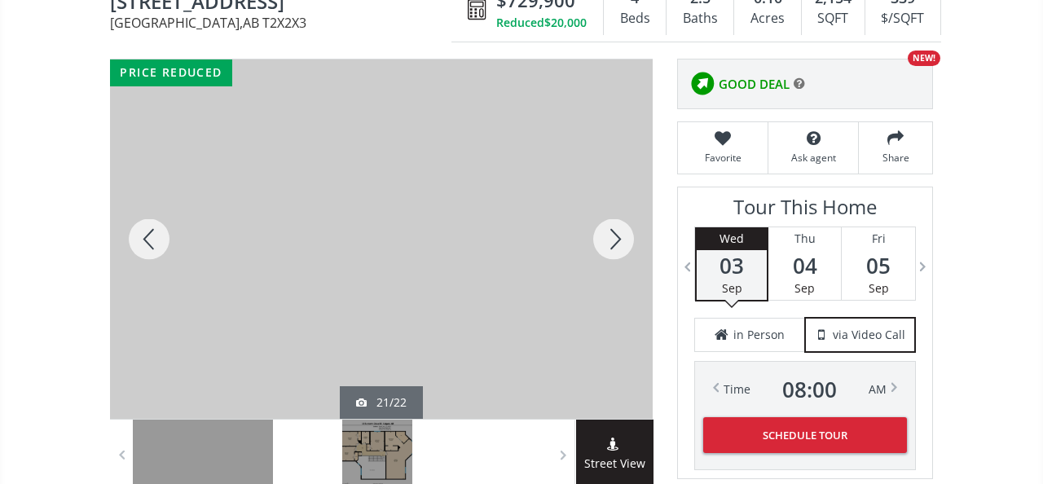
click at [614, 249] on div at bounding box center [614, 239] width 78 height 359
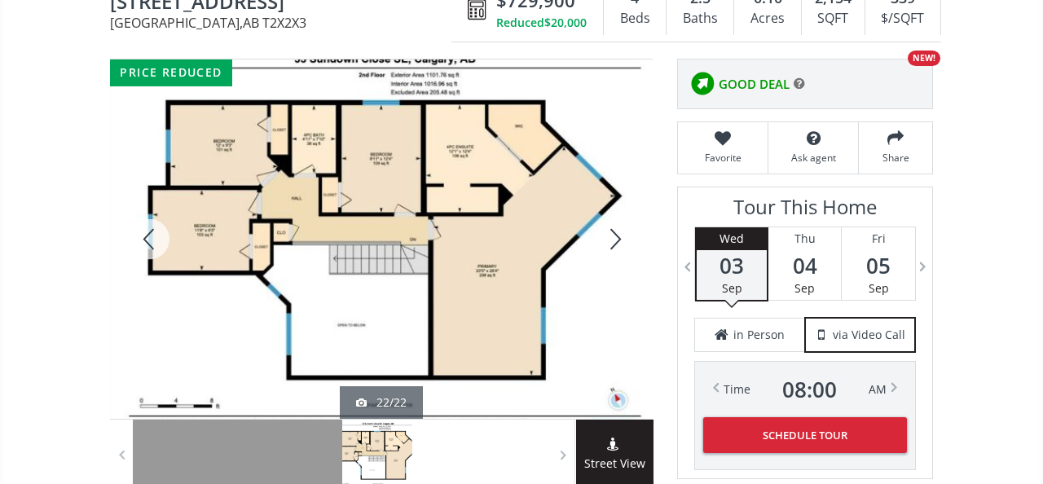
scroll to position [0, 0]
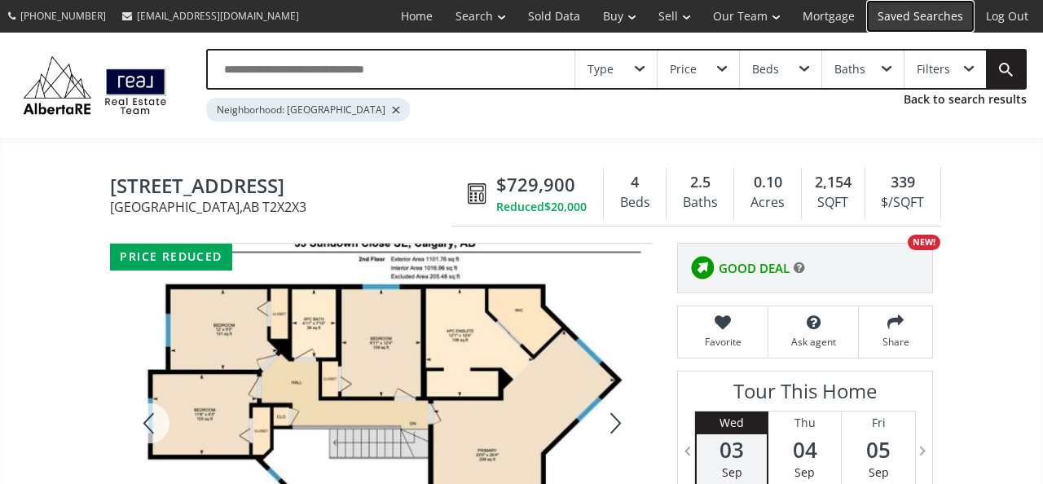
click at [920, 14] on link "Saved Searches" at bounding box center [921, 16] width 108 height 33
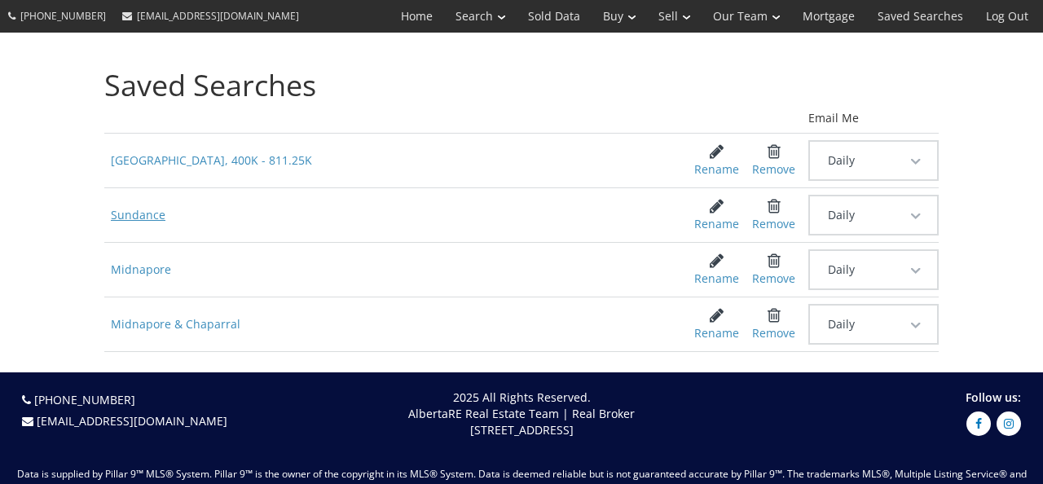
click at [126, 218] on span "Sundance" at bounding box center [387, 215] width 566 height 29
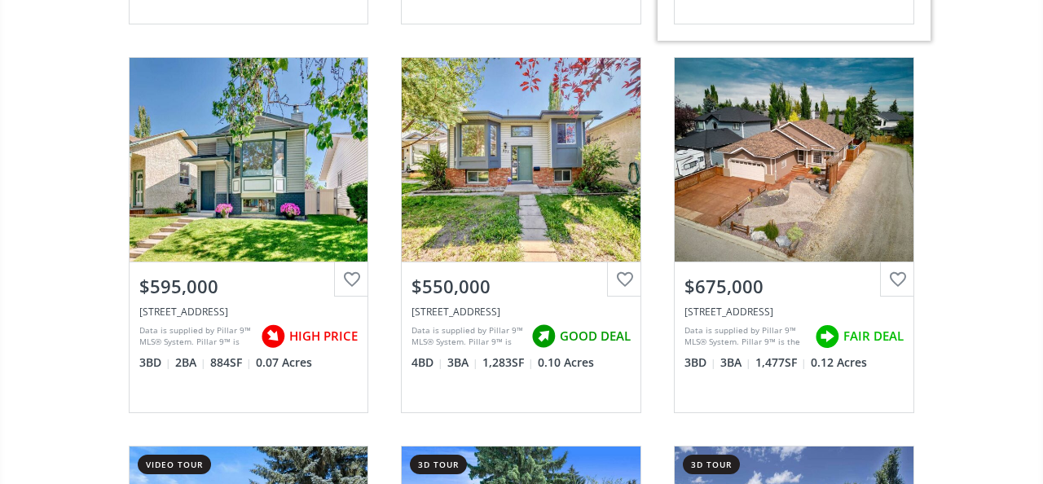
scroll to position [555, 0]
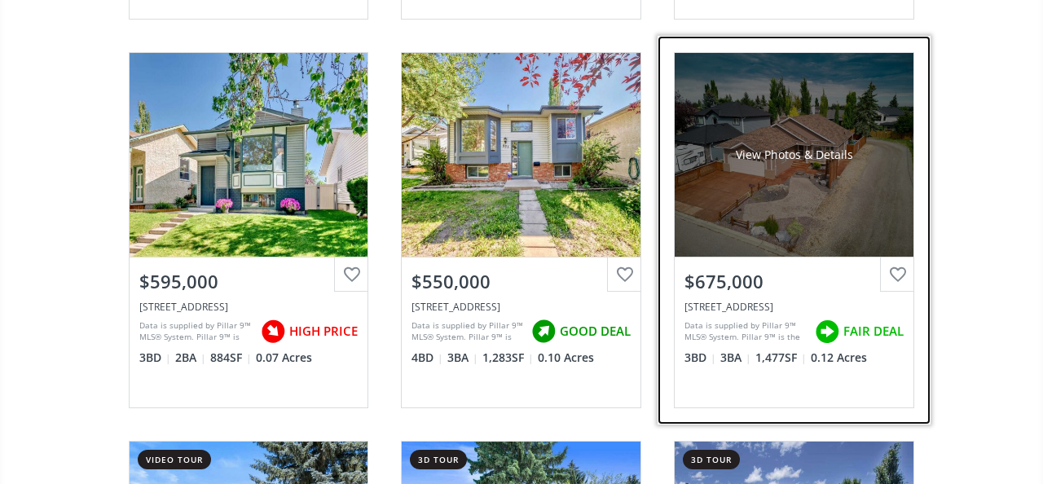
click at [743, 279] on div "$675,000" at bounding box center [794, 281] width 219 height 25
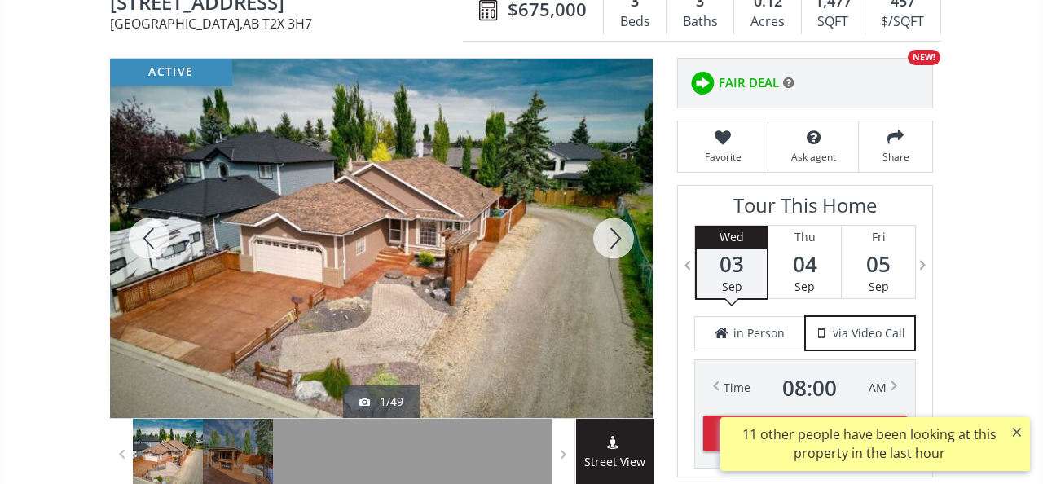
scroll to position [178, 0]
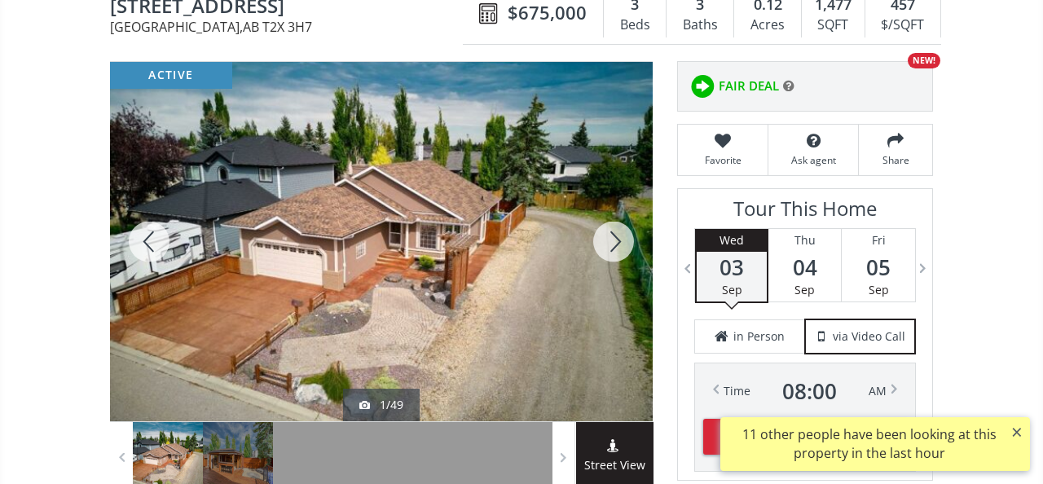
click at [626, 235] on div at bounding box center [614, 241] width 78 height 359
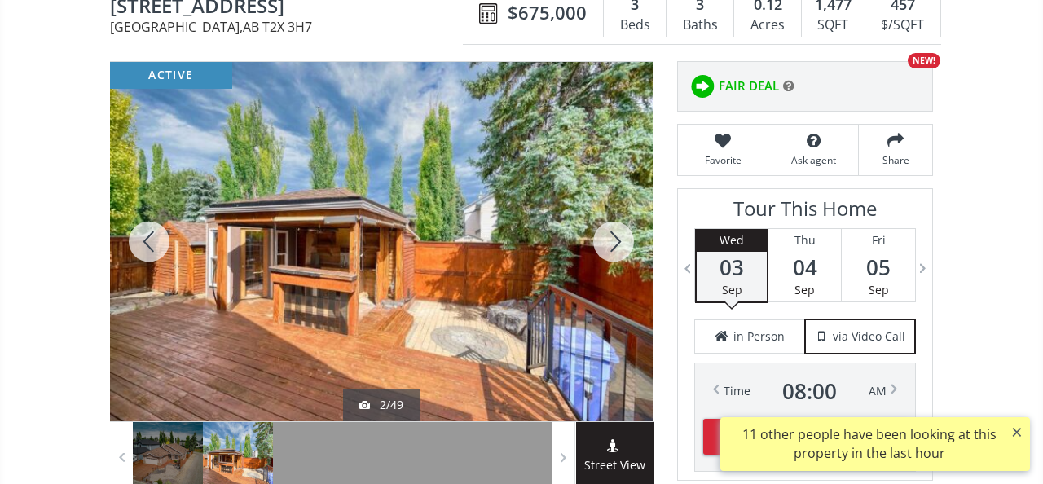
click at [626, 236] on div at bounding box center [614, 241] width 78 height 359
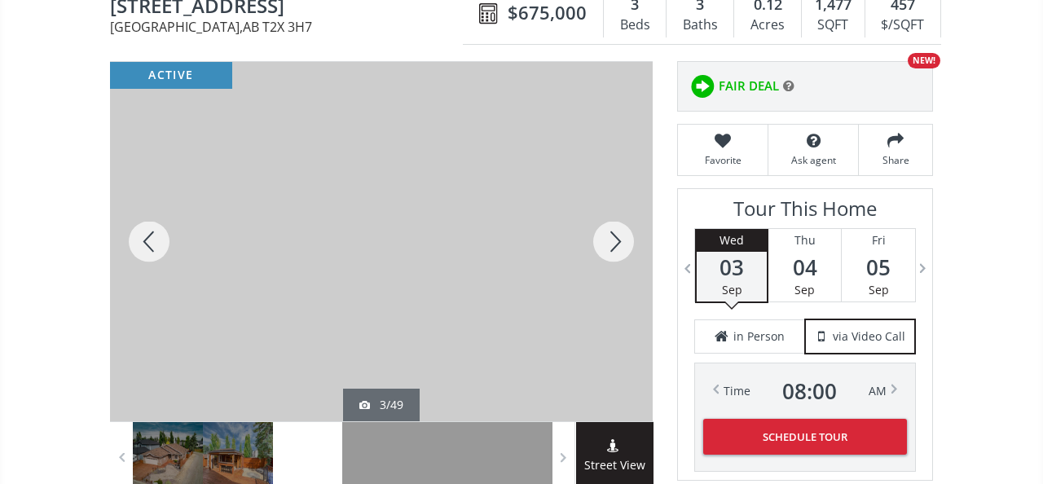
click at [626, 236] on div at bounding box center [614, 241] width 78 height 359
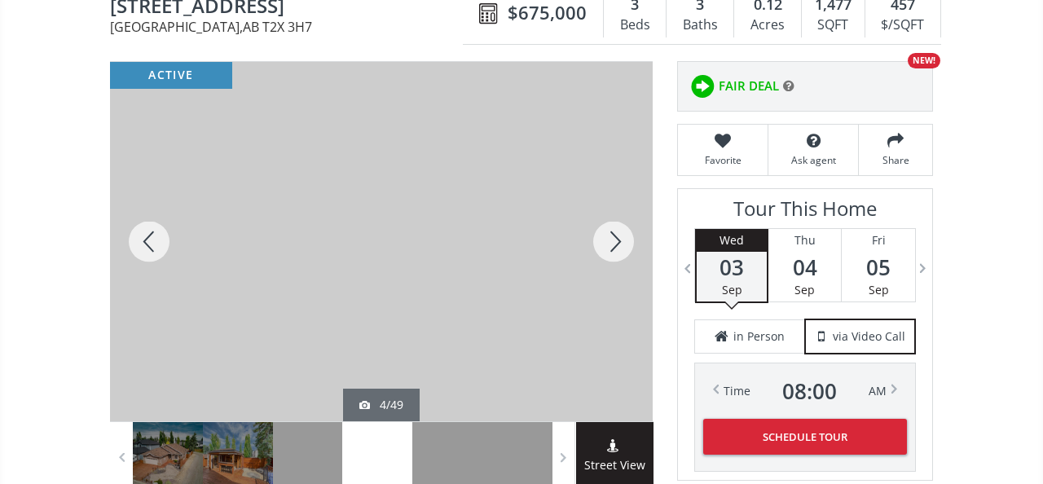
click at [626, 236] on div at bounding box center [614, 241] width 78 height 359
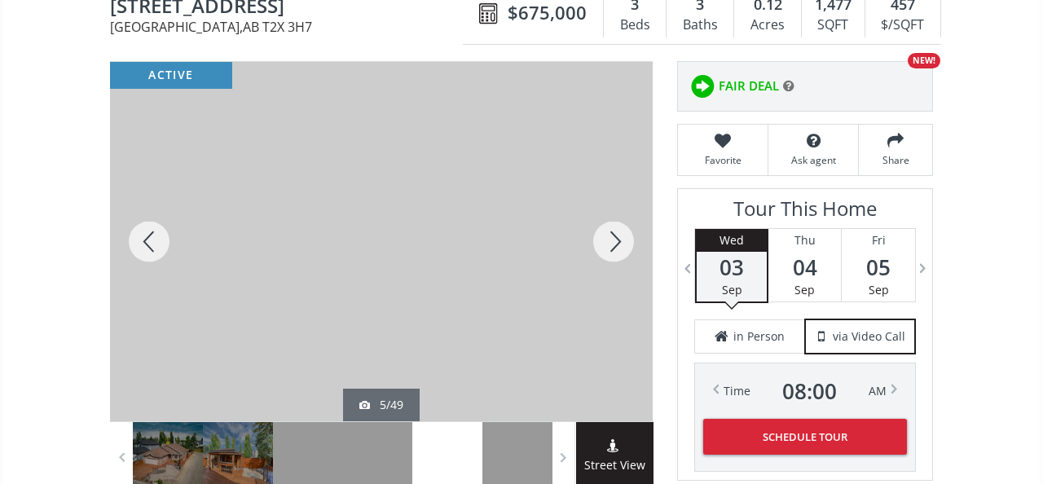
click at [626, 236] on div at bounding box center [614, 241] width 78 height 359
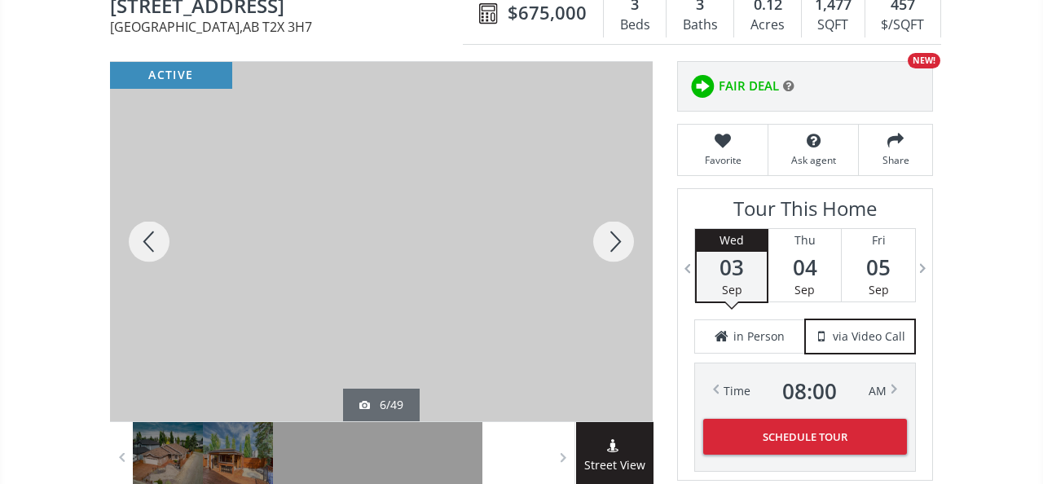
click at [626, 236] on div at bounding box center [614, 241] width 78 height 359
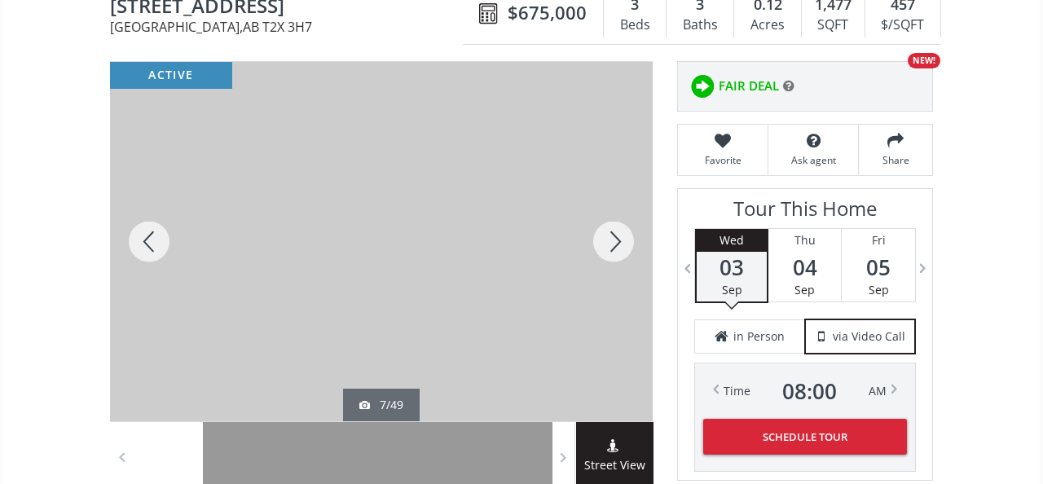
click at [626, 236] on div at bounding box center [614, 241] width 78 height 359
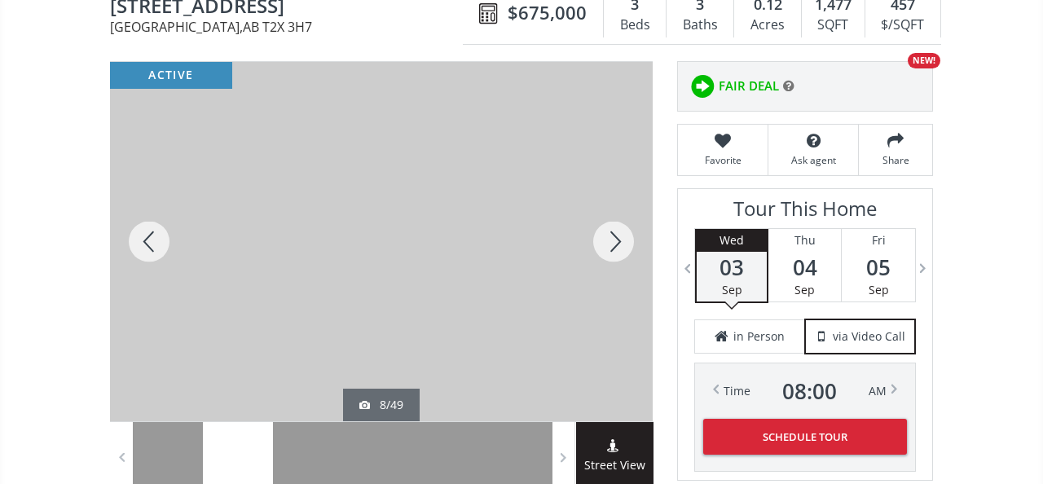
click at [626, 236] on div at bounding box center [614, 241] width 78 height 359
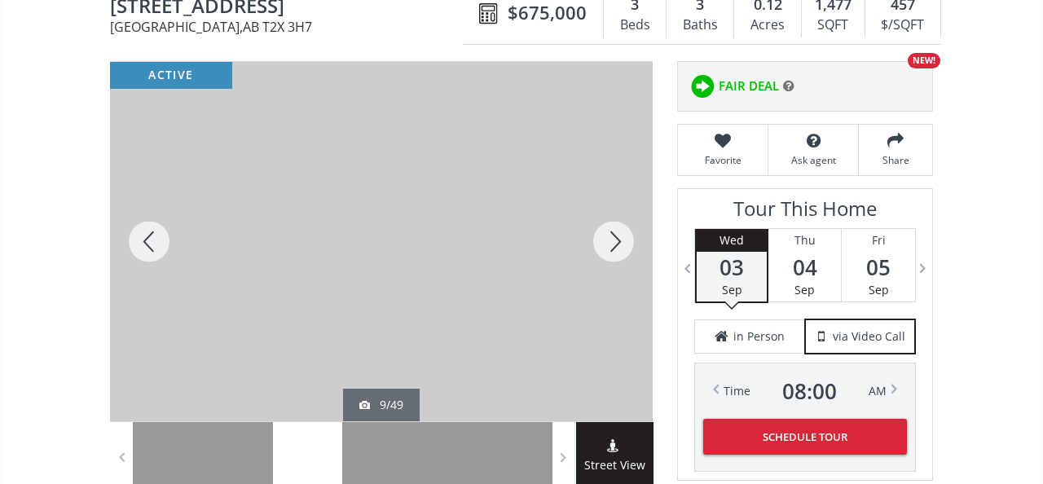
click at [626, 236] on div at bounding box center [614, 241] width 78 height 359
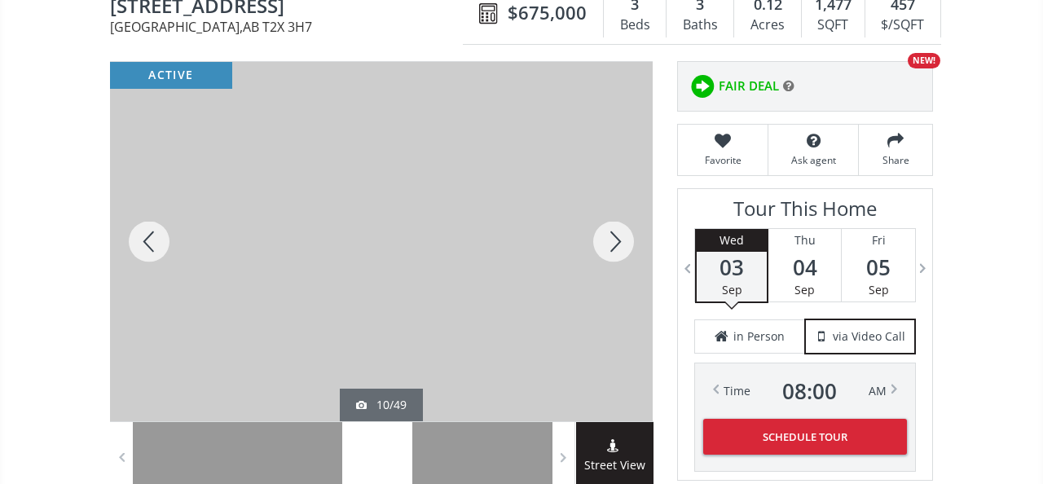
click at [626, 236] on div at bounding box center [614, 241] width 78 height 359
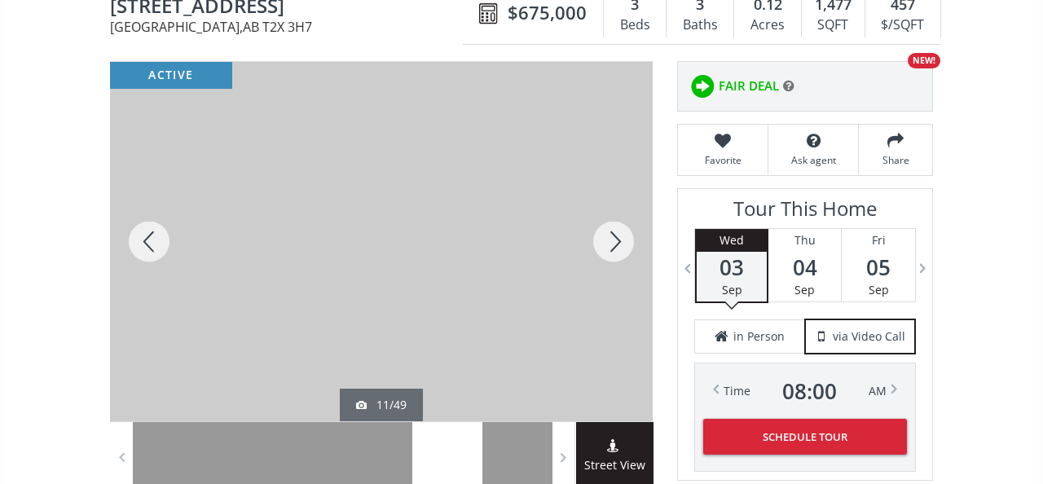
click at [626, 236] on div at bounding box center [614, 241] width 78 height 359
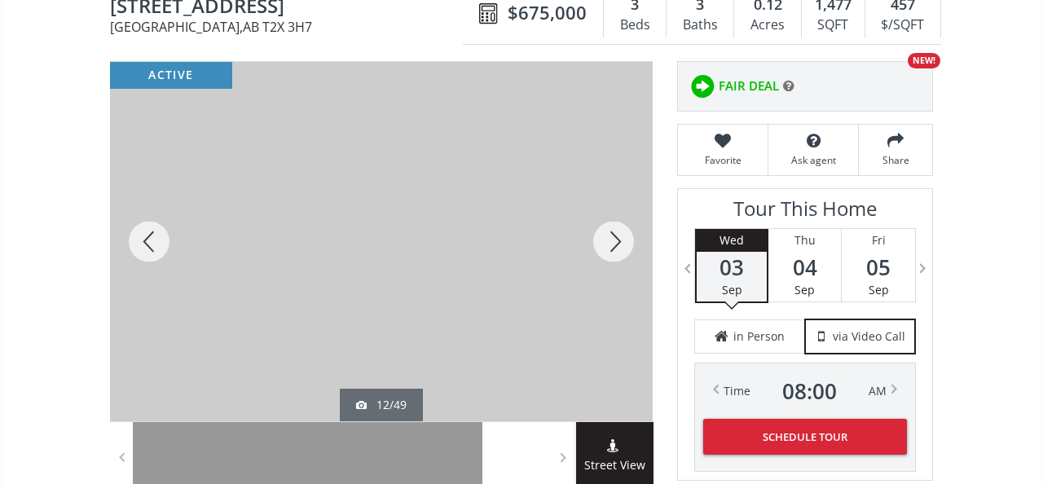
click at [626, 236] on div at bounding box center [614, 241] width 78 height 359
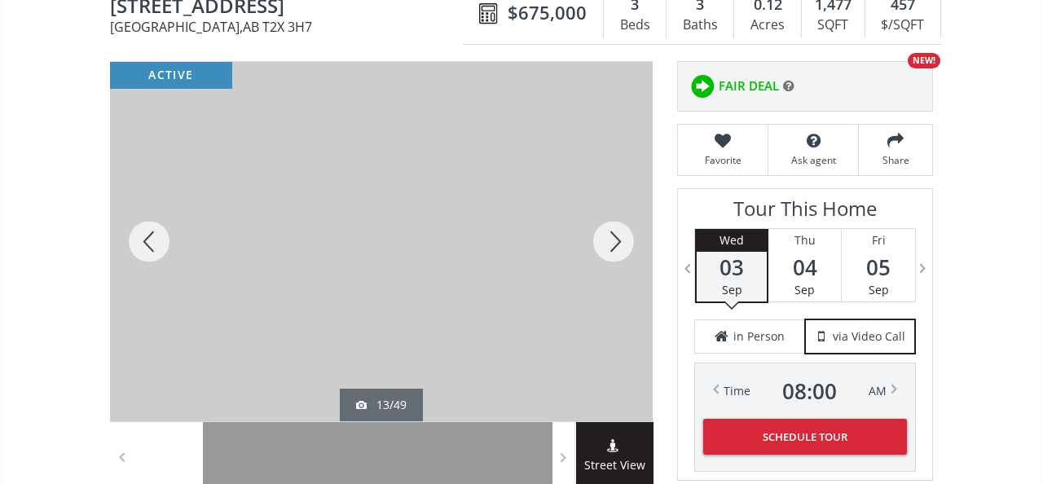
click at [626, 236] on div at bounding box center [614, 241] width 78 height 359
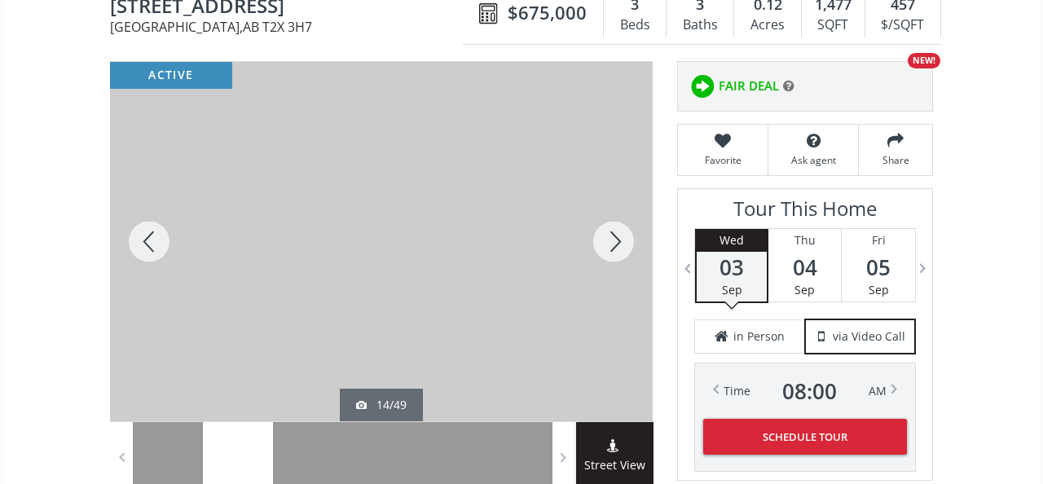
click at [626, 236] on div at bounding box center [614, 241] width 78 height 359
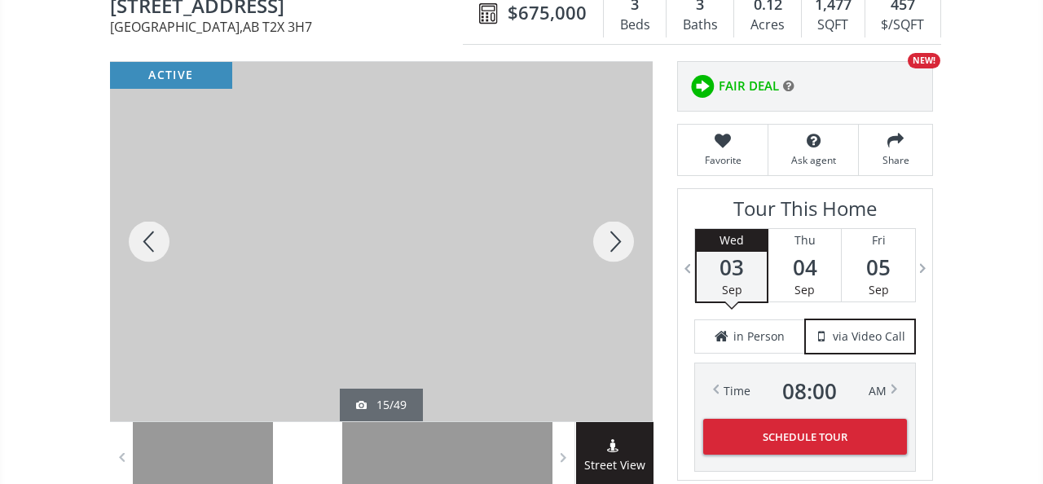
click at [626, 236] on div at bounding box center [614, 241] width 78 height 359
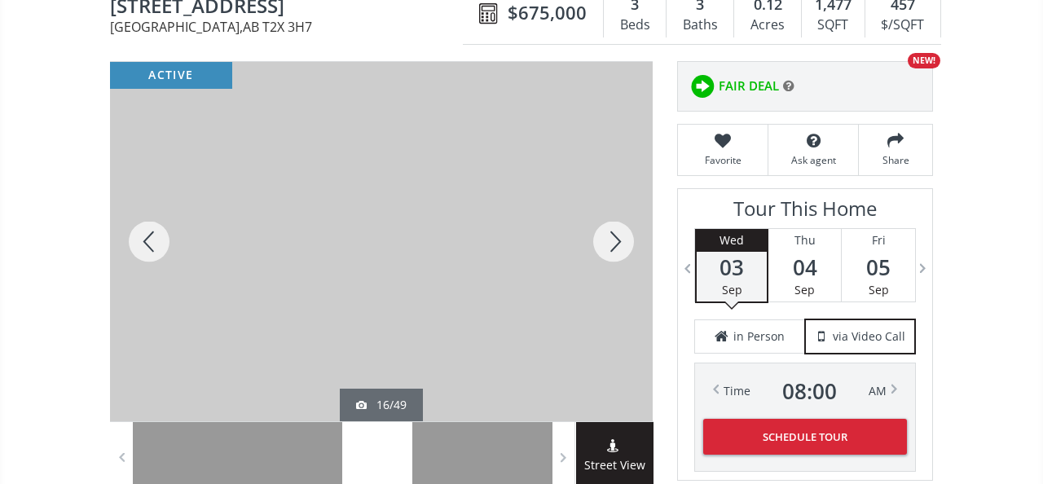
click at [626, 236] on div at bounding box center [614, 241] width 78 height 359
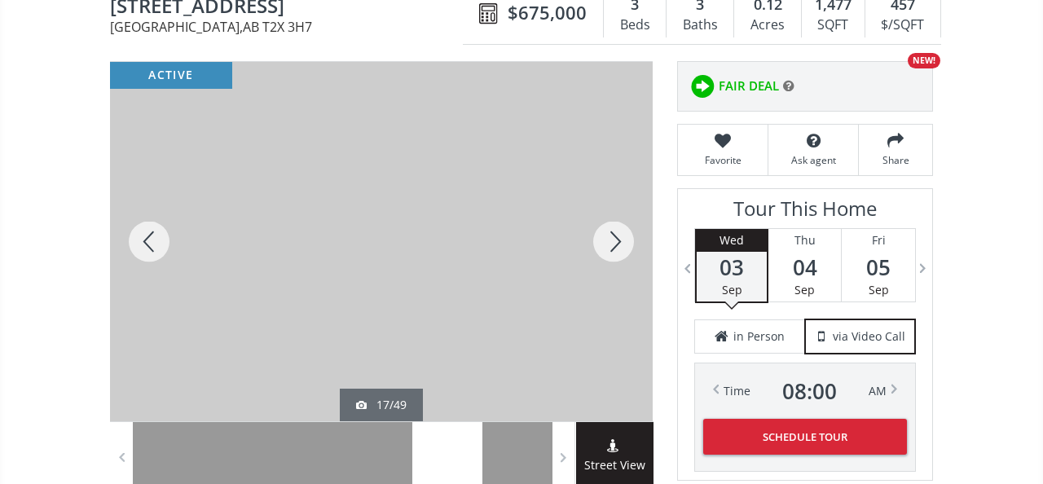
click at [626, 236] on div at bounding box center [614, 241] width 78 height 359
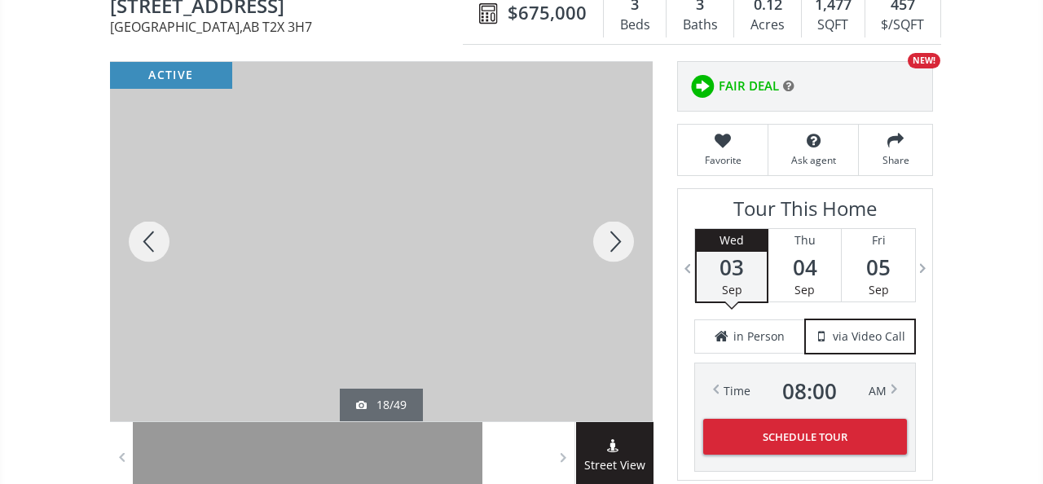
click at [626, 236] on div at bounding box center [614, 241] width 78 height 359
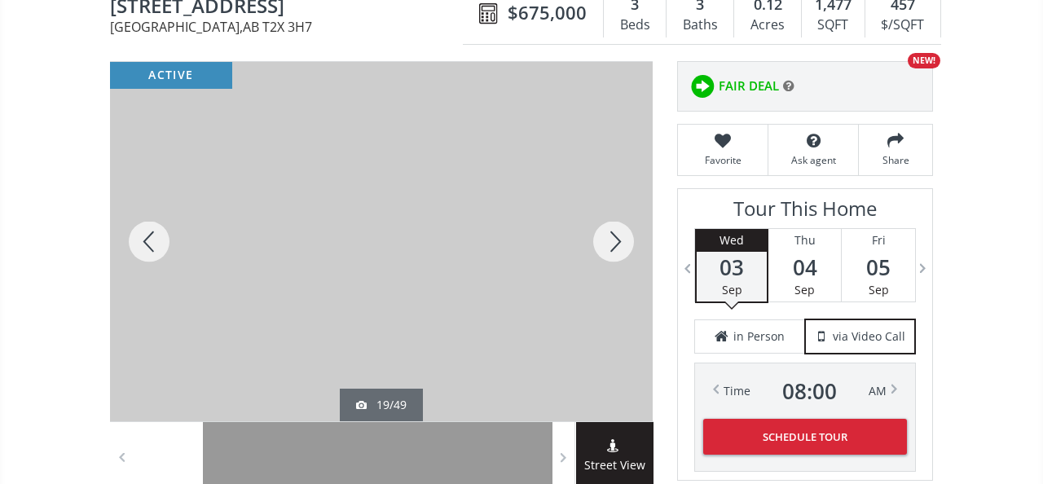
click at [626, 236] on div at bounding box center [614, 241] width 78 height 359
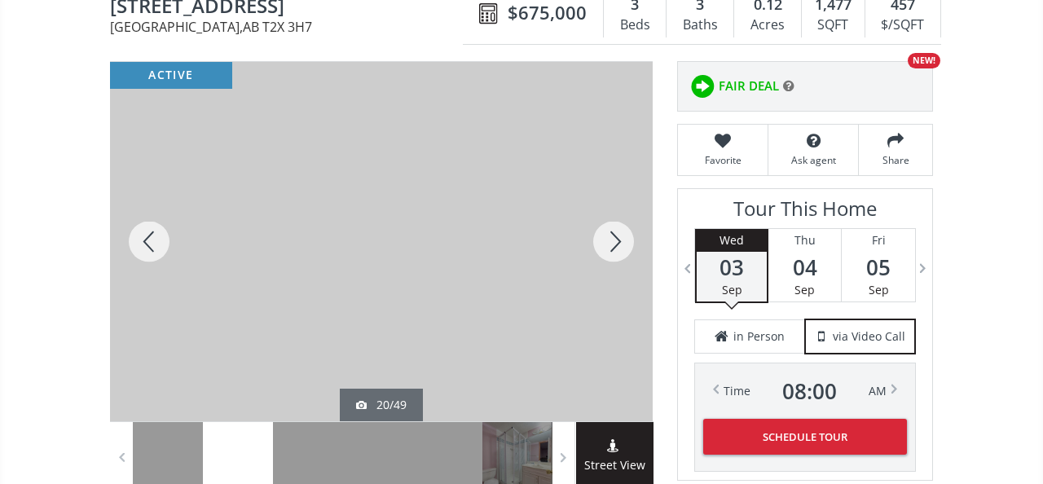
click at [626, 236] on div at bounding box center [614, 241] width 78 height 359
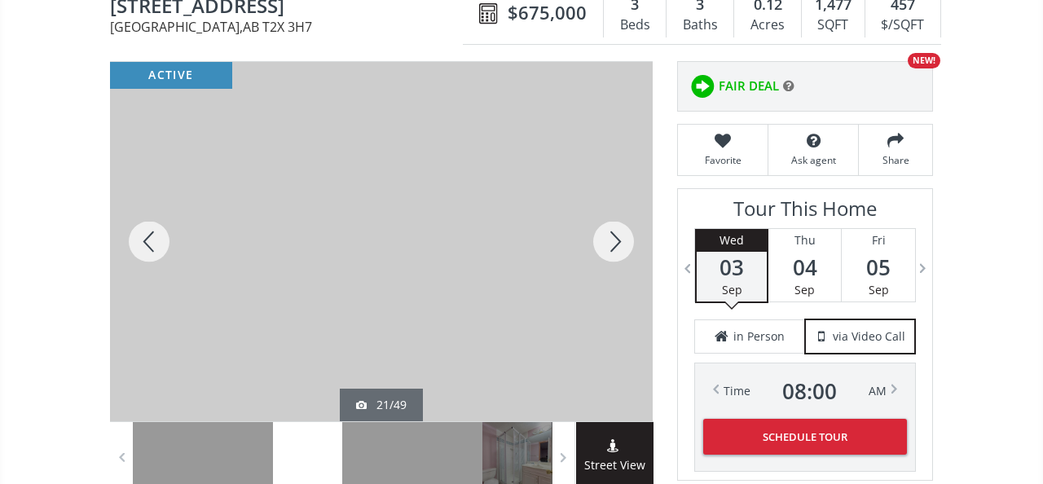
click at [626, 236] on div at bounding box center [614, 241] width 78 height 359
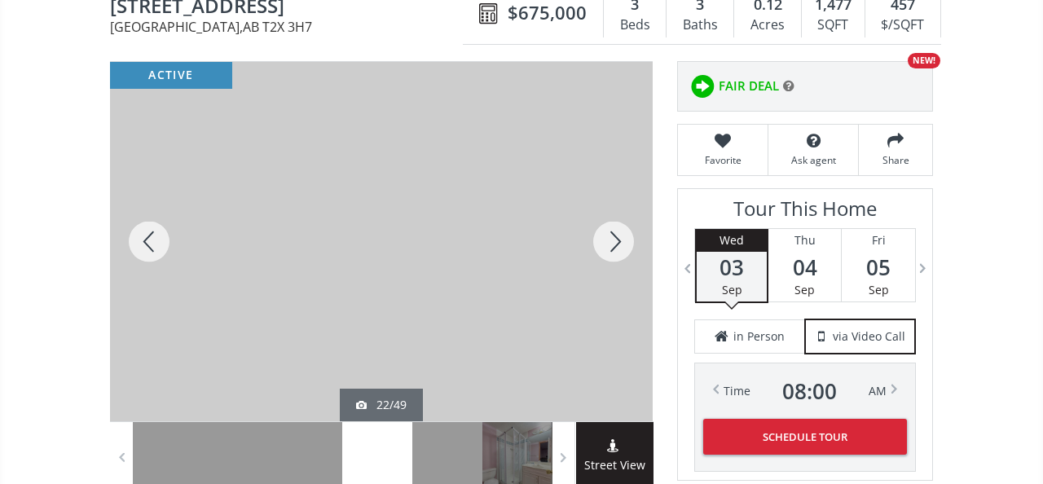
click at [626, 236] on div at bounding box center [614, 241] width 78 height 359
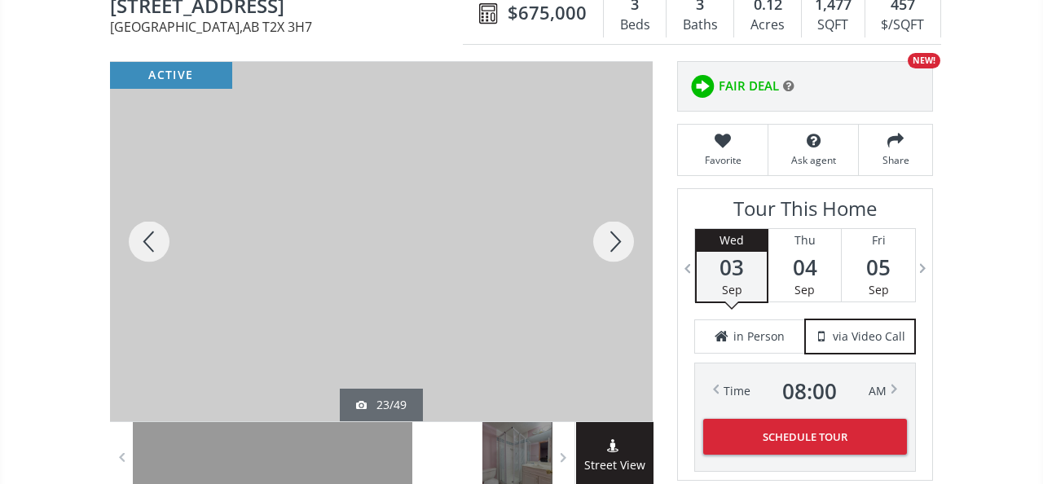
click at [619, 240] on div at bounding box center [614, 241] width 78 height 359
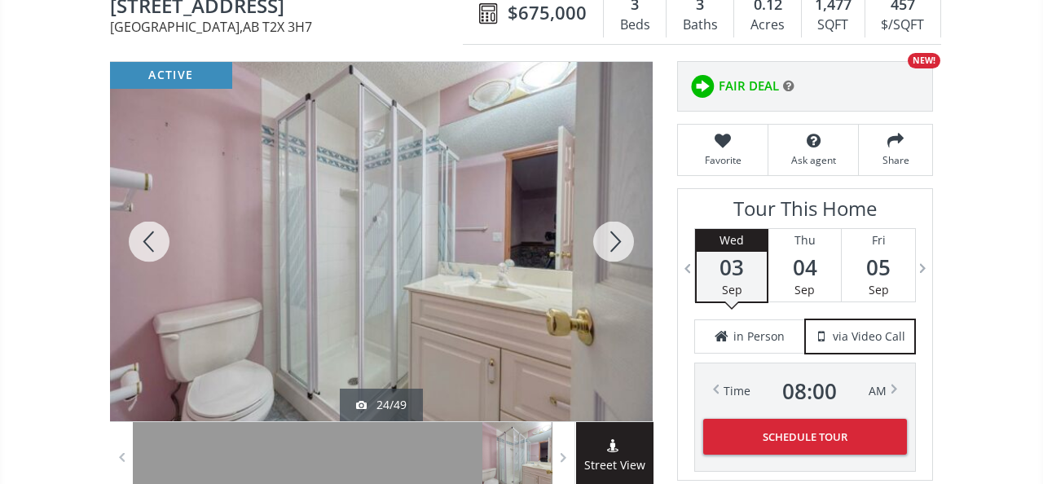
click at [619, 240] on div at bounding box center [614, 241] width 78 height 359
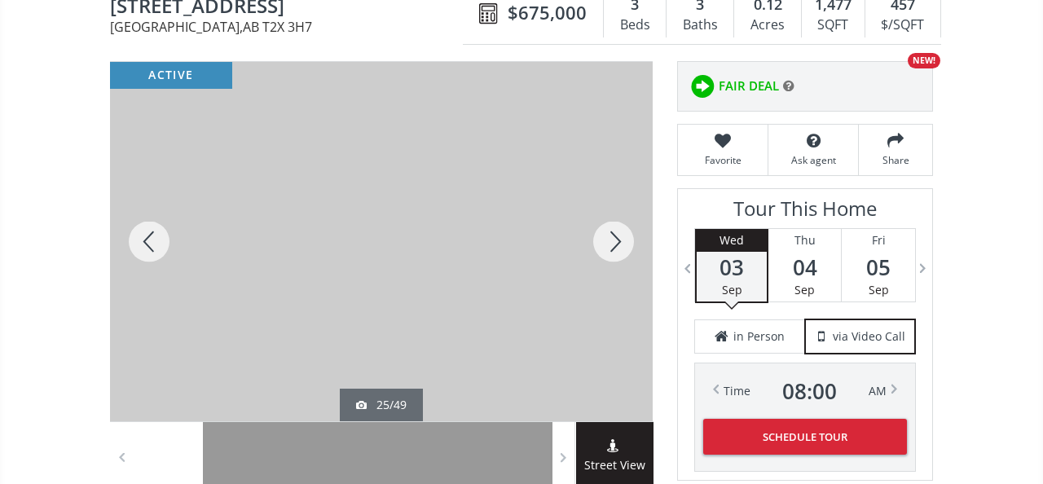
click at [619, 240] on div at bounding box center [614, 241] width 78 height 359
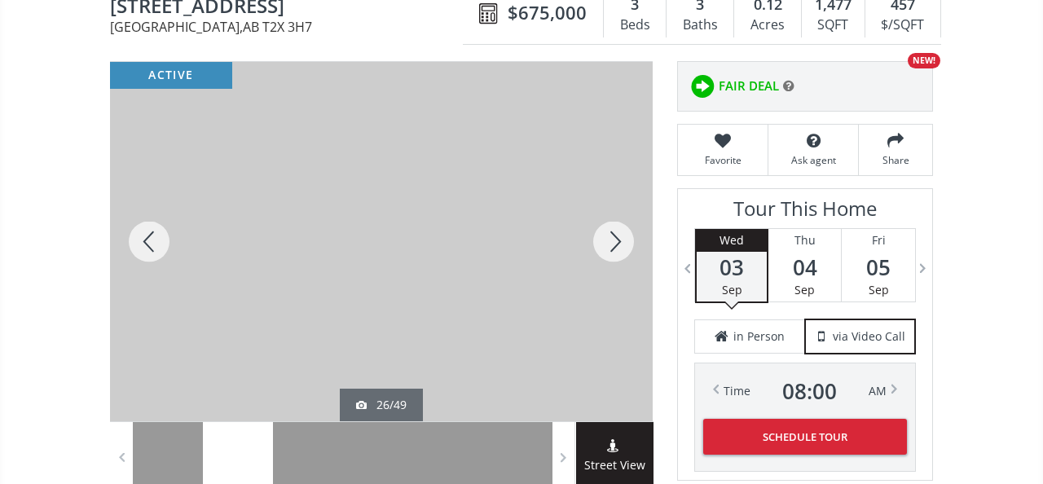
click at [619, 240] on div at bounding box center [614, 241] width 78 height 359
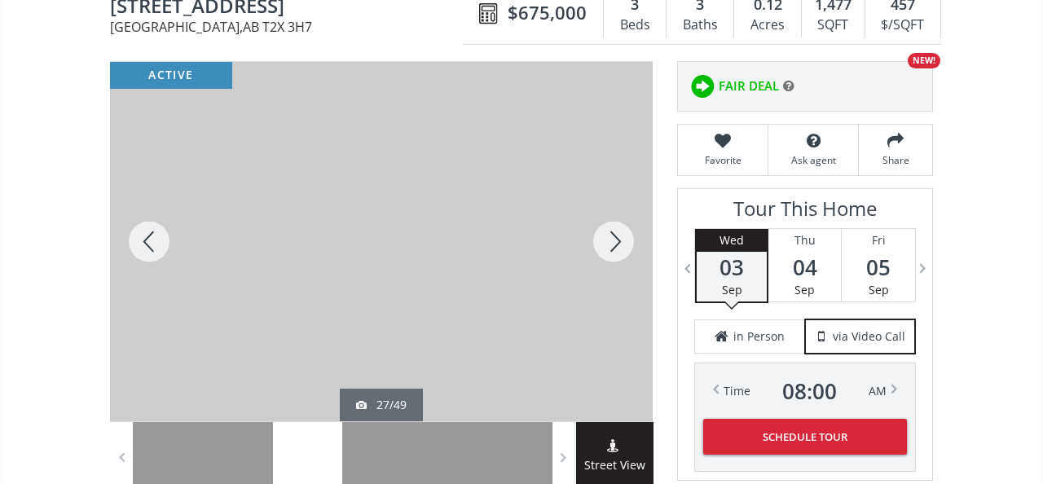
click at [619, 240] on div at bounding box center [614, 241] width 78 height 359
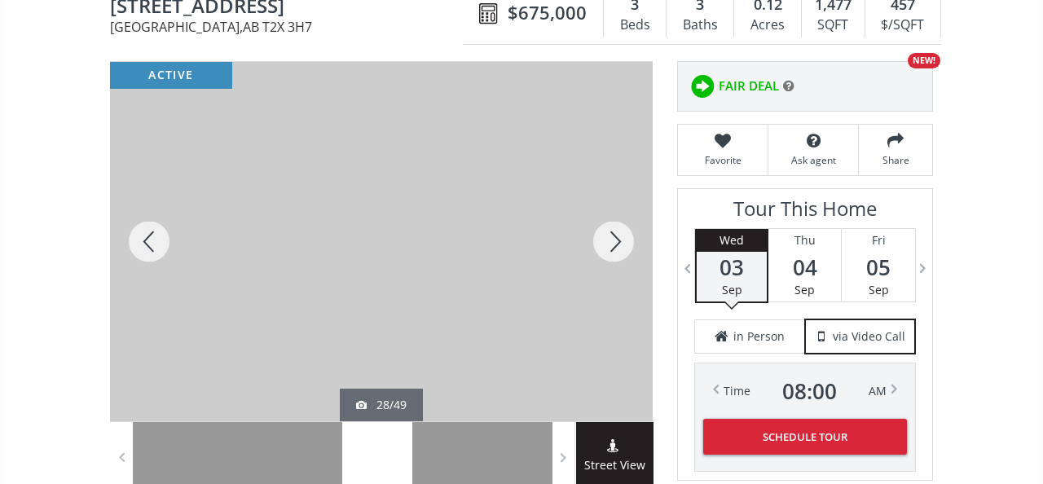
click at [619, 240] on div at bounding box center [614, 241] width 78 height 359
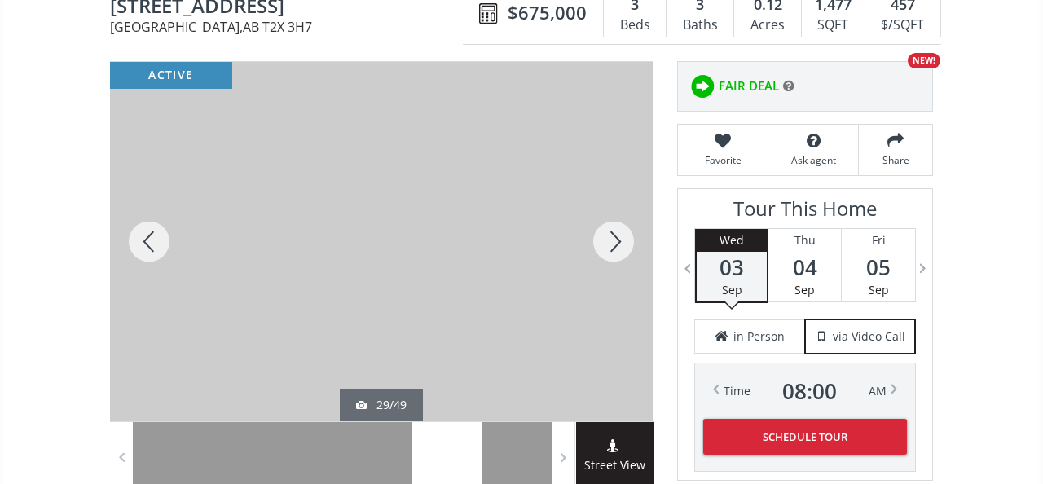
scroll to position [166, 0]
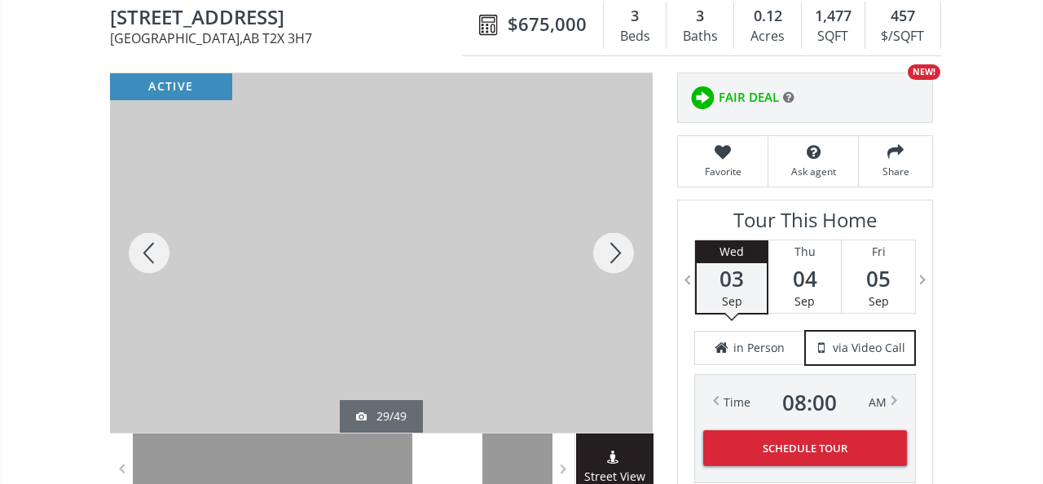
click at [619, 240] on div at bounding box center [614, 252] width 78 height 359
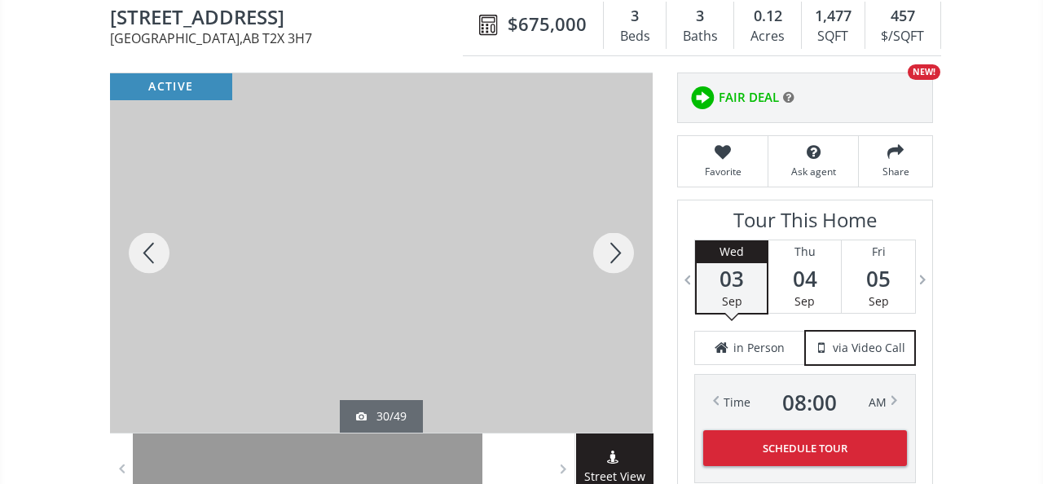
click at [619, 240] on div at bounding box center [614, 252] width 78 height 359
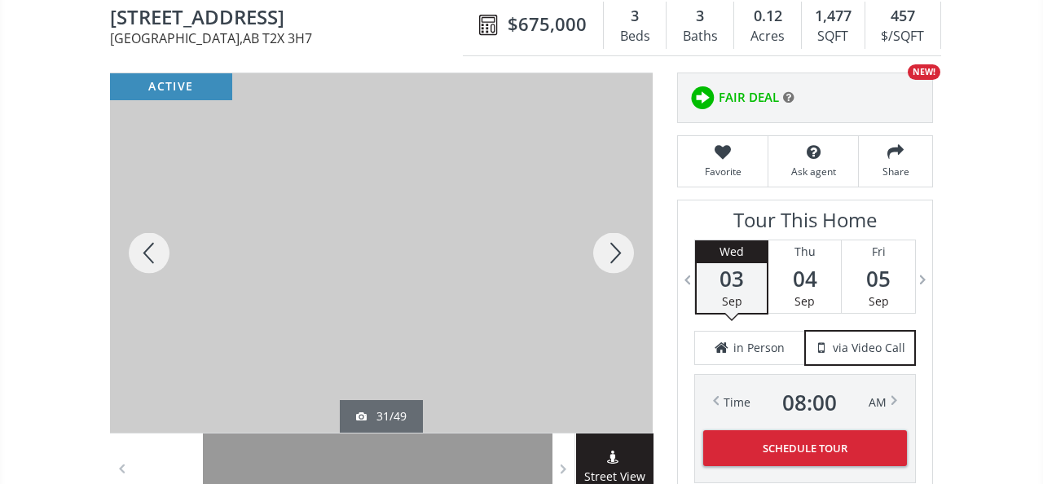
click at [619, 240] on div at bounding box center [614, 252] width 78 height 359
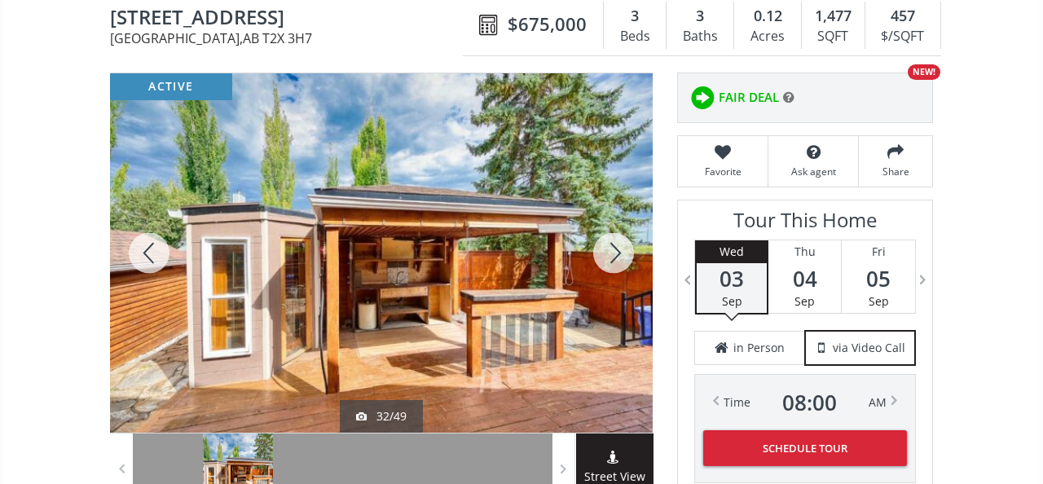
click at [614, 249] on div at bounding box center [614, 252] width 78 height 359
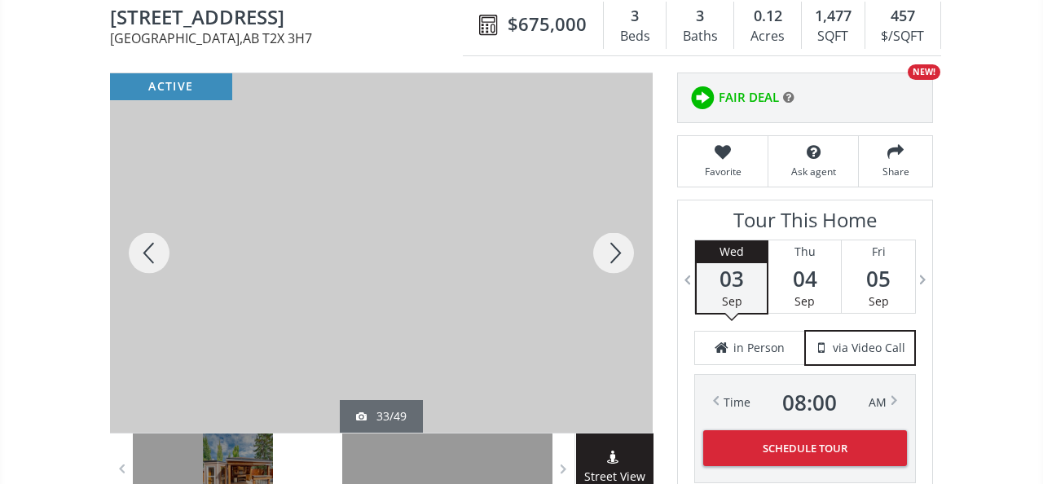
click at [614, 249] on div at bounding box center [614, 252] width 78 height 359
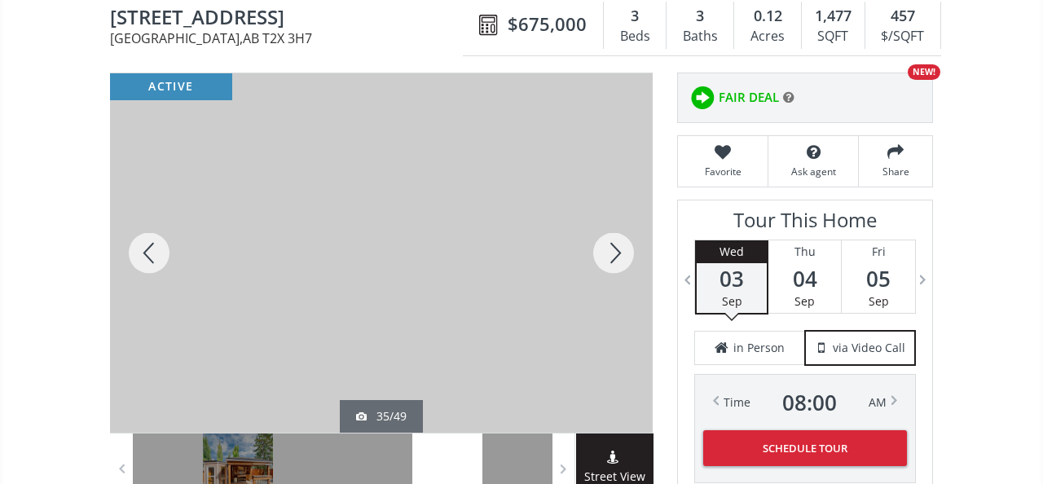
click at [614, 249] on div at bounding box center [614, 252] width 78 height 359
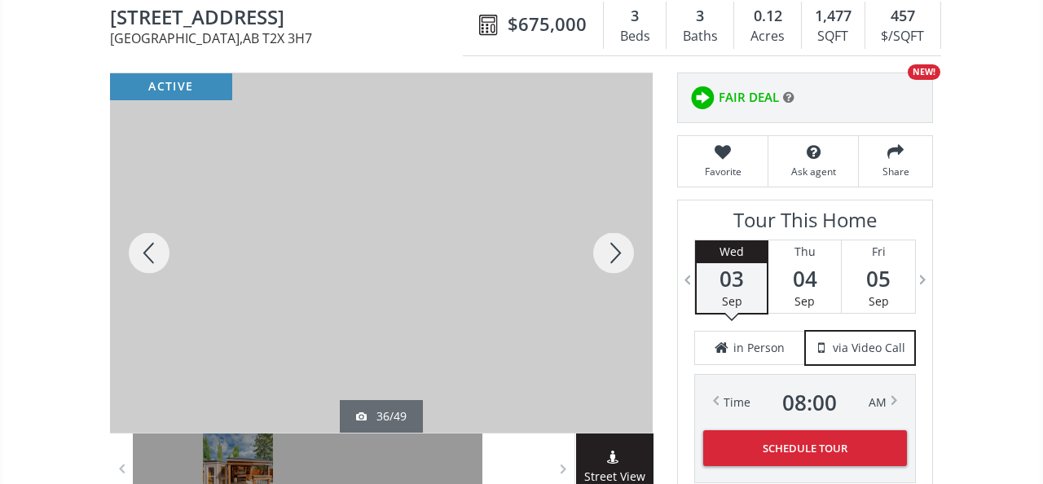
click at [614, 249] on div at bounding box center [614, 252] width 78 height 359
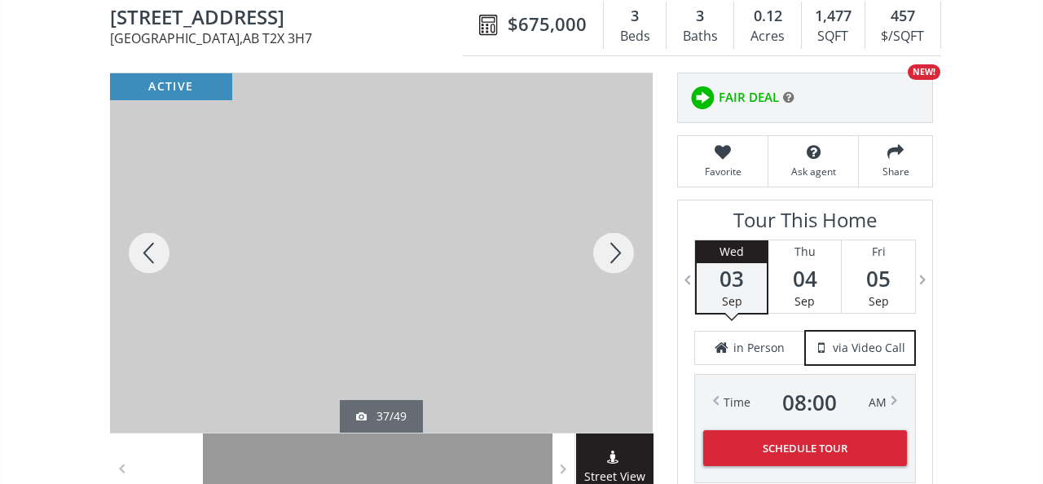
click at [614, 249] on div at bounding box center [614, 252] width 78 height 359
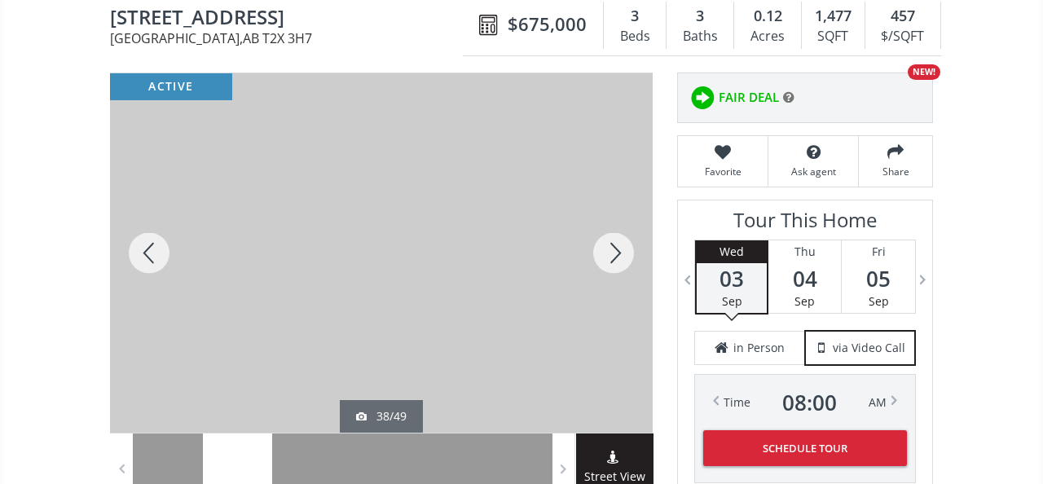
click at [614, 249] on div at bounding box center [614, 252] width 78 height 359
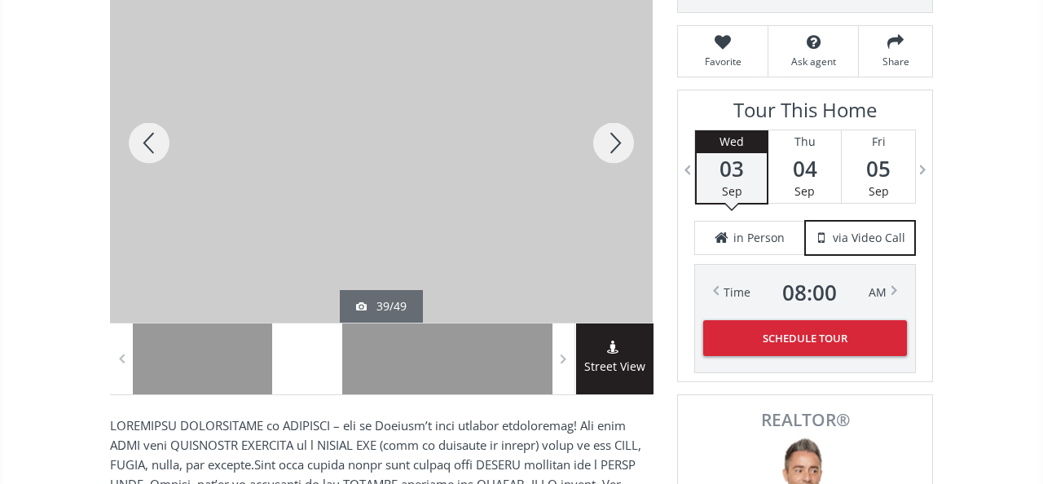
scroll to position [231, 0]
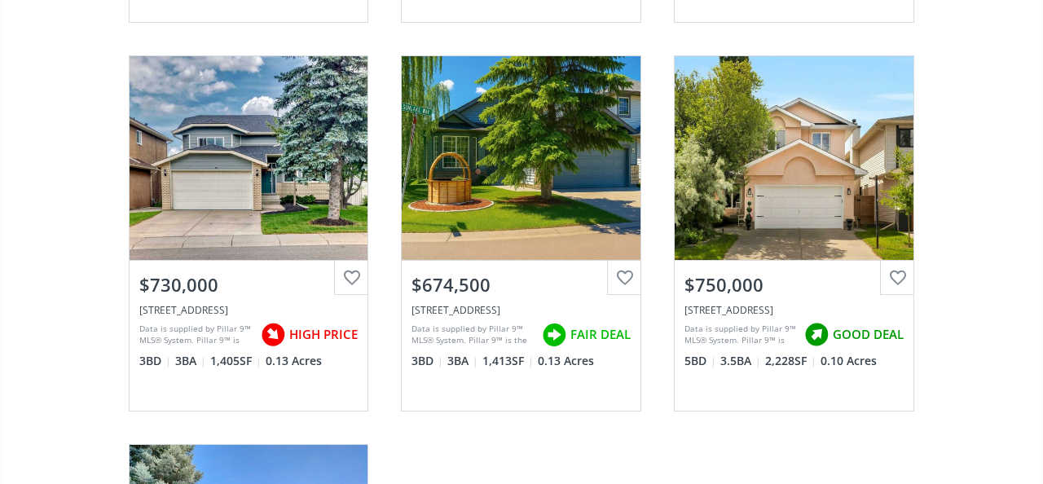
scroll to position [1714, 0]
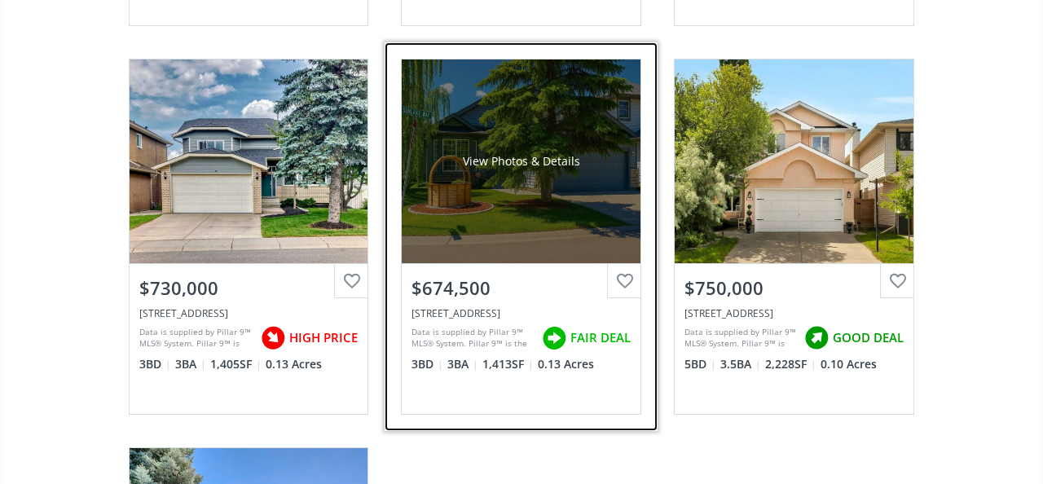
click at [572, 213] on div "View Photos & Details" at bounding box center [521, 162] width 239 height 204
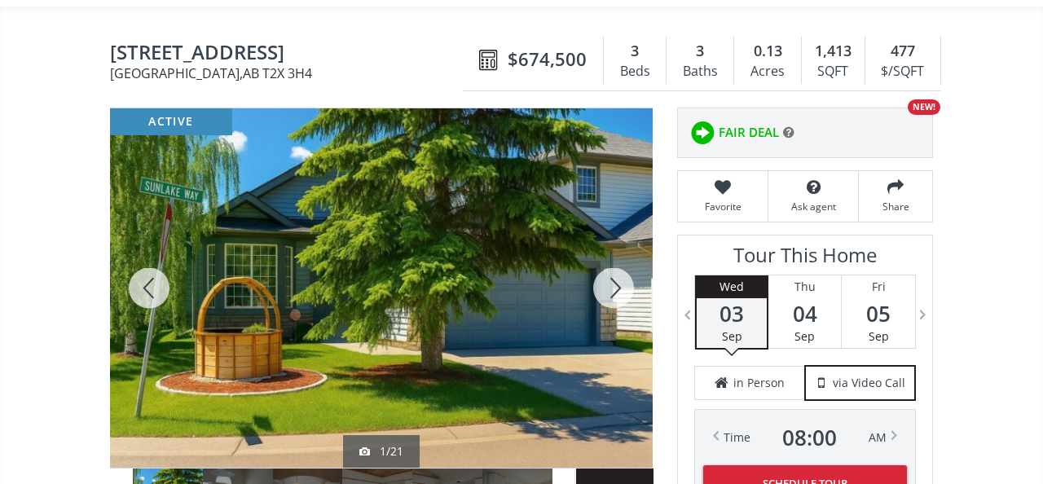
scroll to position [152, 0]
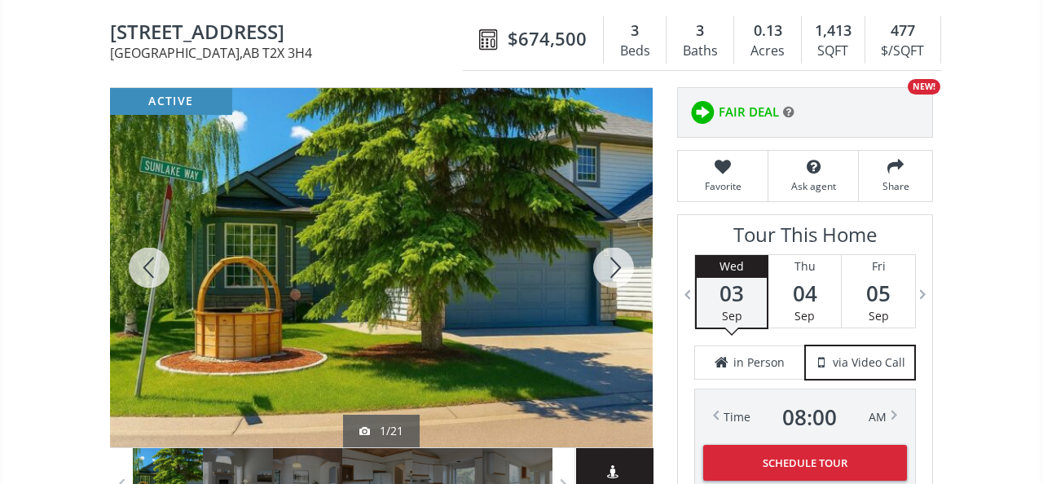
click at [606, 262] on div at bounding box center [614, 267] width 78 height 359
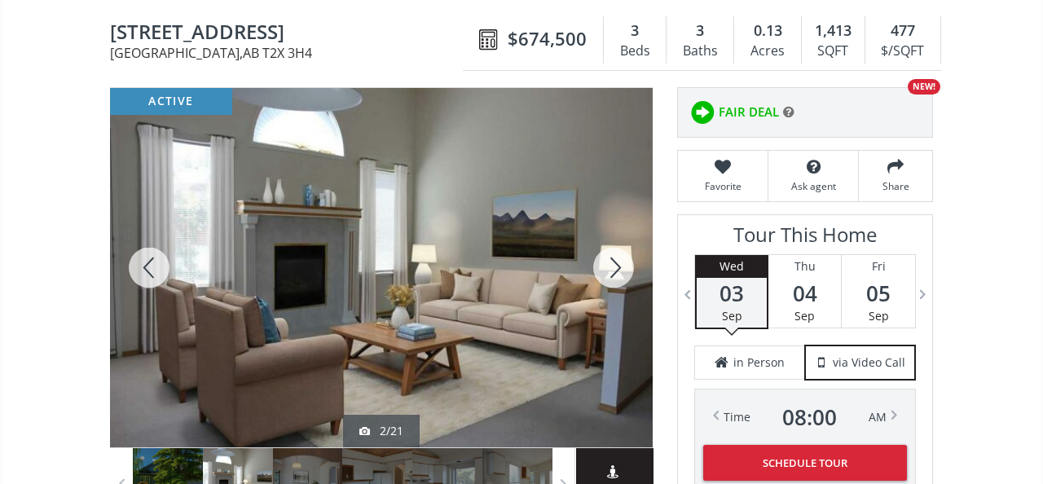
click at [606, 262] on div at bounding box center [614, 267] width 78 height 359
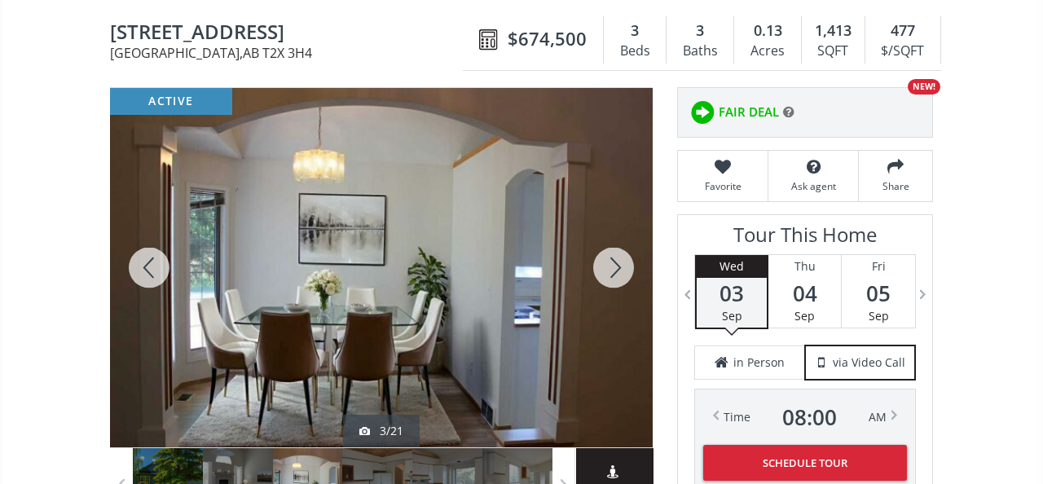
click at [606, 262] on div at bounding box center [614, 267] width 78 height 359
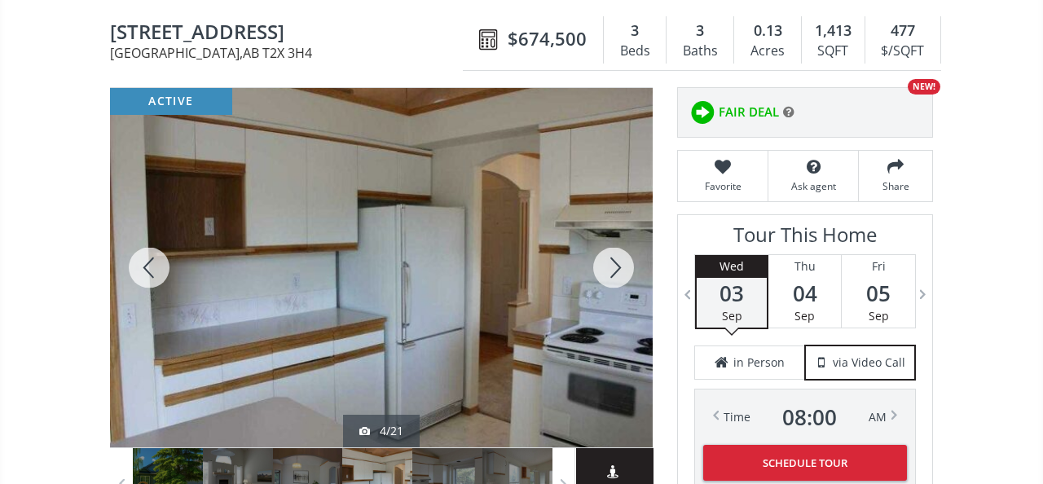
click at [606, 262] on div at bounding box center [614, 267] width 78 height 359
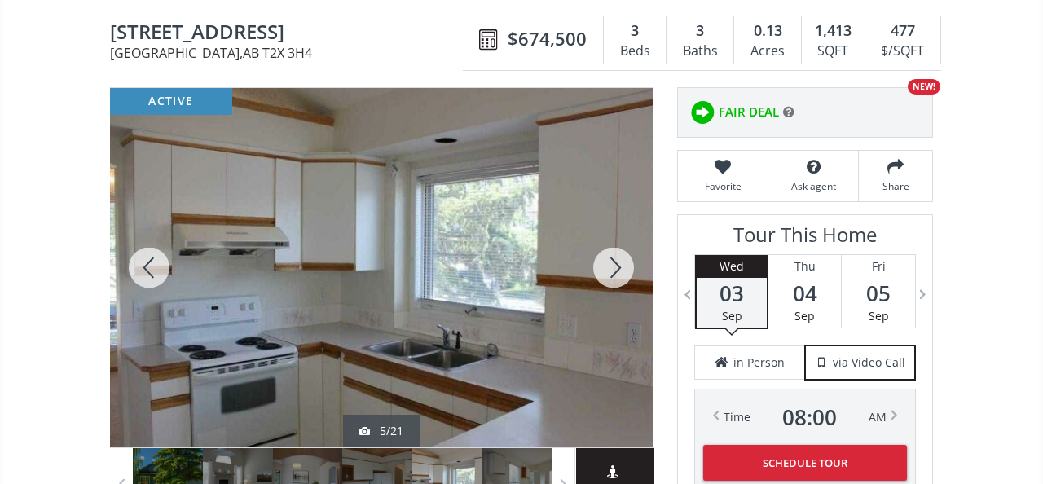
click at [606, 263] on div at bounding box center [614, 267] width 78 height 359
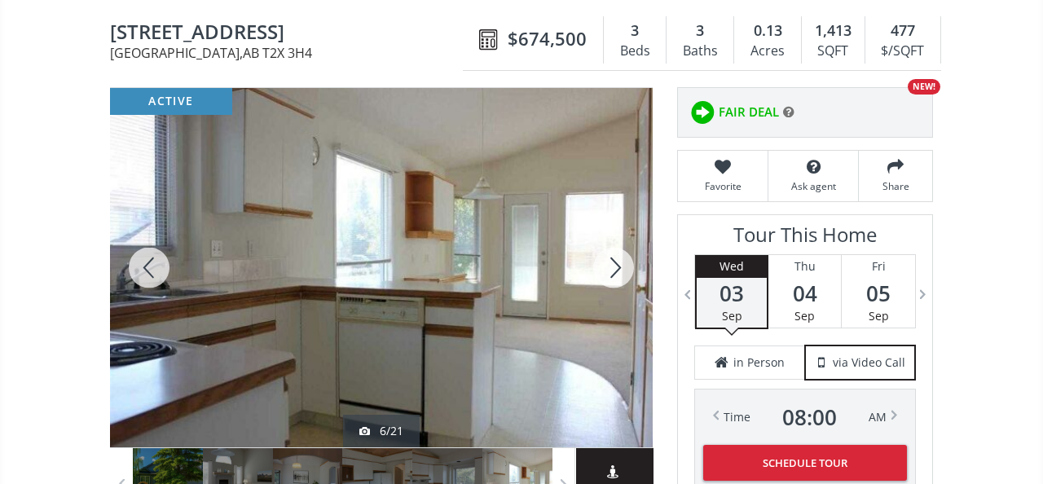
click at [606, 263] on div at bounding box center [614, 267] width 78 height 359
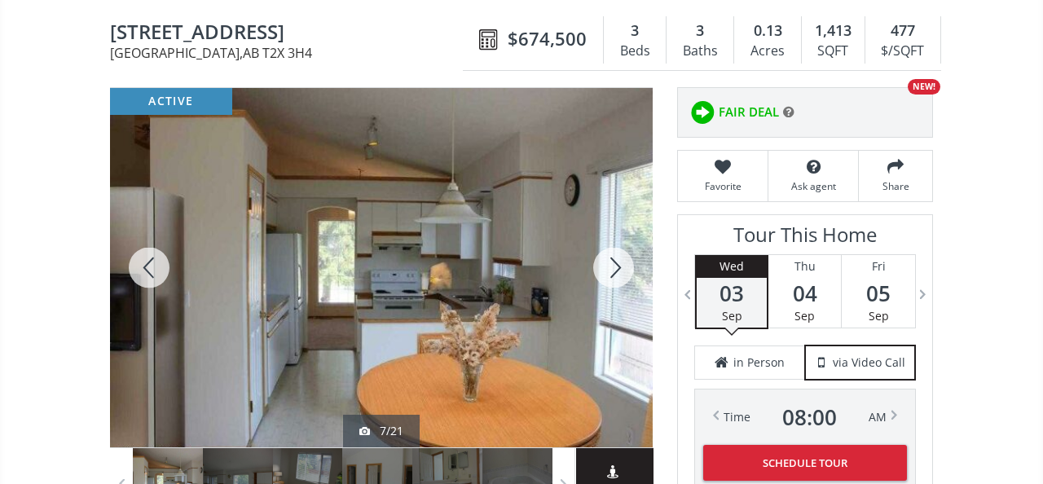
click at [606, 262] on div at bounding box center [614, 267] width 78 height 359
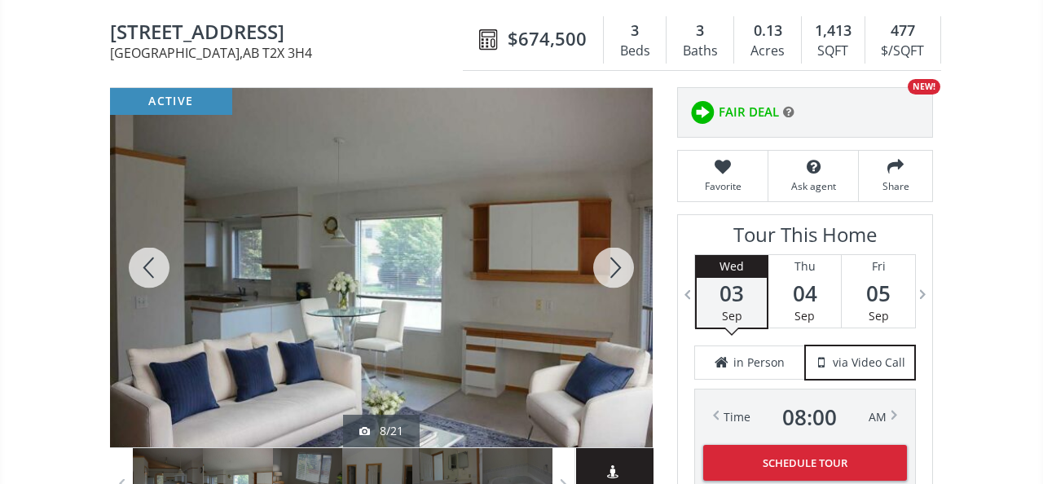
click at [606, 262] on div at bounding box center [614, 267] width 78 height 359
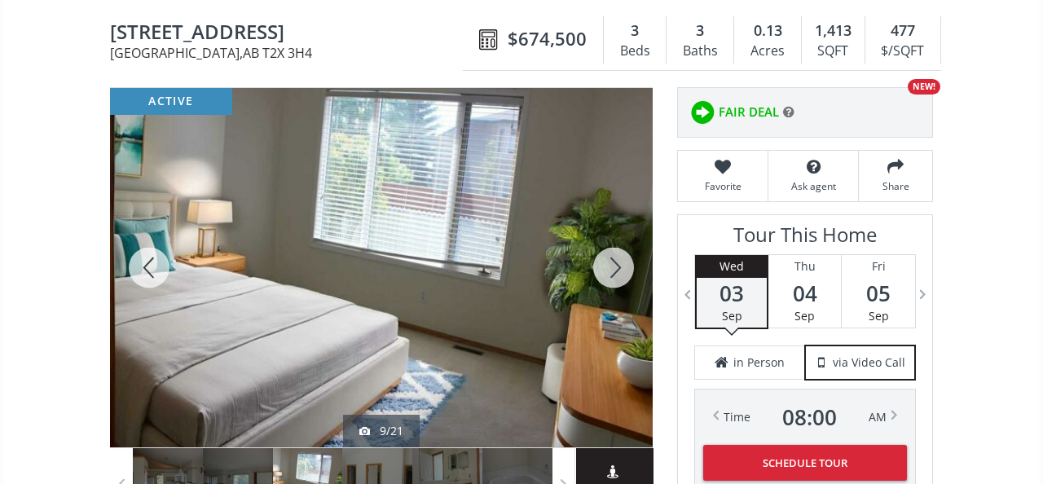
click at [606, 262] on div at bounding box center [614, 267] width 78 height 359
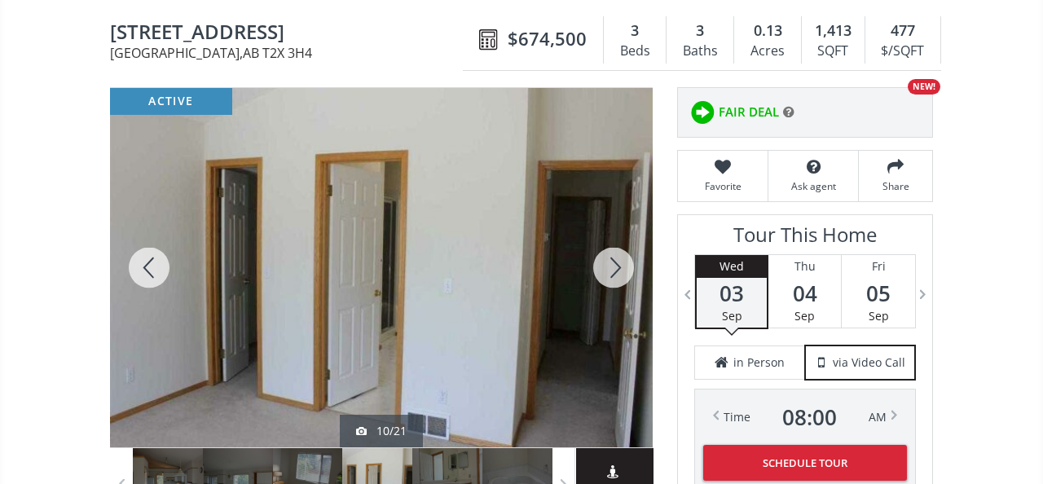
click at [607, 262] on div at bounding box center [614, 267] width 78 height 359
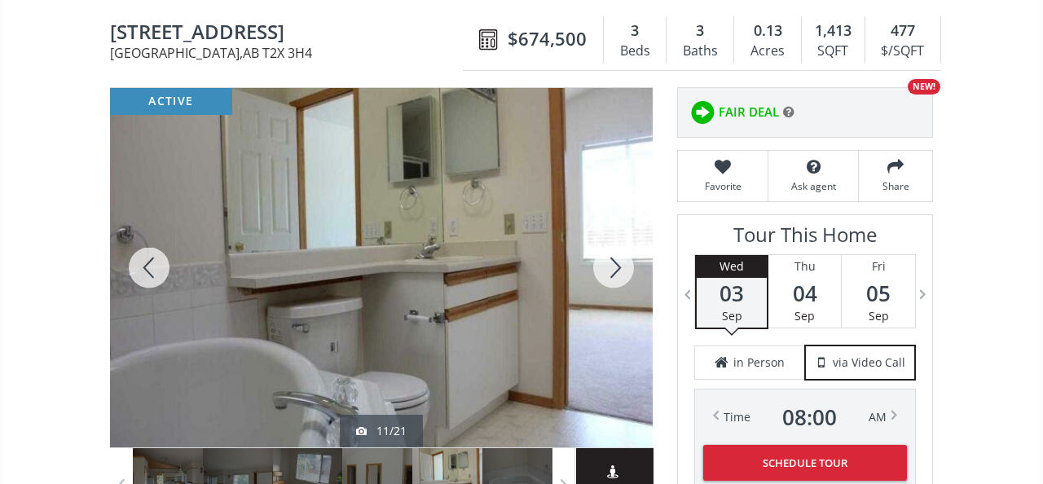
click at [607, 261] on div at bounding box center [614, 267] width 78 height 359
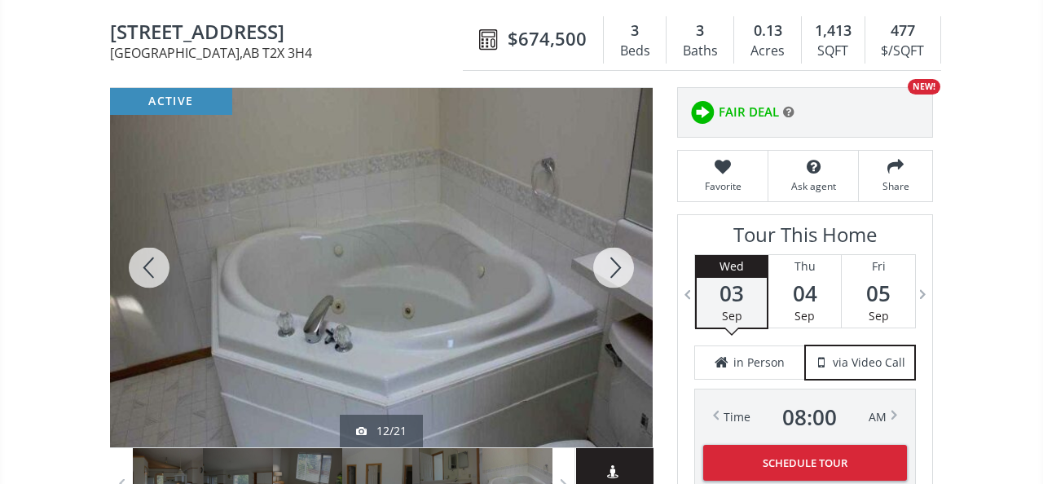
click at [607, 260] on div at bounding box center [614, 267] width 78 height 359
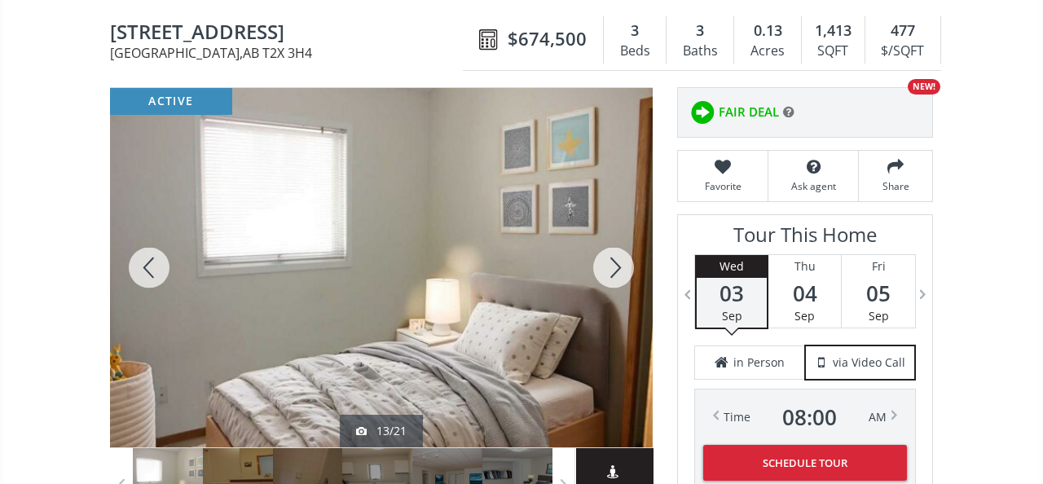
click at [608, 257] on div at bounding box center [614, 267] width 78 height 359
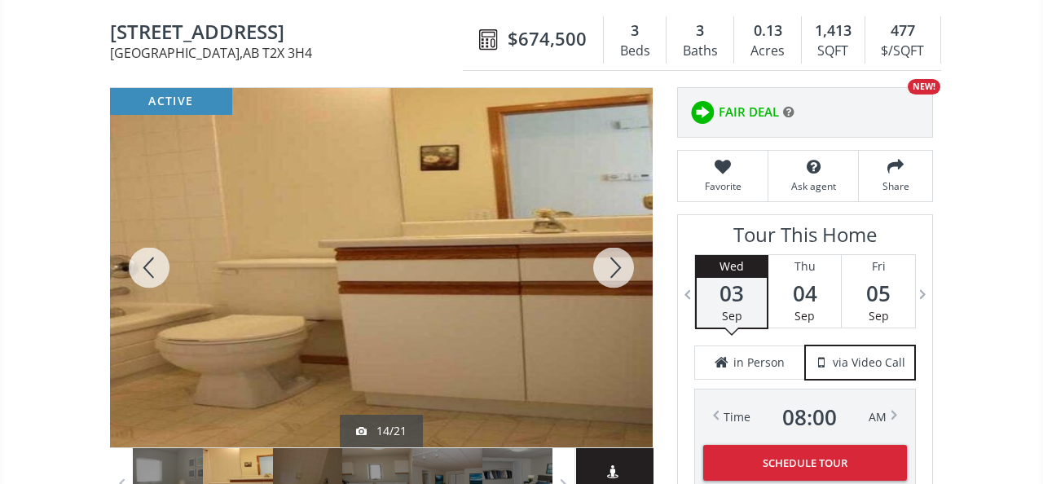
click at [608, 257] on div at bounding box center [614, 267] width 78 height 359
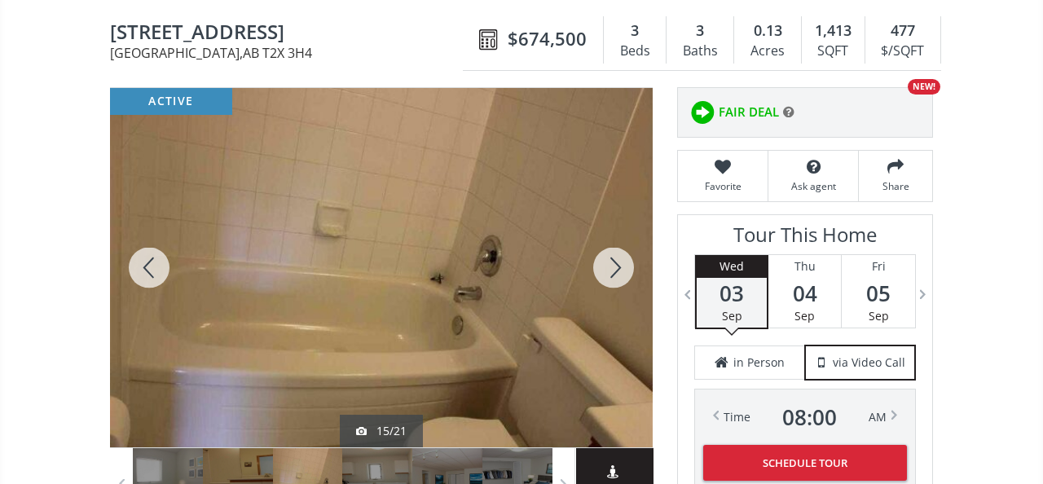
click at [608, 257] on div at bounding box center [614, 267] width 78 height 359
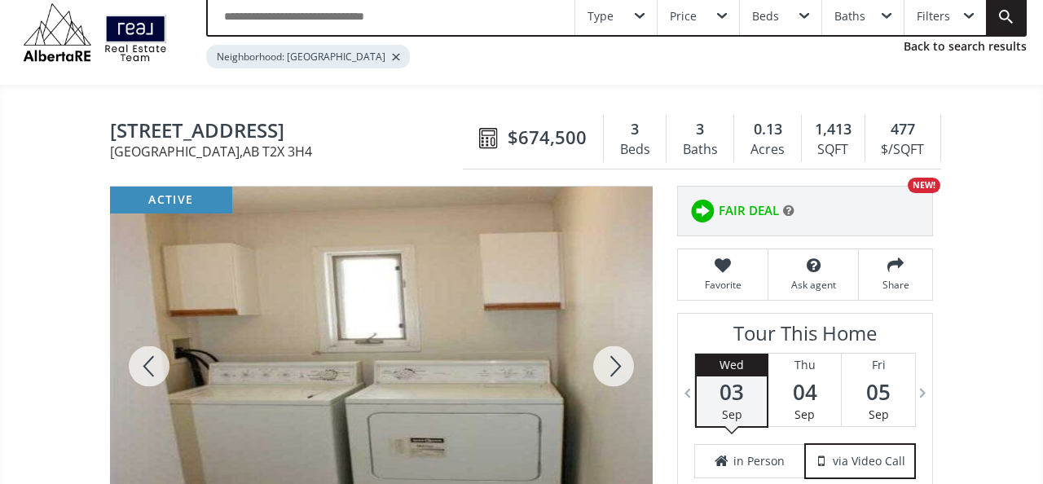
scroll to position [0, 0]
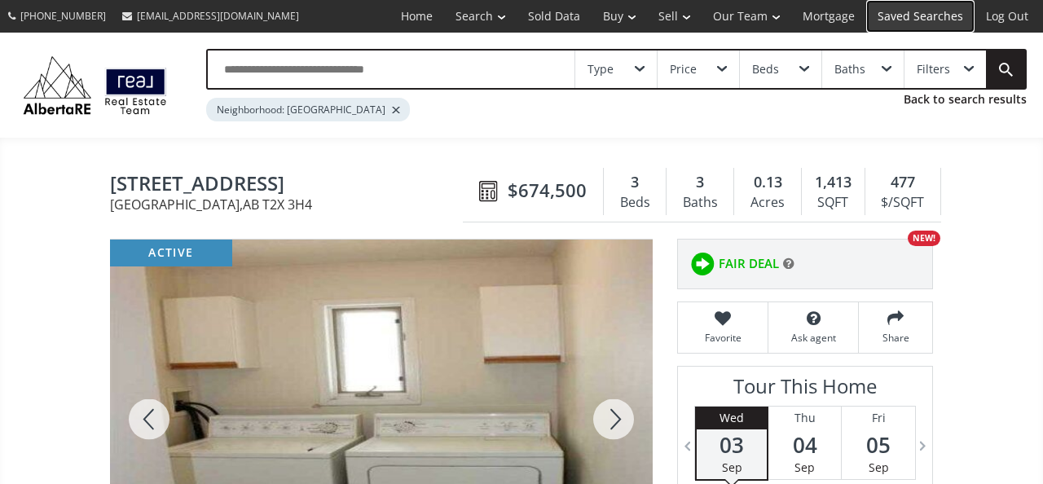
click at [897, 19] on link "Saved Searches" at bounding box center [921, 16] width 108 height 33
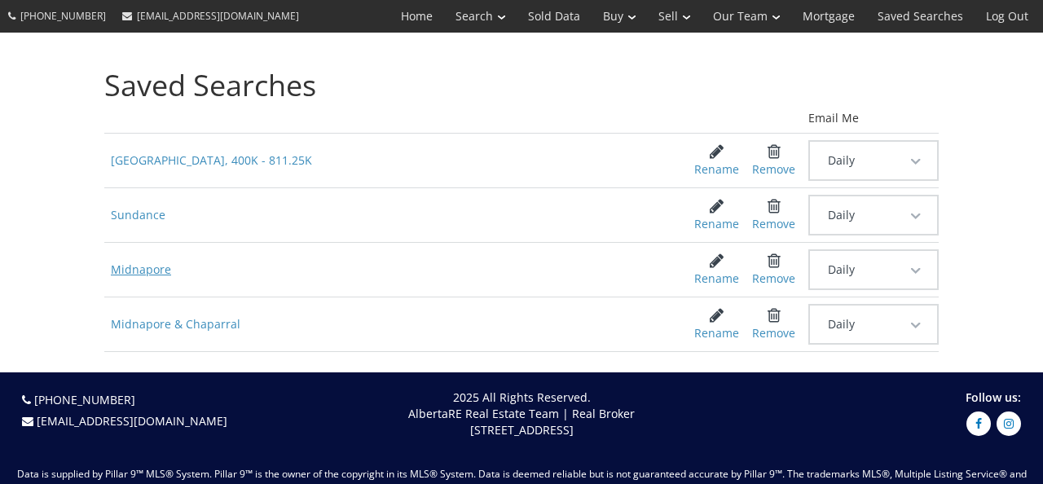
click at [147, 267] on span "Midnapore" at bounding box center [387, 269] width 566 height 29
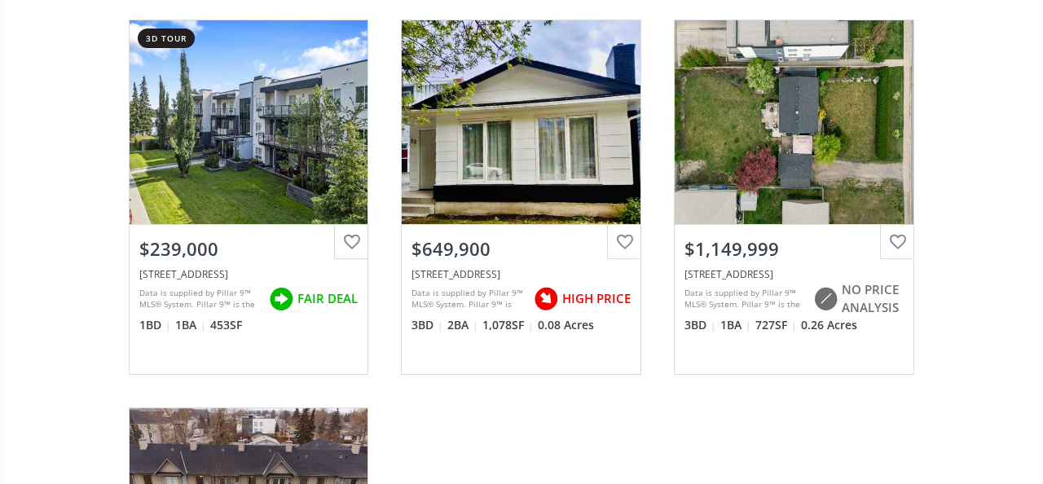
scroll to position [1362, 0]
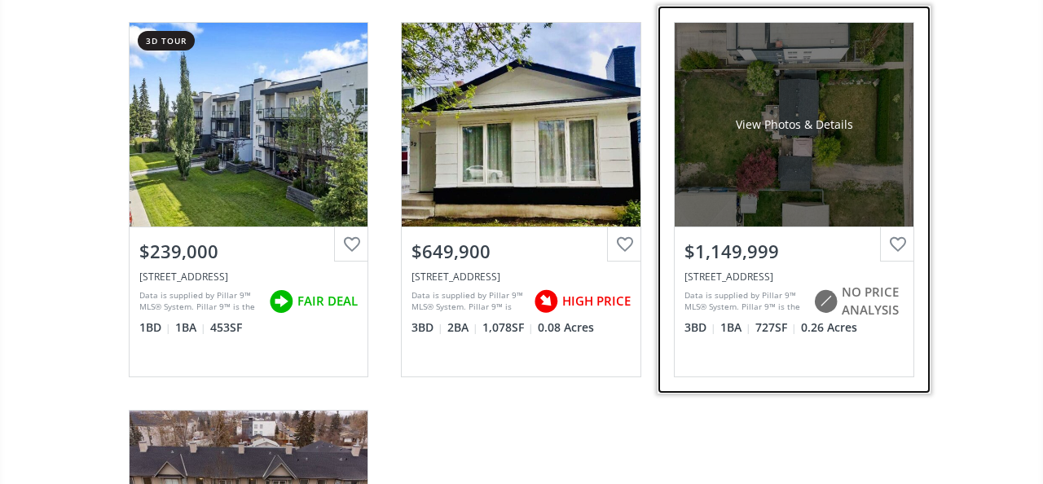
click at [805, 189] on div "View Photos & Details" at bounding box center [794, 125] width 239 height 204
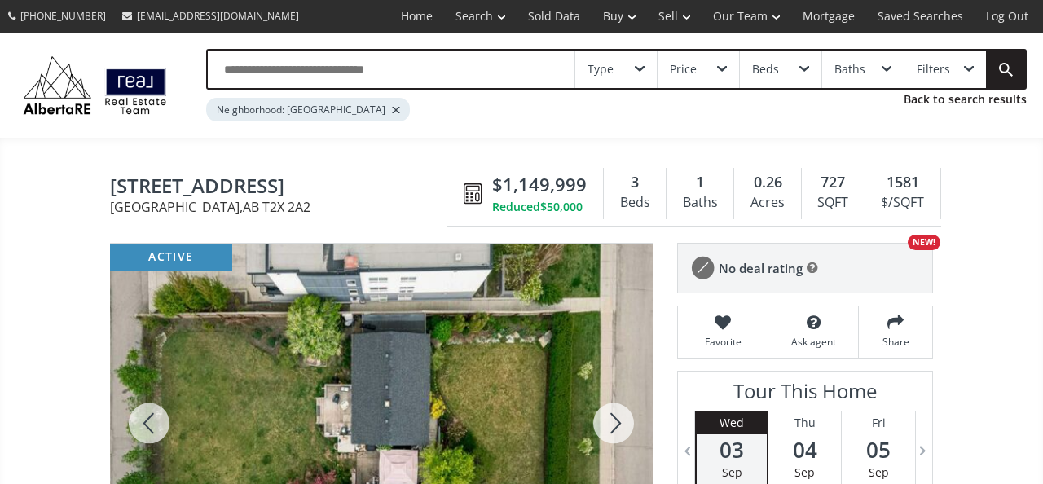
click at [608, 414] on div at bounding box center [614, 423] width 78 height 359
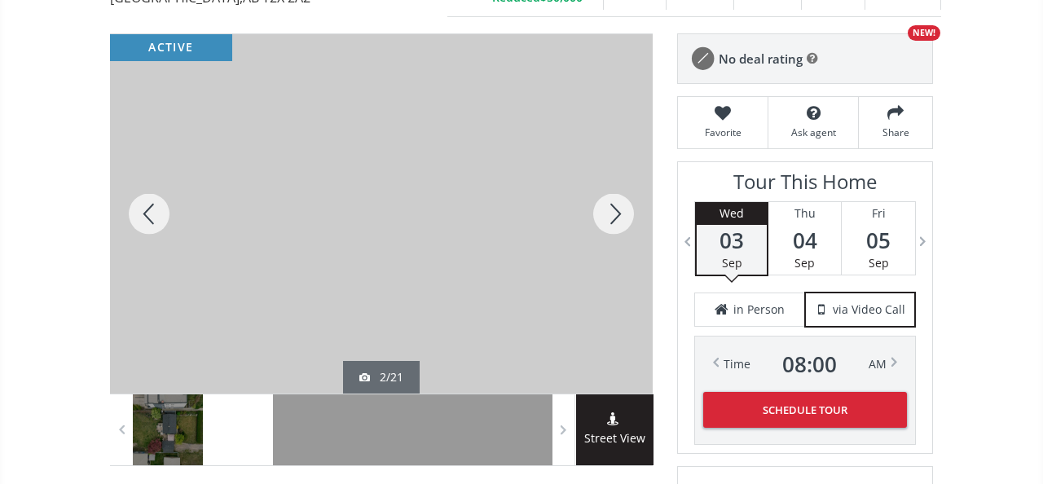
scroll to position [236, 0]
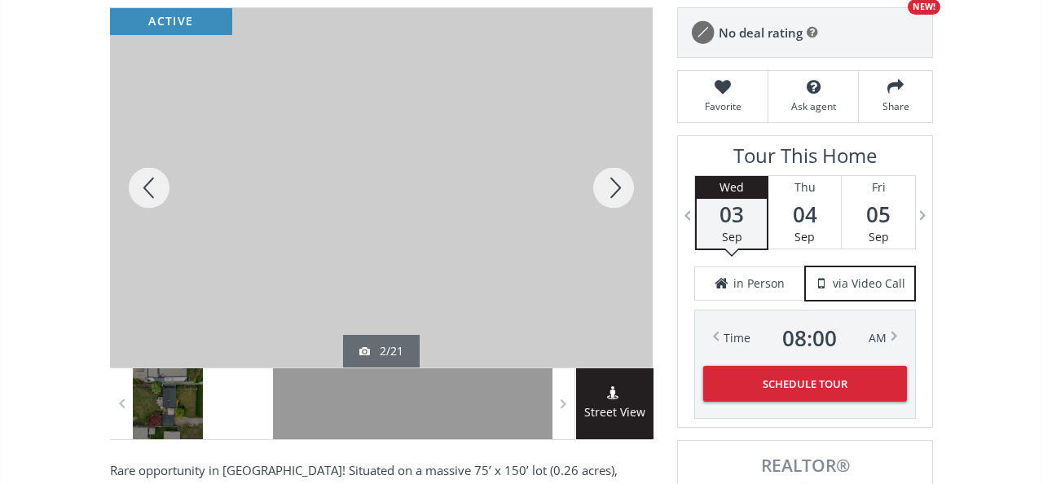
click at [613, 183] on div at bounding box center [614, 187] width 78 height 359
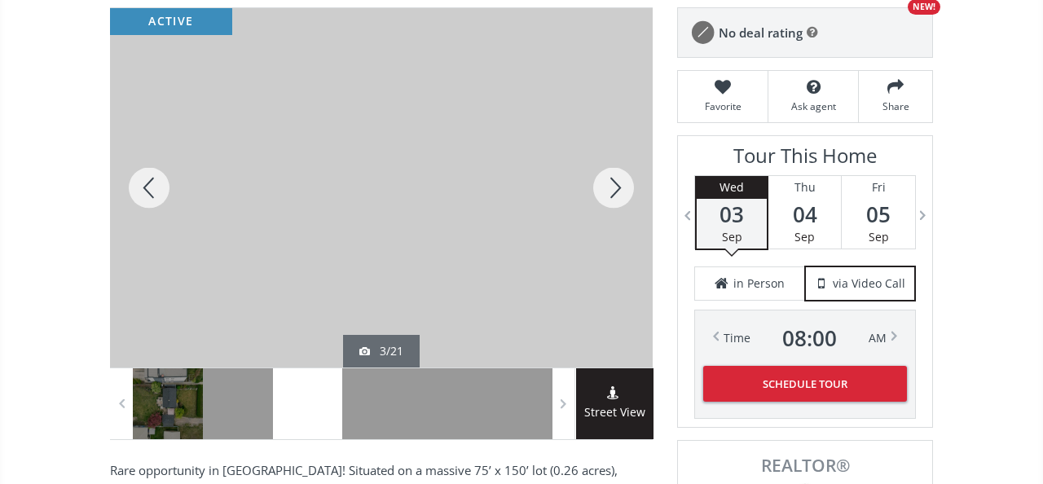
click at [613, 183] on div at bounding box center [614, 187] width 78 height 359
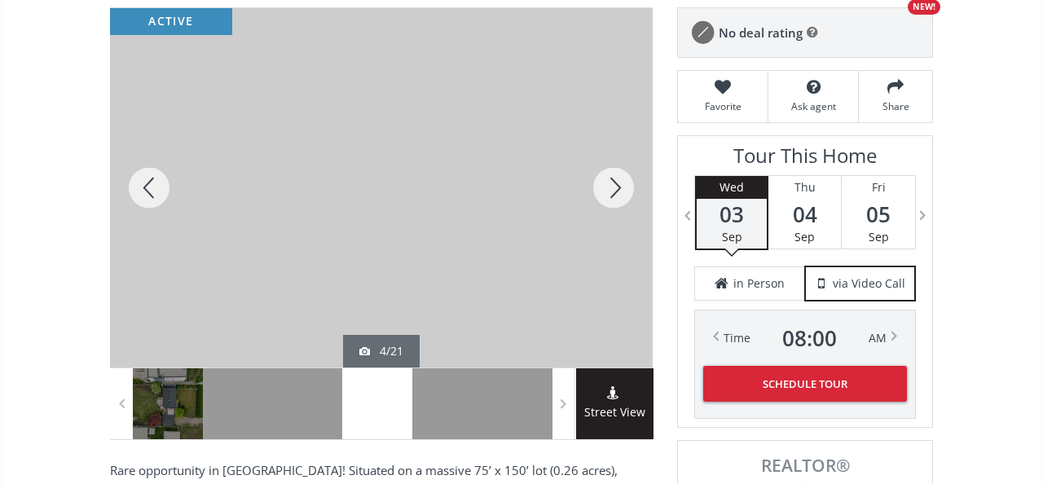
click at [613, 183] on div at bounding box center [614, 187] width 78 height 359
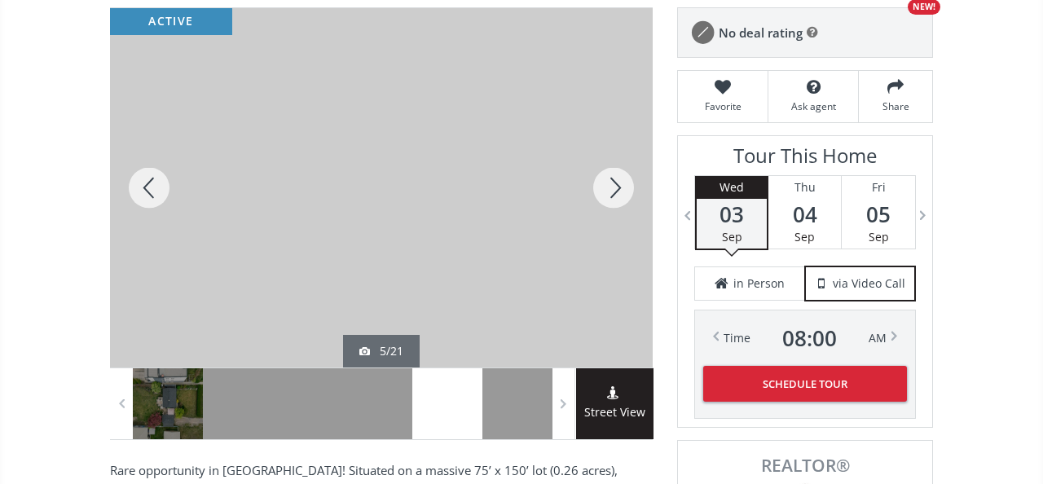
click at [613, 183] on div at bounding box center [614, 187] width 78 height 359
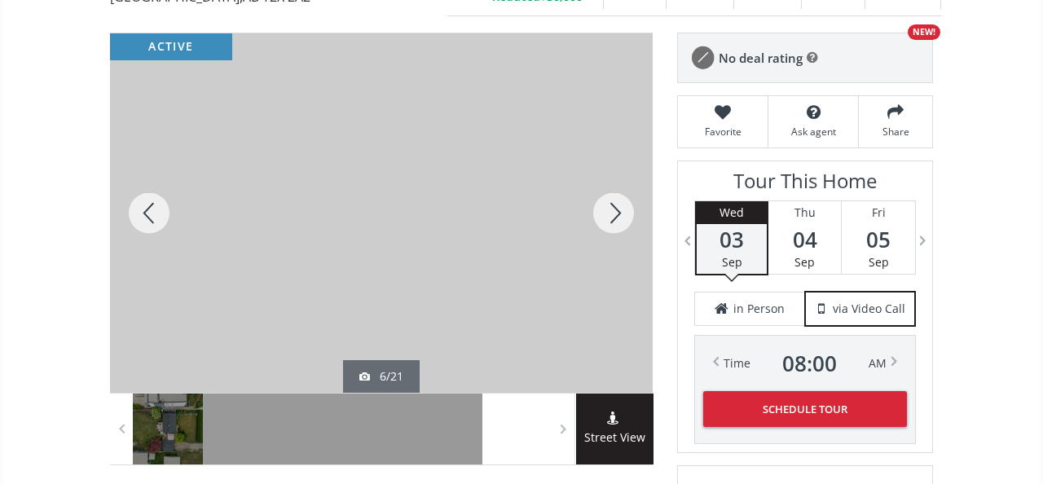
scroll to position [0, 0]
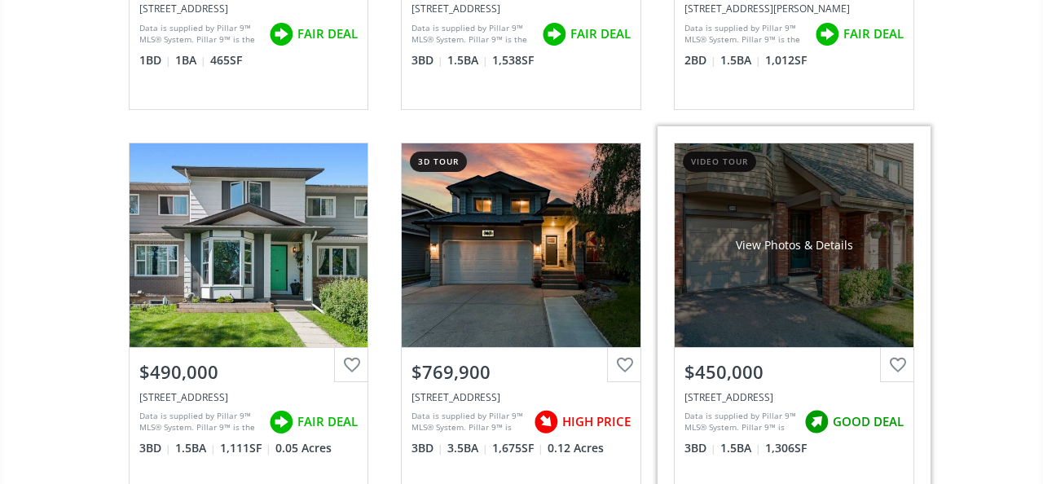
scroll to position [463, 0]
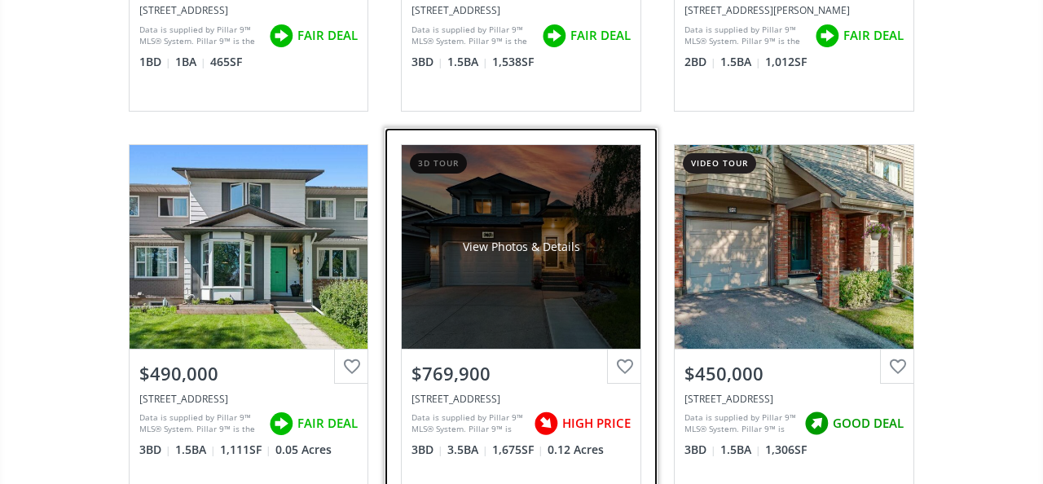
click at [544, 291] on div "View Photos & Details" at bounding box center [521, 247] width 239 height 204
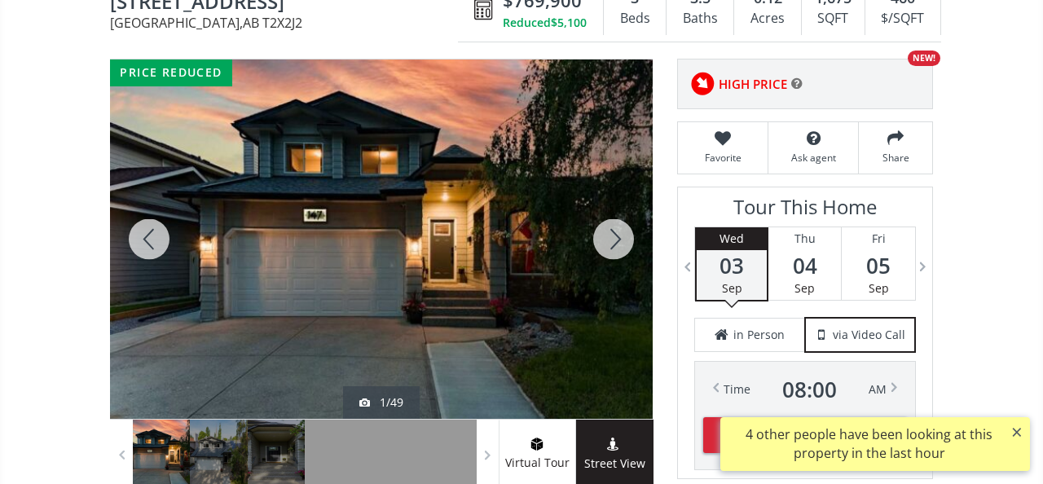
scroll to position [190, 0]
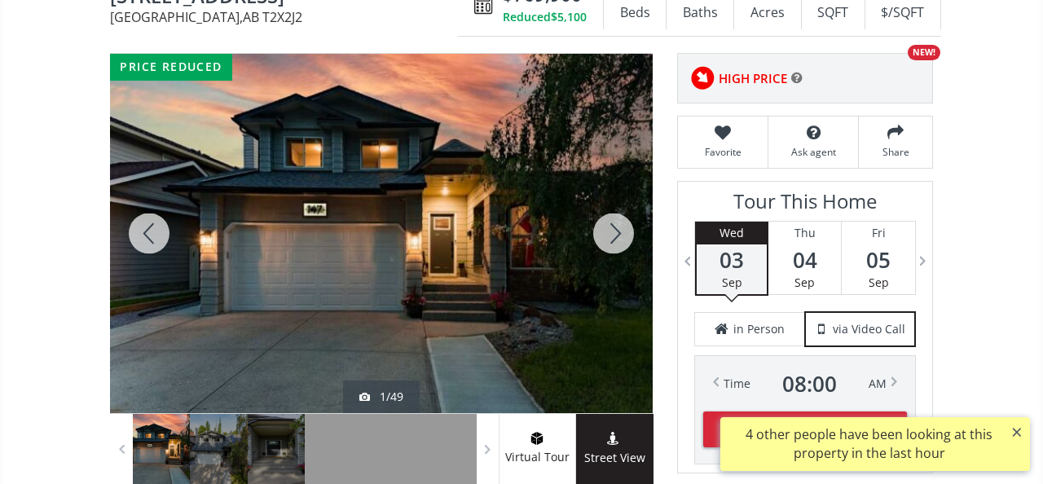
click at [616, 227] on div at bounding box center [614, 233] width 78 height 359
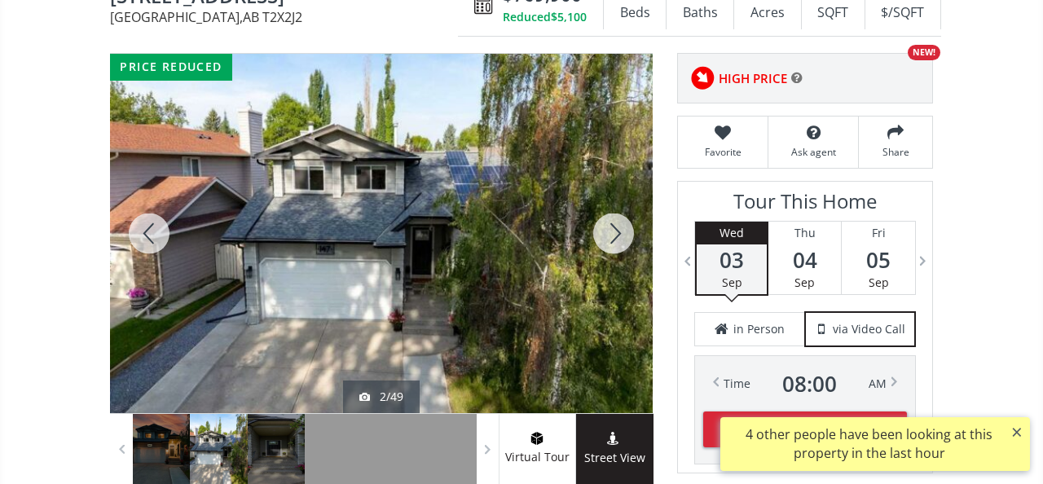
click at [616, 227] on div at bounding box center [614, 233] width 78 height 359
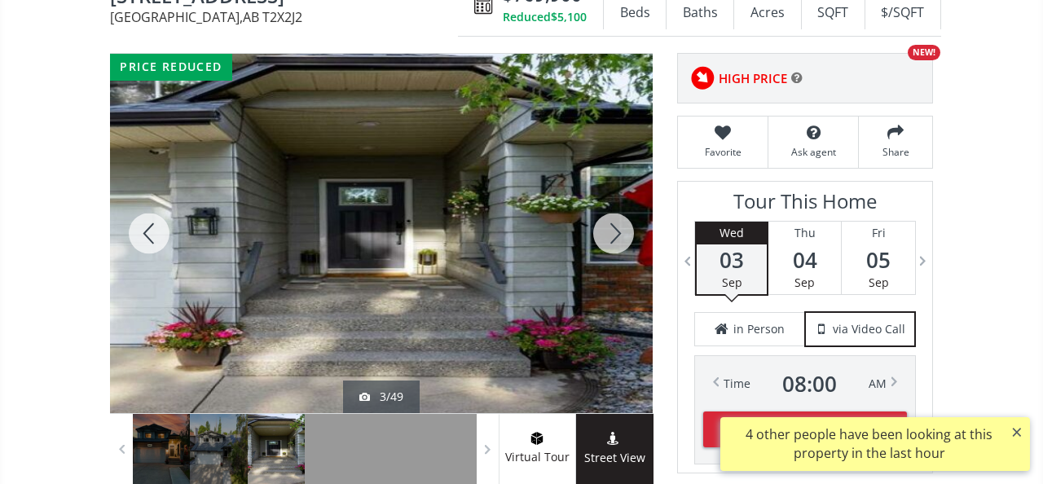
click at [616, 226] on div at bounding box center [614, 233] width 78 height 359
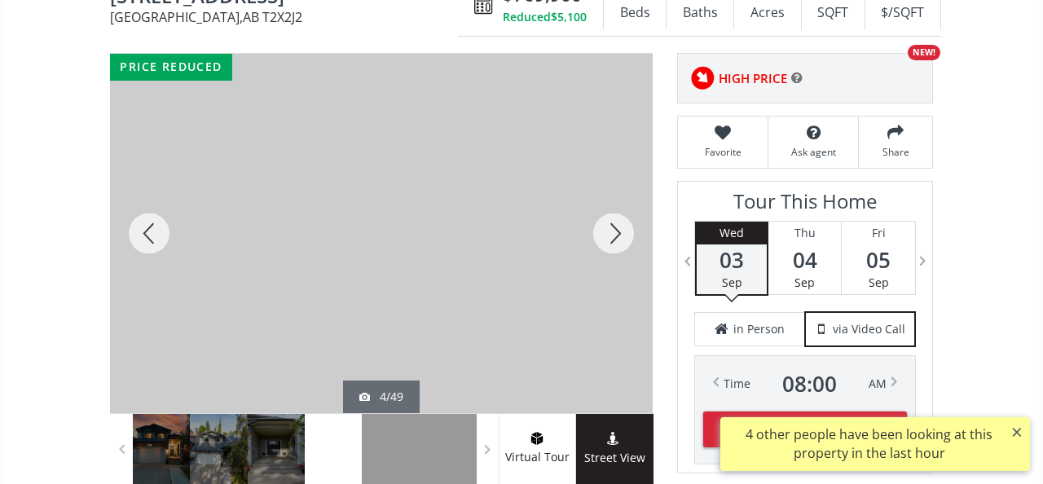
click at [617, 225] on div at bounding box center [614, 233] width 78 height 359
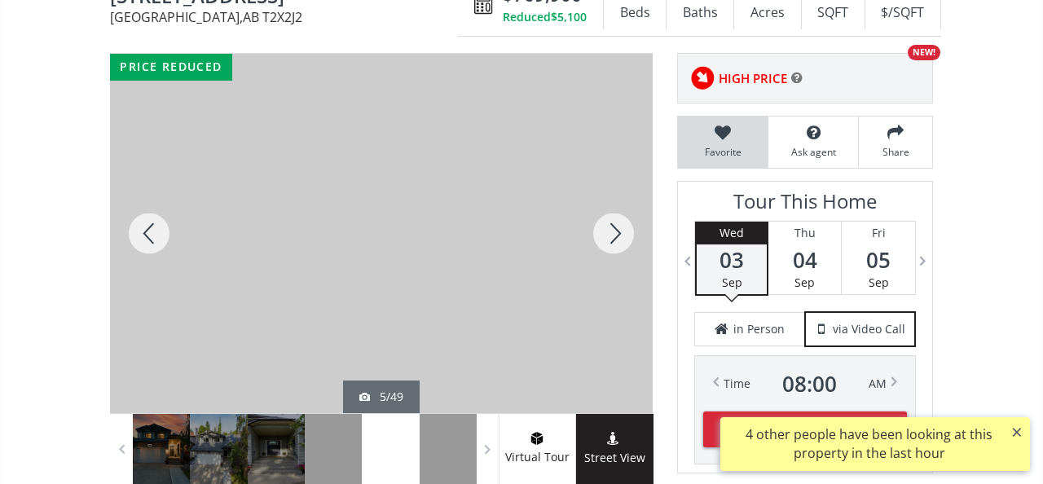
click at [735, 124] on div "Favorite" at bounding box center [723, 142] width 90 height 51
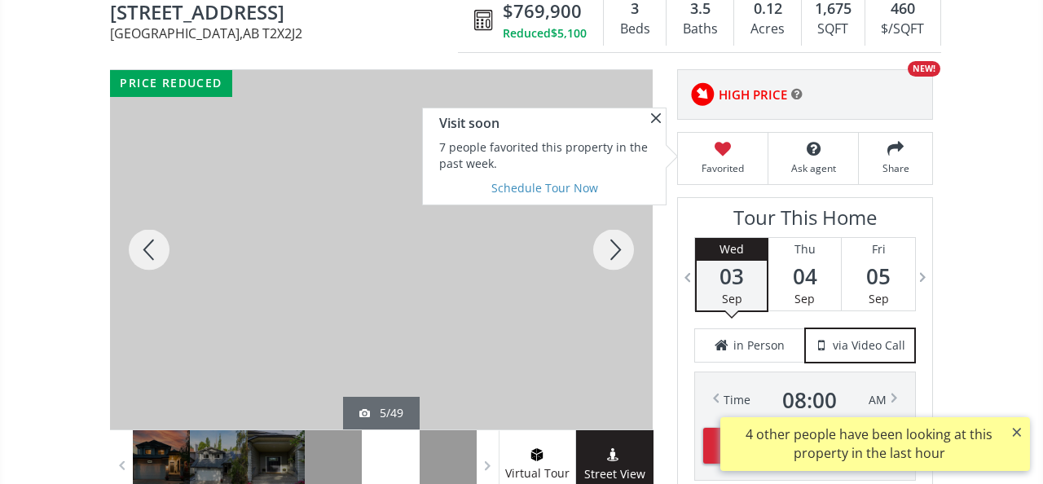
click at [623, 227] on div at bounding box center [614, 249] width 78 height 359
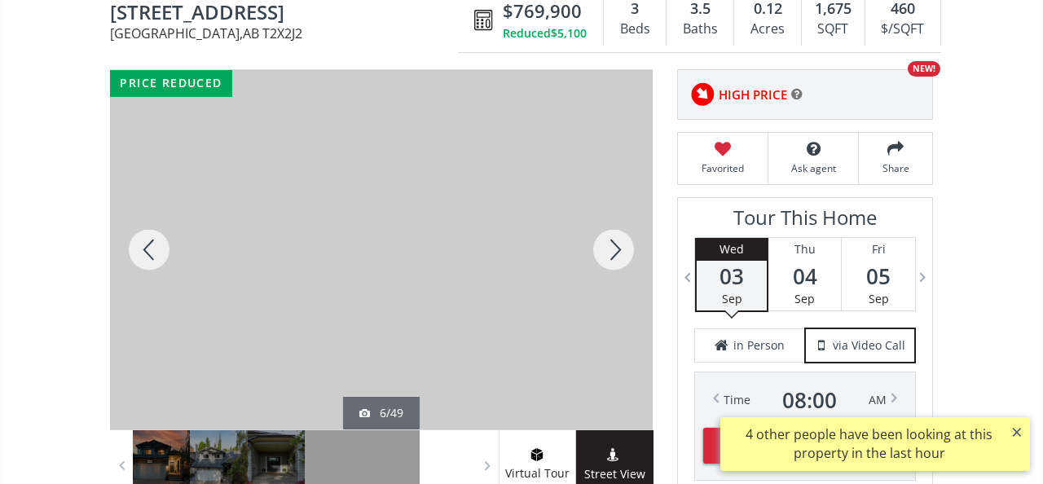
click at [623, 228] on div at bounding box center [614, 249] width 78 height 359
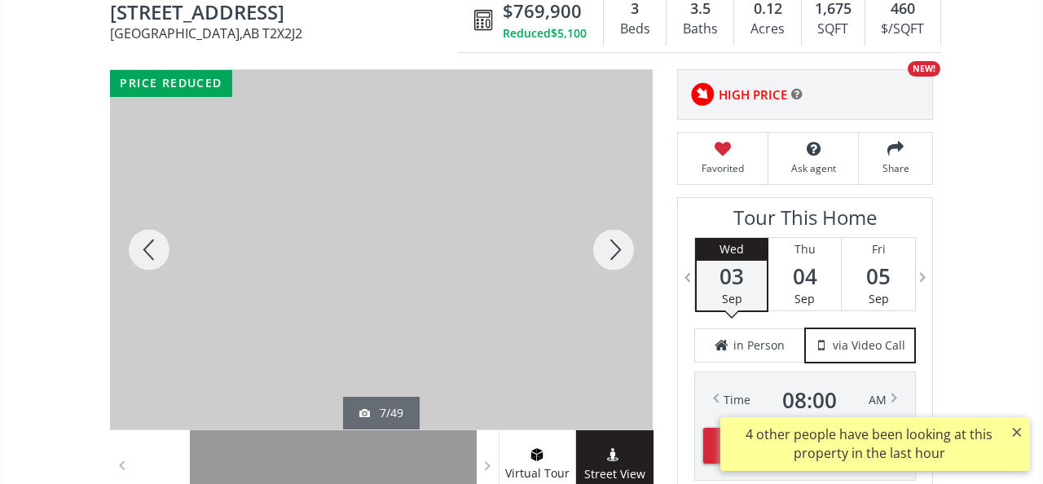
click at [623, 228] on div at bounding box center [614, 249] width 78 height 359
click at [623, 227] on div at bounding box center [614, 249] width 78 height 359
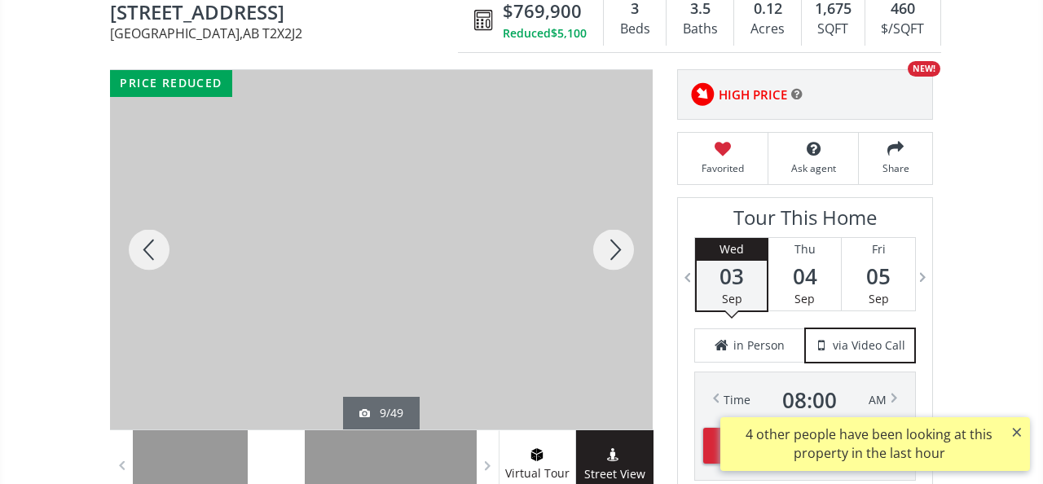
click at [624, 227] on div at bounding box center [614, 249] width 78 height 359
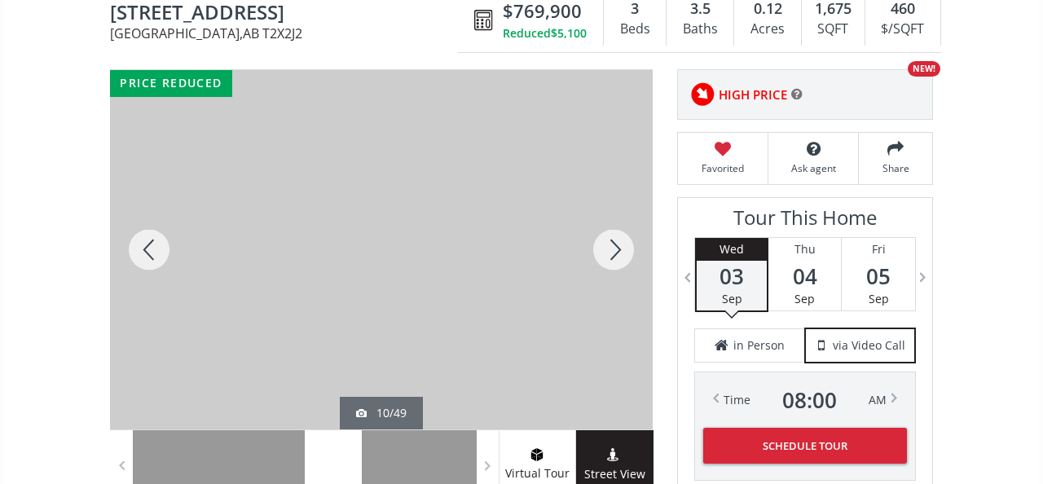
click at [626, 226] on div at bounding box center [614, 249] width 78 height 359
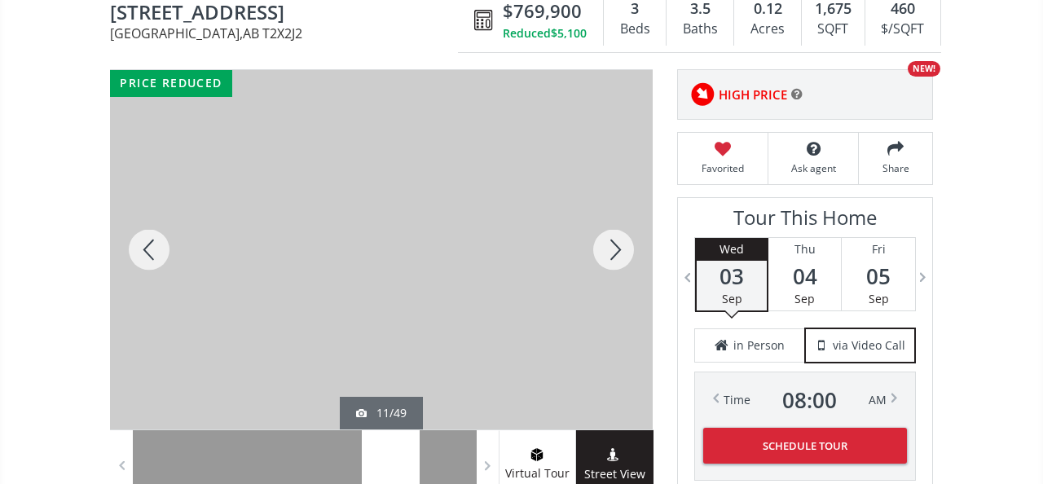
click at [625, 226] on div at bounding box center [614, 249] width 78 height 359
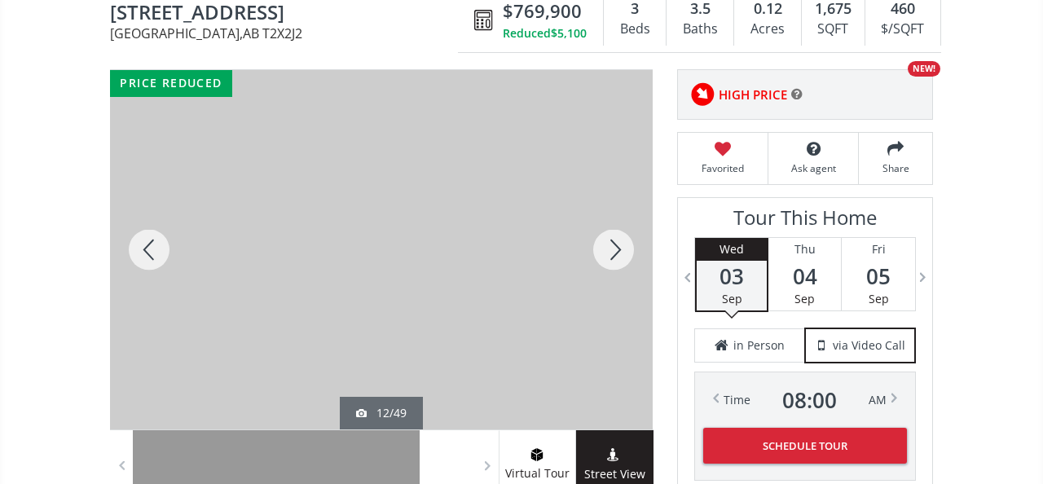
click at [625, 227] on div at bounding box center [614, 249] width 78 height 359
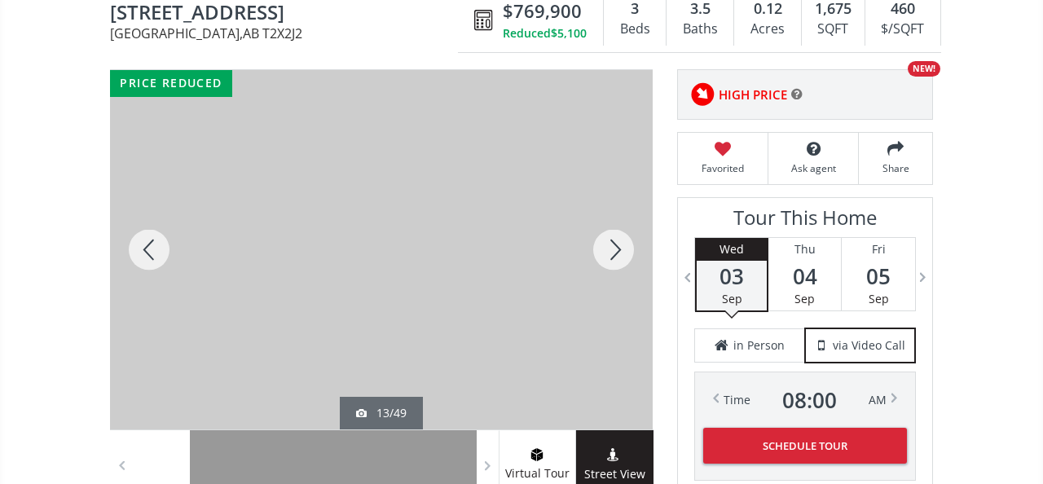
click at [625, 227] on div at bounding box center [614, 249] width 78 height 359
click at [626, 227] on div at bounding box center [614, 249] width 78 height 359
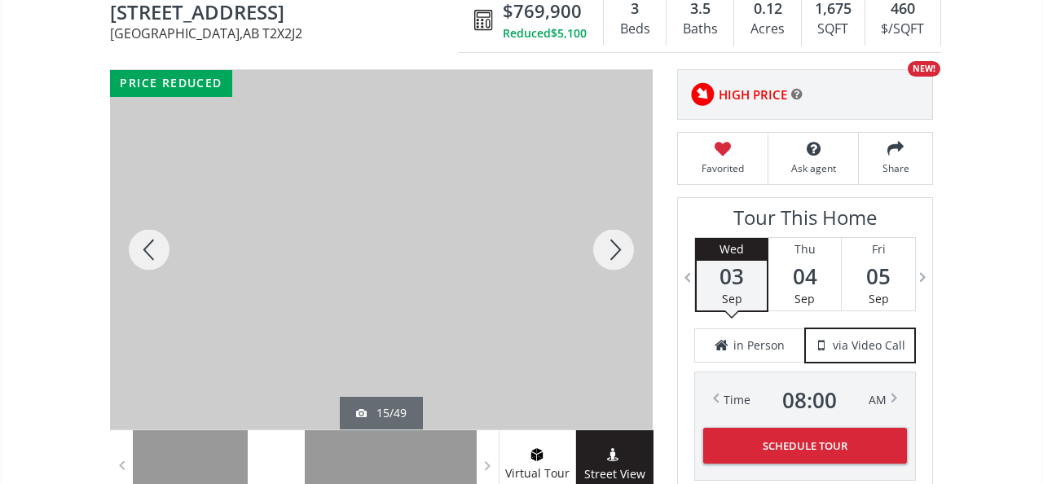
click at [627, 227] on div at bounding box center [614, 249] width 78 height 359
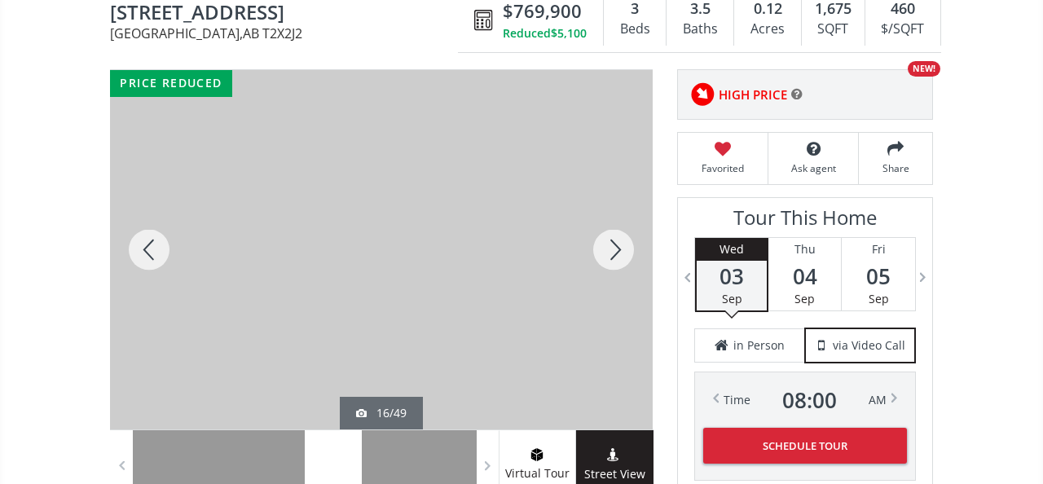
click at [627, 227] on div at bounding box center [614, 249] width 78 height 359
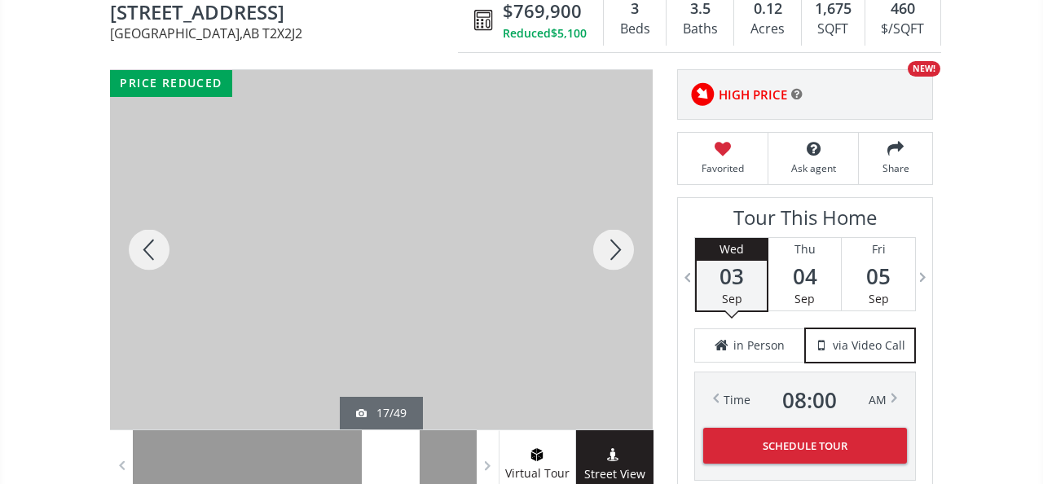
click at [626, 227] on div at bounding box center [614, 249] width 78 height 359
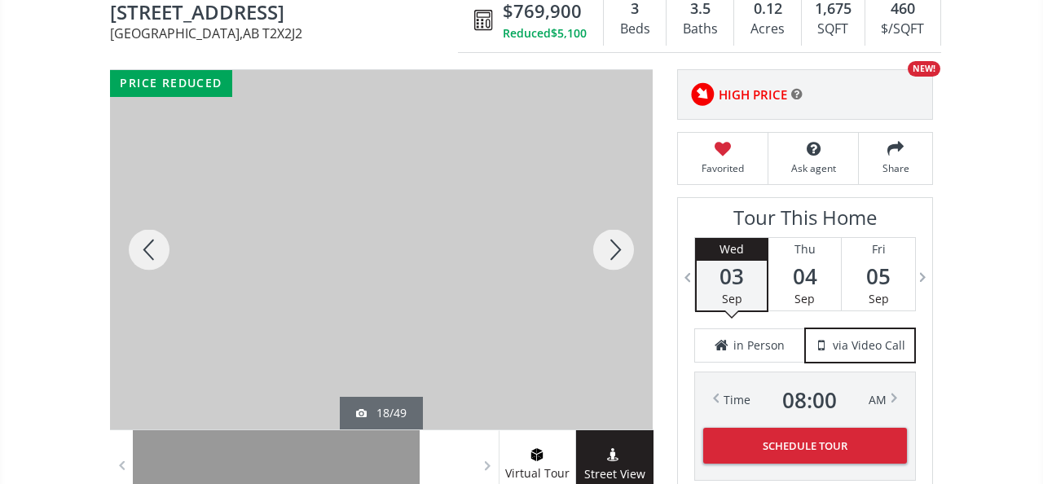
click at [622, 222] on div at bounding box center [614, 249] width 78 height 359
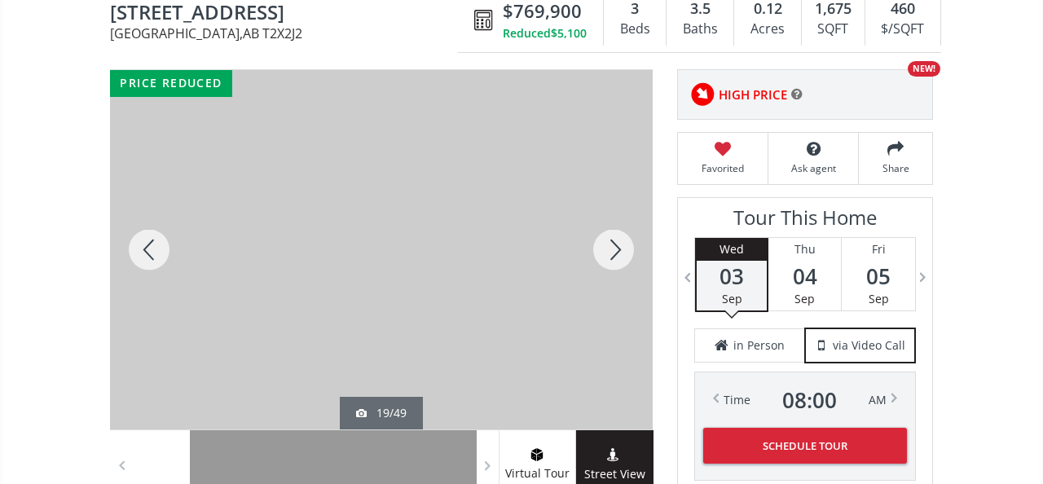
click at [611, 227] on div at bounding box center [614, 249] width 78 height 359
click at [611, 239] on div at bounding box center [614, 249] width 78 height 359
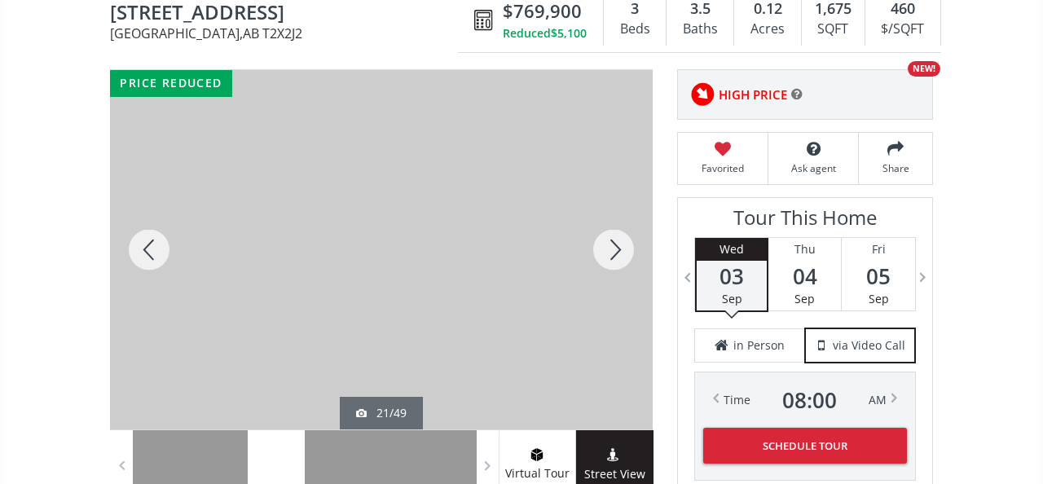
click at [611, 238] on div at bounding box center [614, 249] width 78 height 359
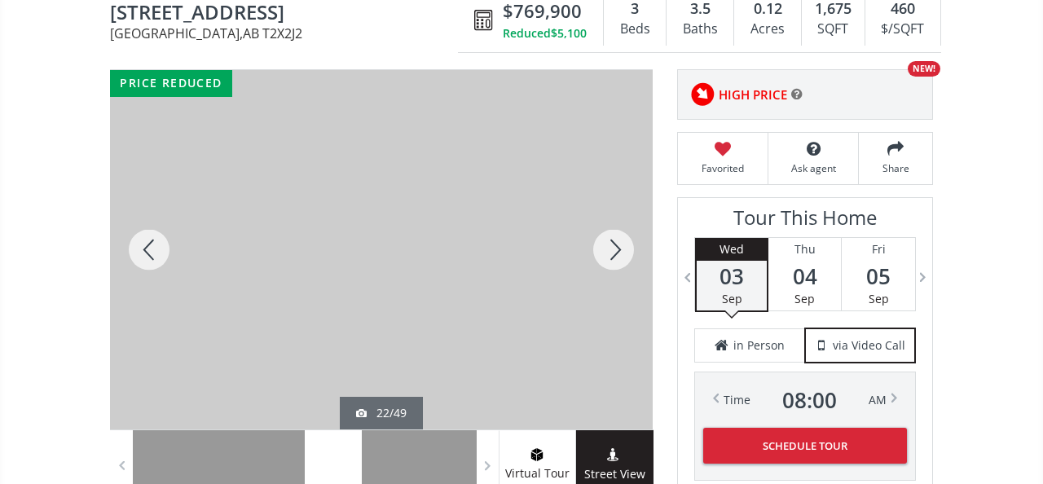
click at [611, 238] on div at bounding box center [614, 249] width 78 height 359
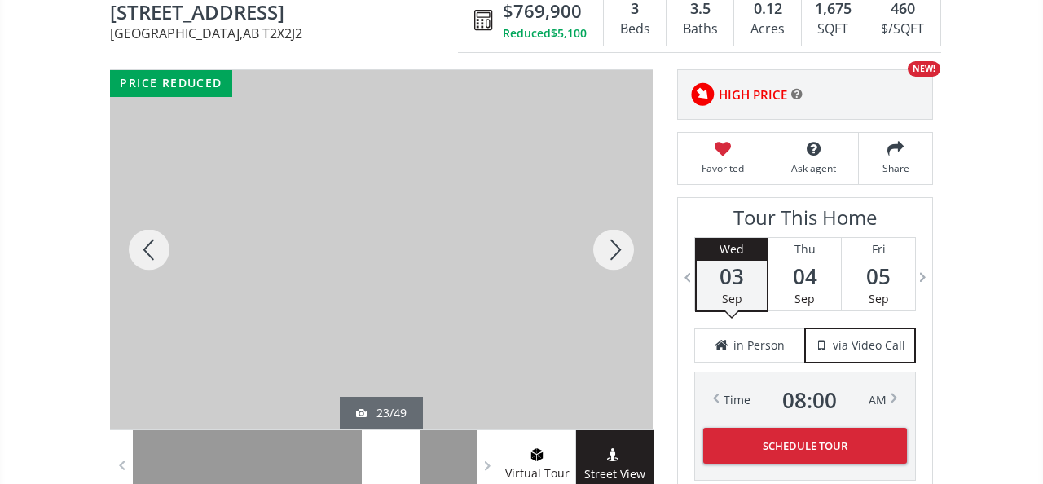
click at [611, 238] on div at bounding box center [614, 249] width 78 height 359
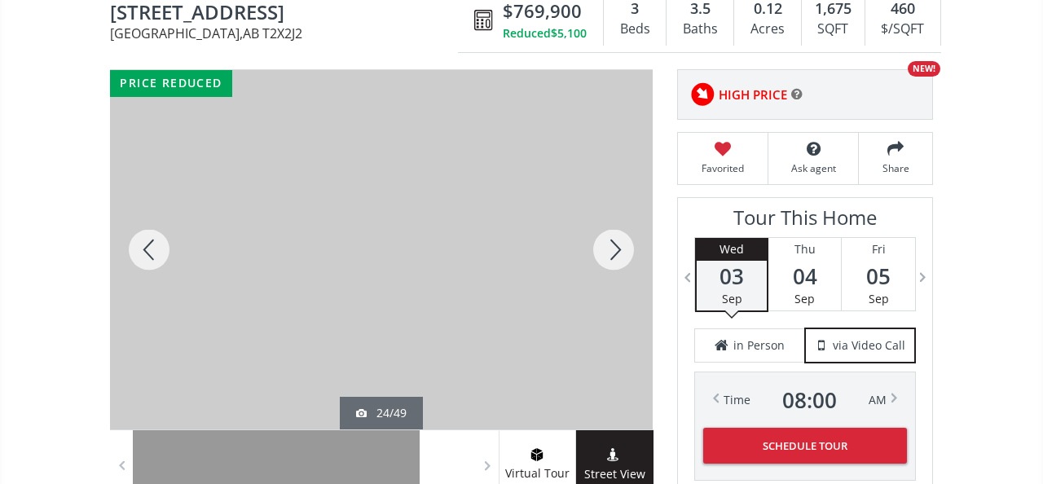
click at [611, 238] on div at bounding box center [614, 249] width 78 height 359
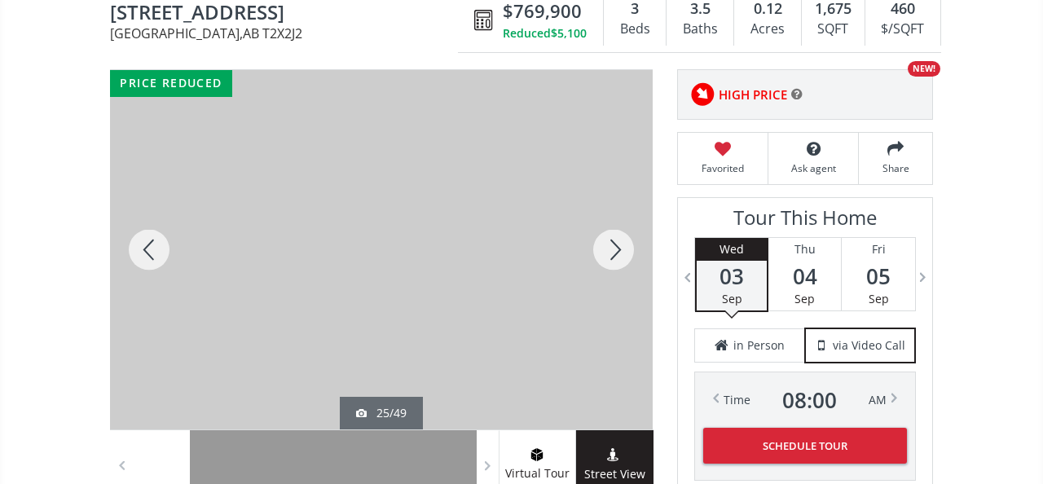
click at [611, 238] on div at bounding box center [614, 249] width 78 height 359
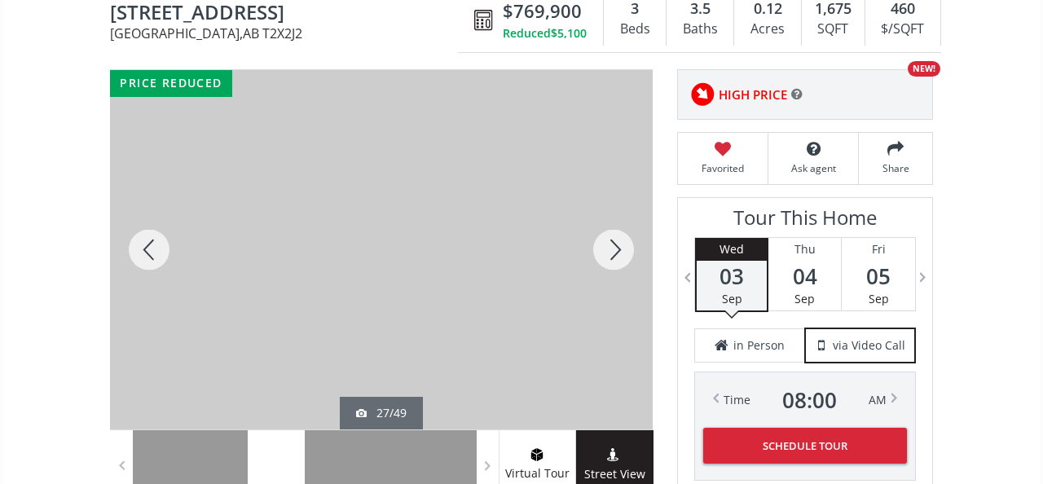
click at [612, 238] on div at bounding box center [614, 249] width 78 height 359
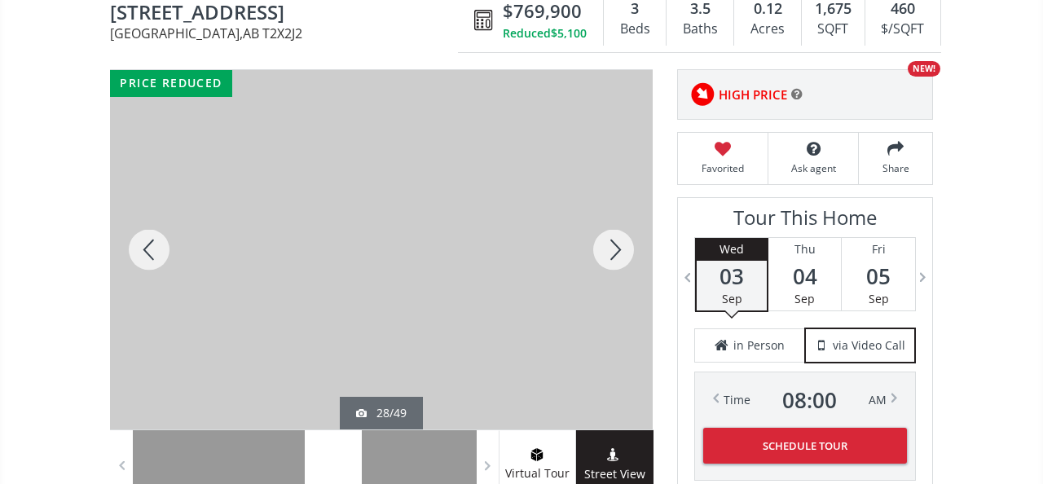
click at [612, 238] on div at bounding box center [614, 249] width 78 height 359
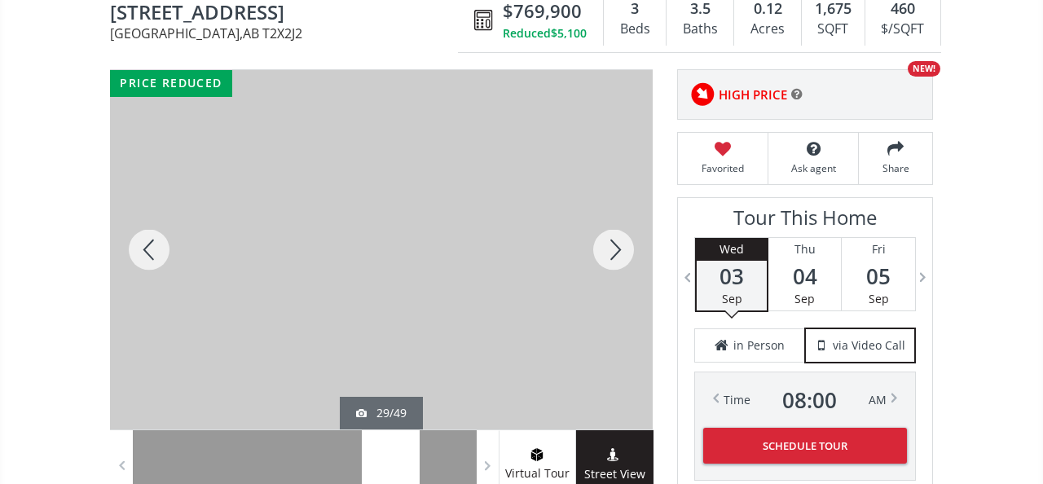
click at [612, 238] on div at bounding box center [614, 249] width 78 height 359
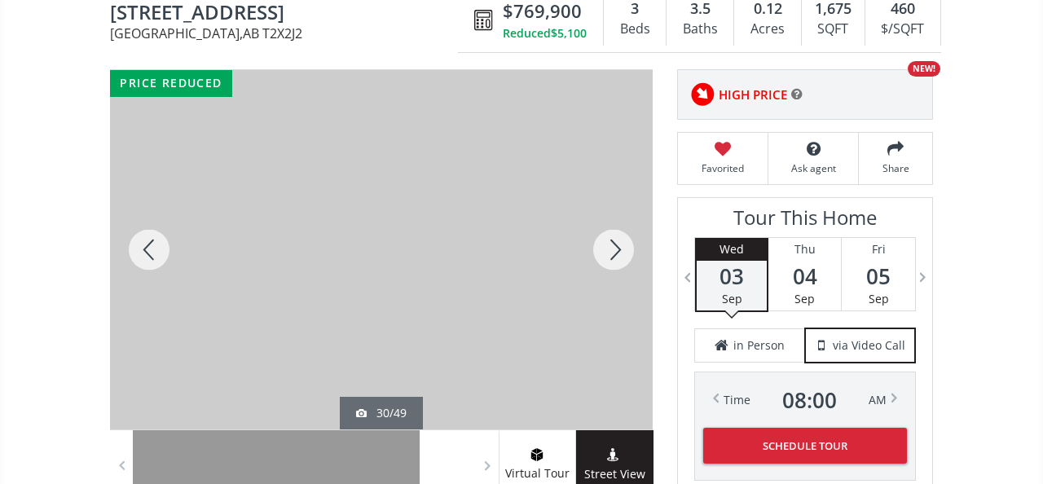
click at [612, 238] on div at bounding box center [614, 249] width 78 height 359
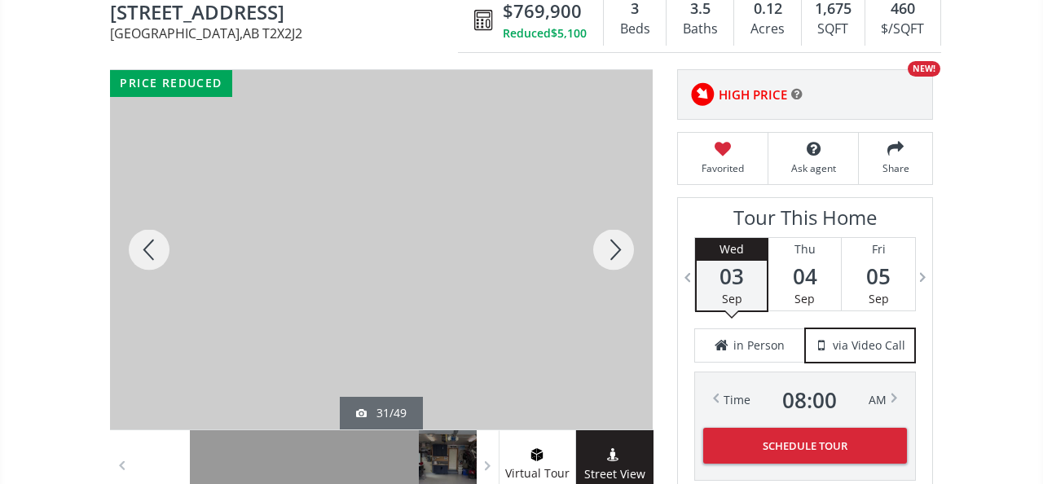
click at [612, 238] on div at bounding box center [614, 249] width 78 height 359
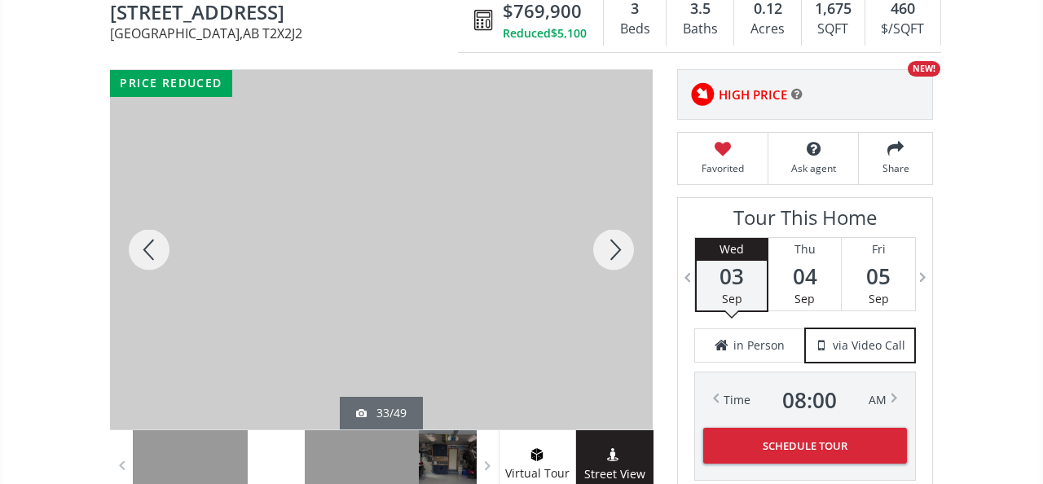
click at [612, 238] on div at bounding box center [614, 249] width 78 height 359
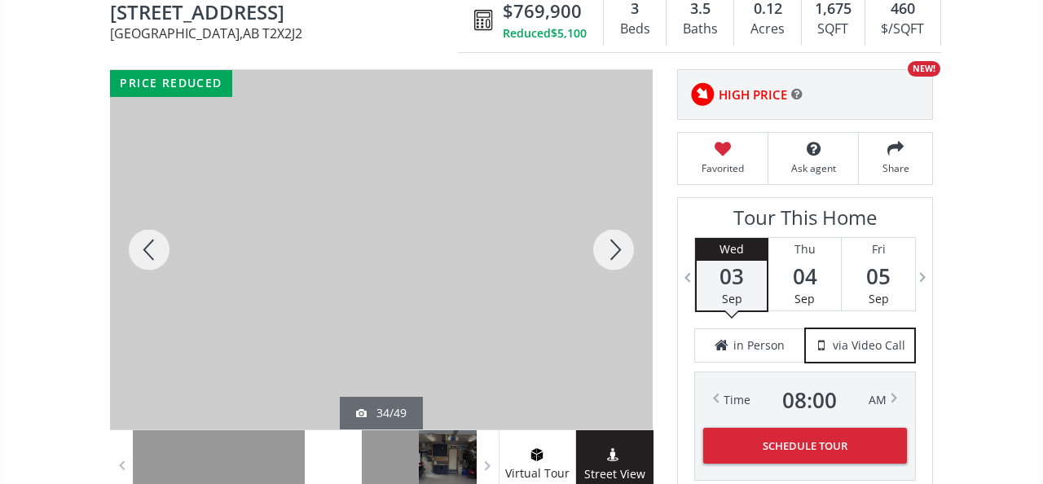
click at [612, 238] on div at bounding box center [614, 249] width 78 height 359
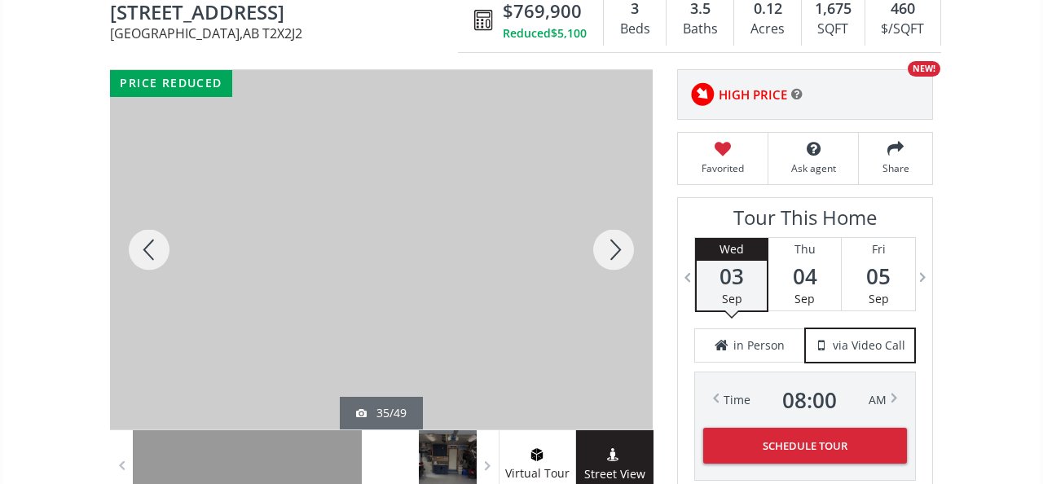
click at [612, 238] on div at bounding box center [614, 249] width 78 height 359
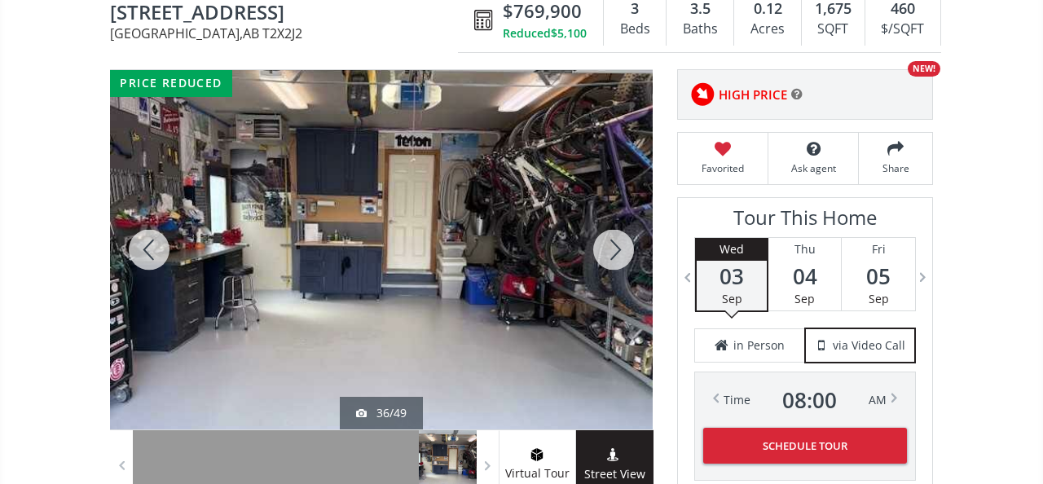
click at [612, 238] on div at bounding box center [614, 249] width 78 height 359
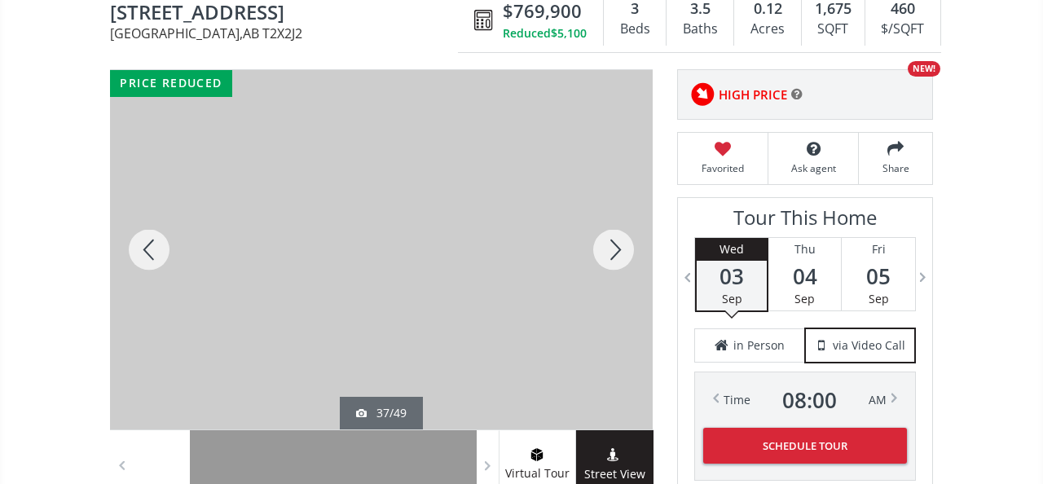
click at [613, 236] on div at bounding box center [614, 249] width 78 height 359
click at [620, 227] on div at bounding box center [614, 249] width 78 height 359
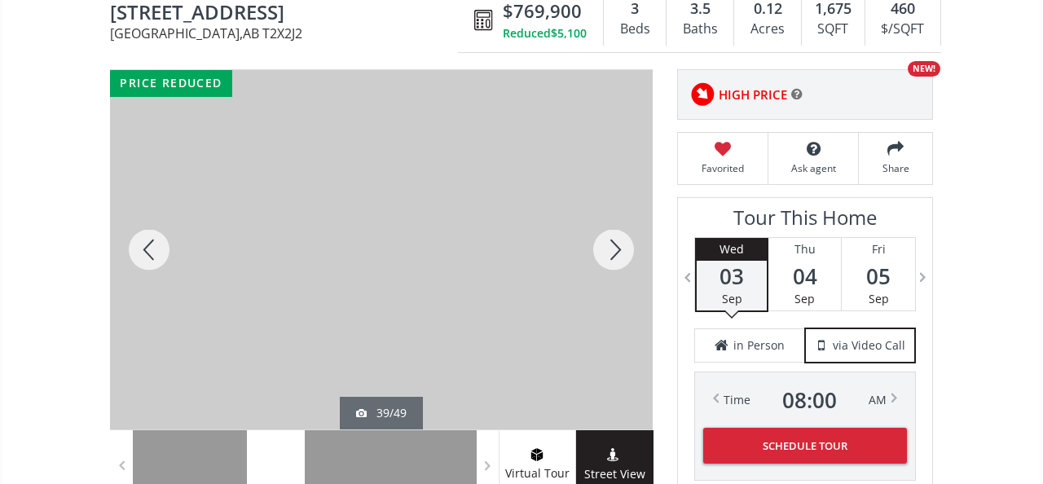
click at [621, 229] on div at bounding box center [614, 249] width 78 height 359
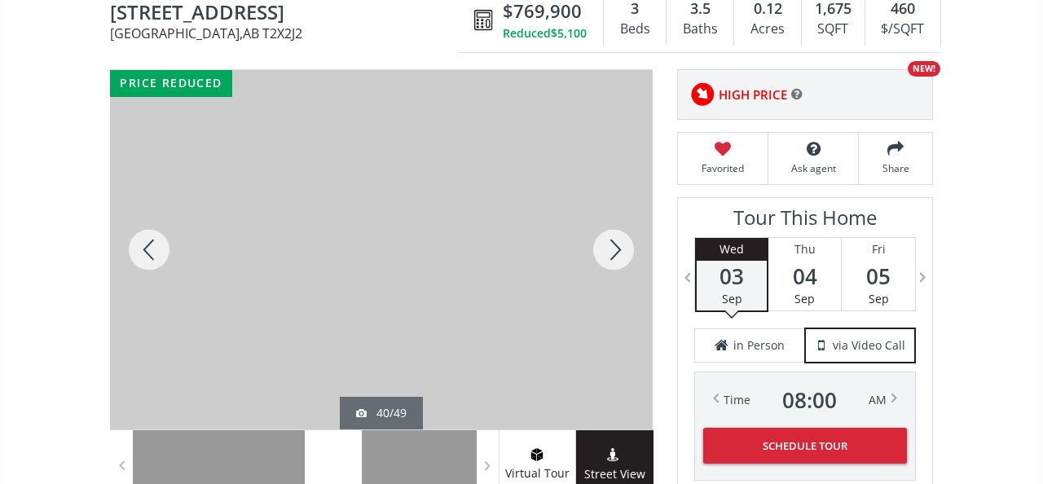
click at [622, 230] on div at bounding box center [614, 249] width 78 height 359
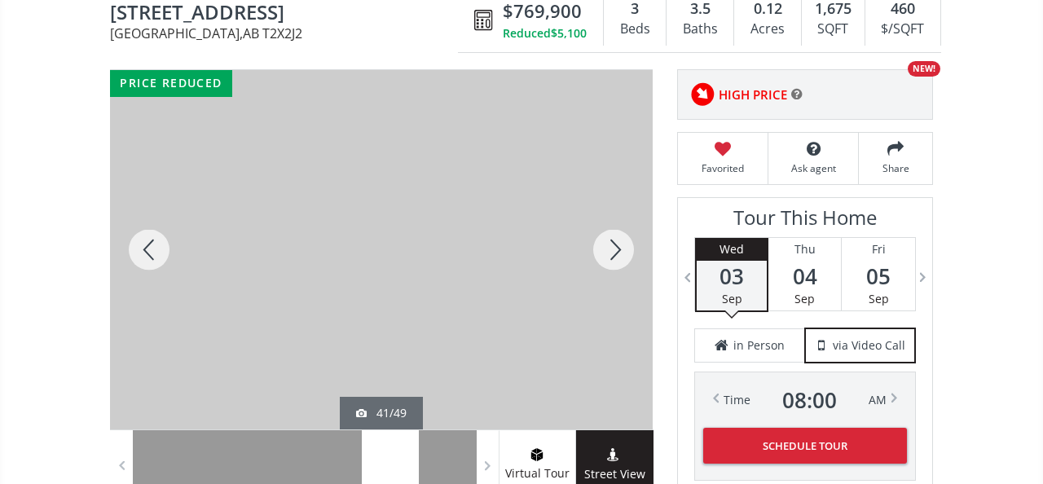
click at [622, 230] on div at bounding box center [614, 249] width 78 height 359
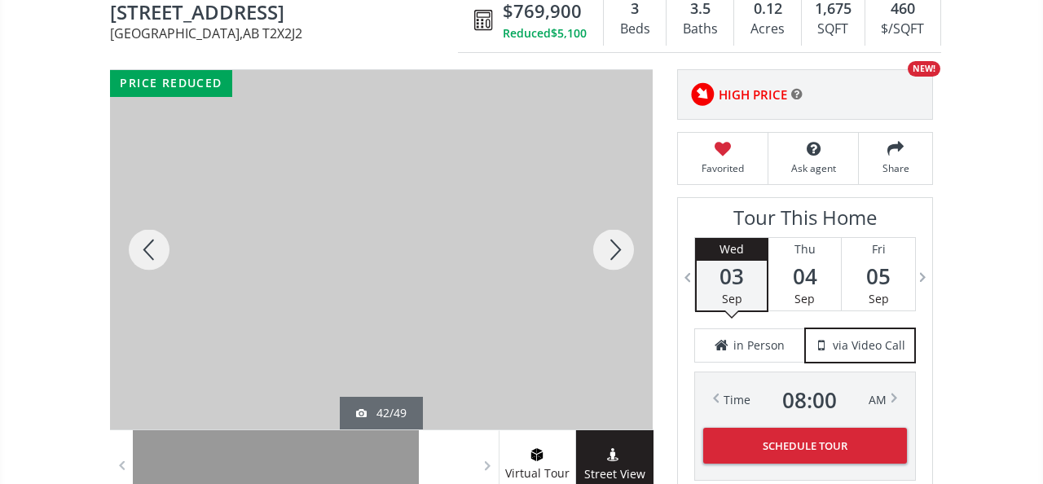
click at [622, 230] on div at bounding box center [614, 249] width 78 height 359
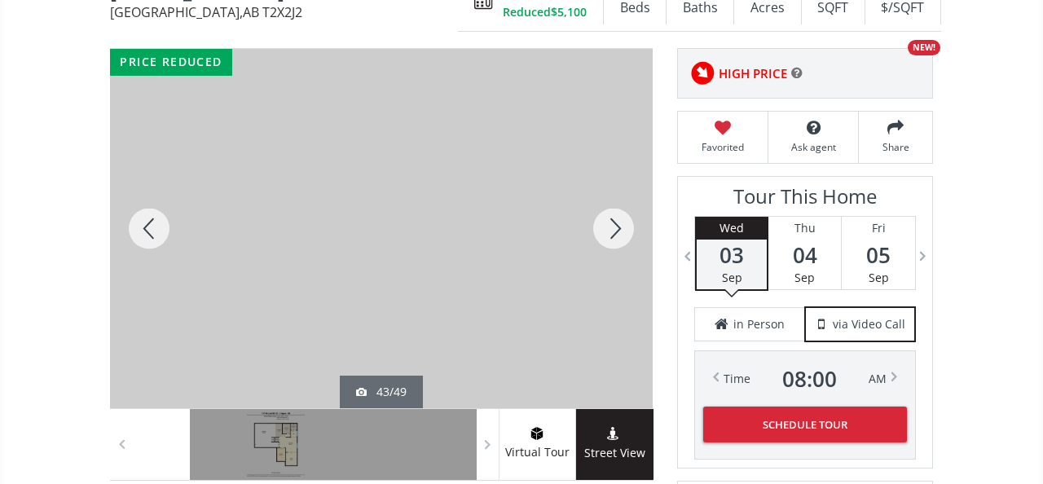
scroll to position [214, 0]
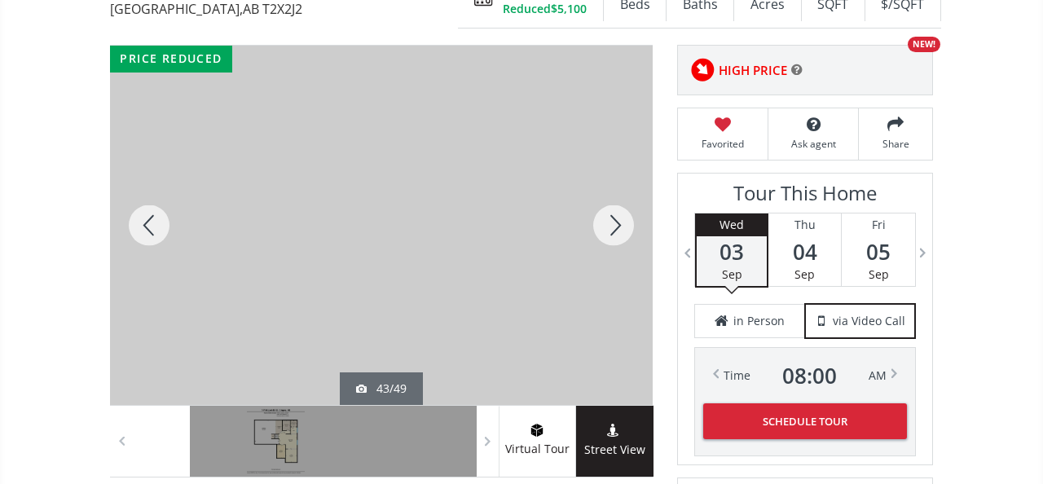
click at [609, 223] on div at bounding box center [614, 225] width 78 height 359
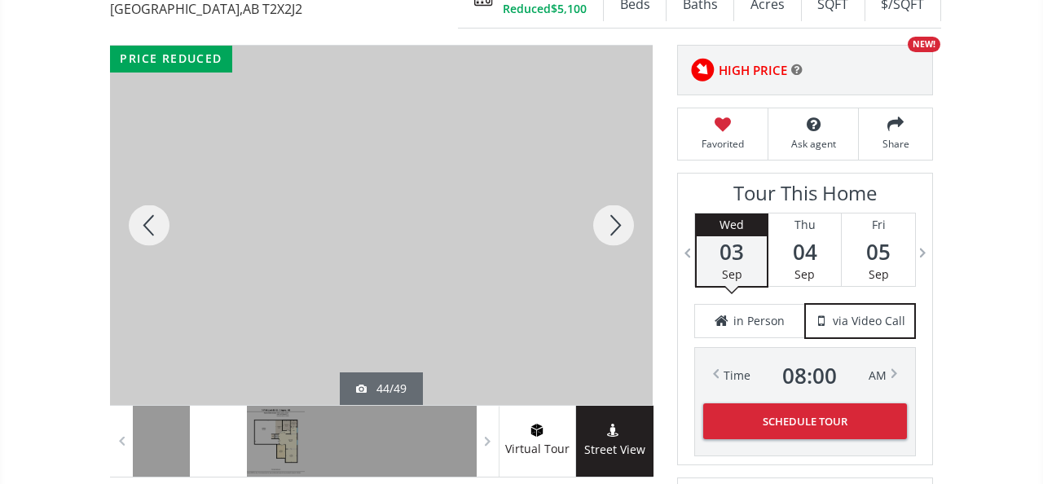
click at [609, 223] on div at bounding box center [614, 225] width 78 height 359
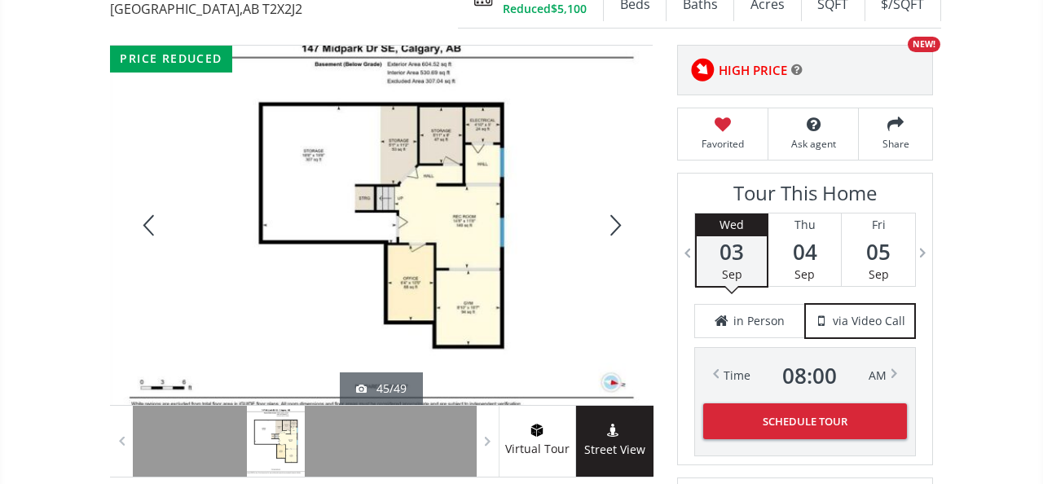
click at [609, 223] on div at bounding box center [614, 225] width 78 height 359
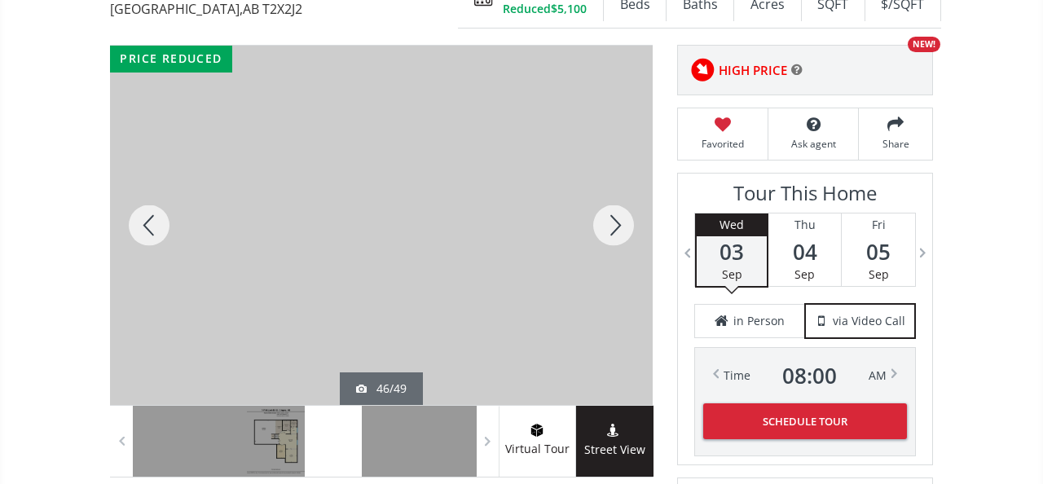
click at [609, 223] on div at bounding box center [614, 225] width 78 height 359
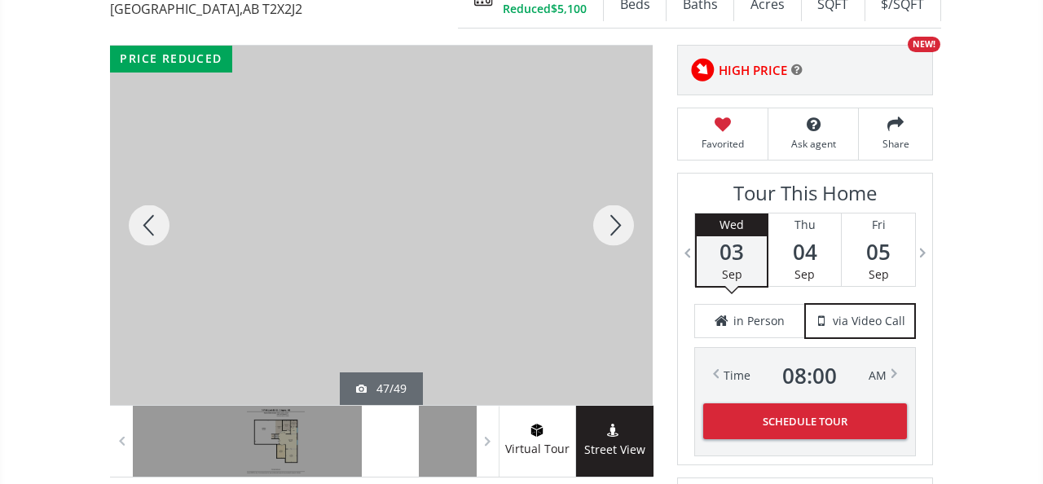
click at [609, 223] on div at bounding box center [614, 225] width 78 height 359
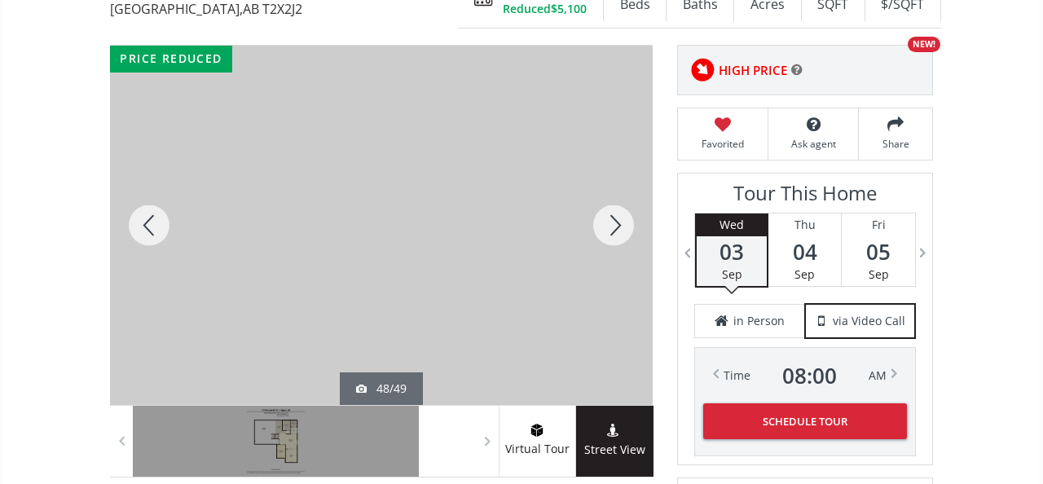
click at [609, 223] on div at bounding box center [614, 225] width 78 height 359
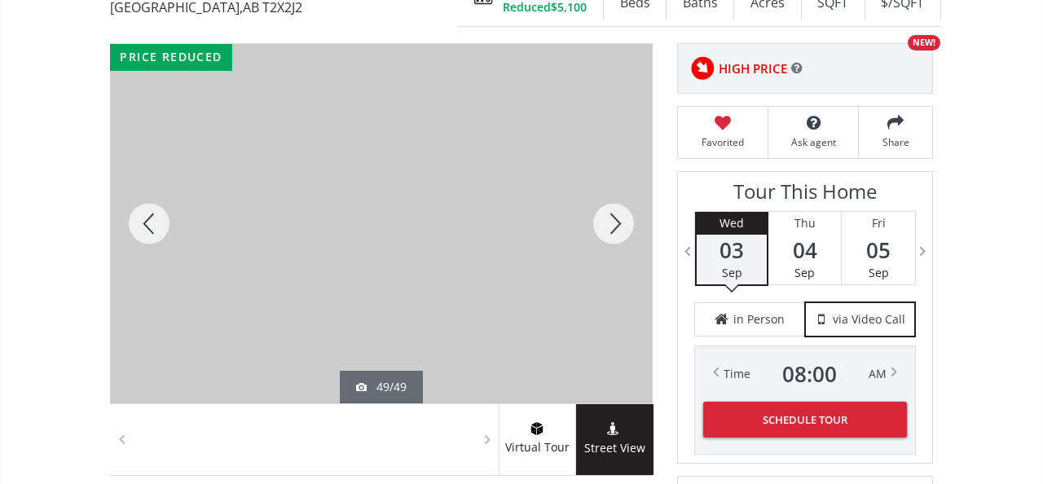
scroll to position [168, 0]
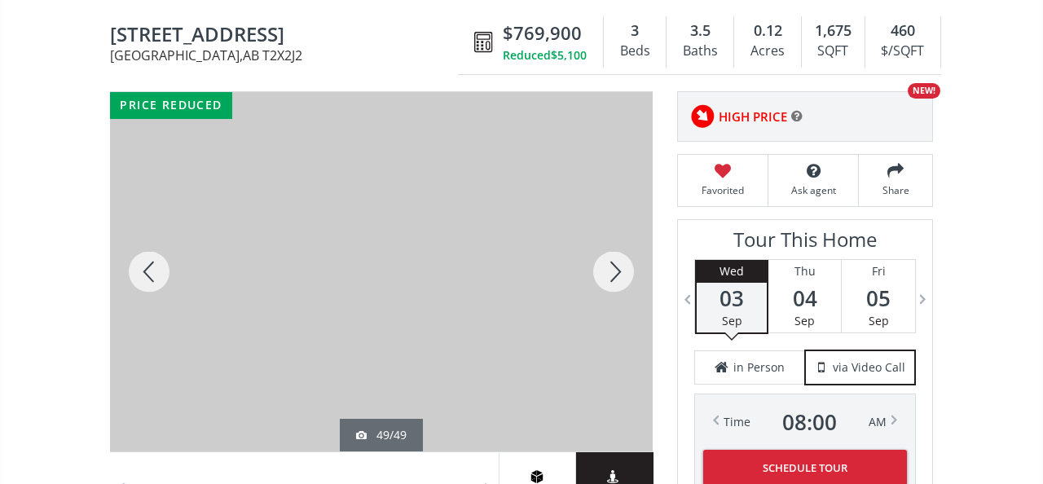
click at [614, 248] on div at bounding box center [614, 271] width 78 height 359
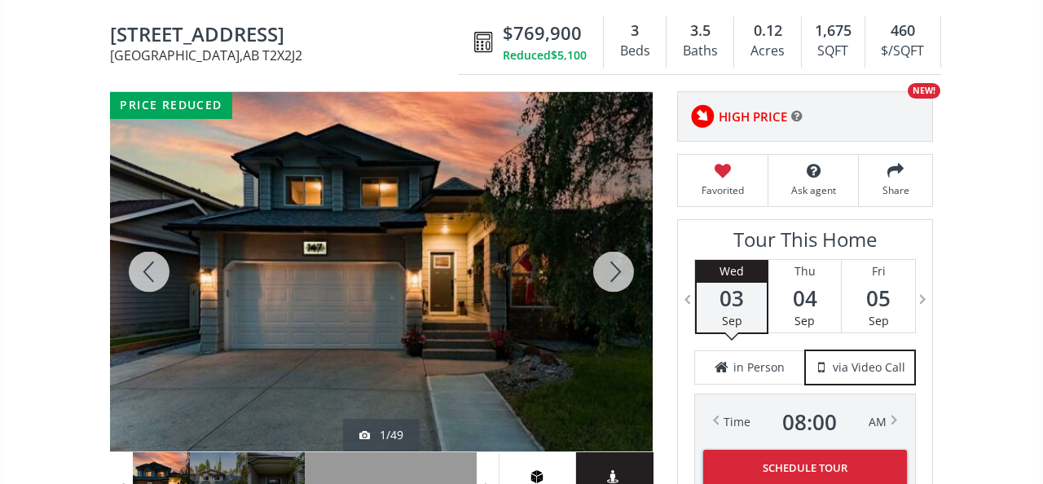
click at [615, 248] on div at bounding box center [614, 271] width 78 height 359
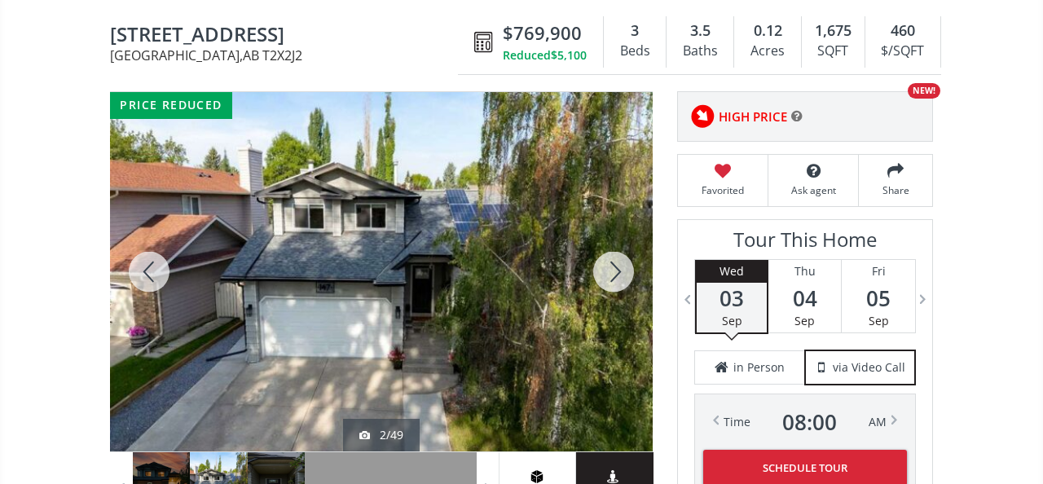
click at [615, 248] on div at bounding box center [614, 271] width 78 height 359
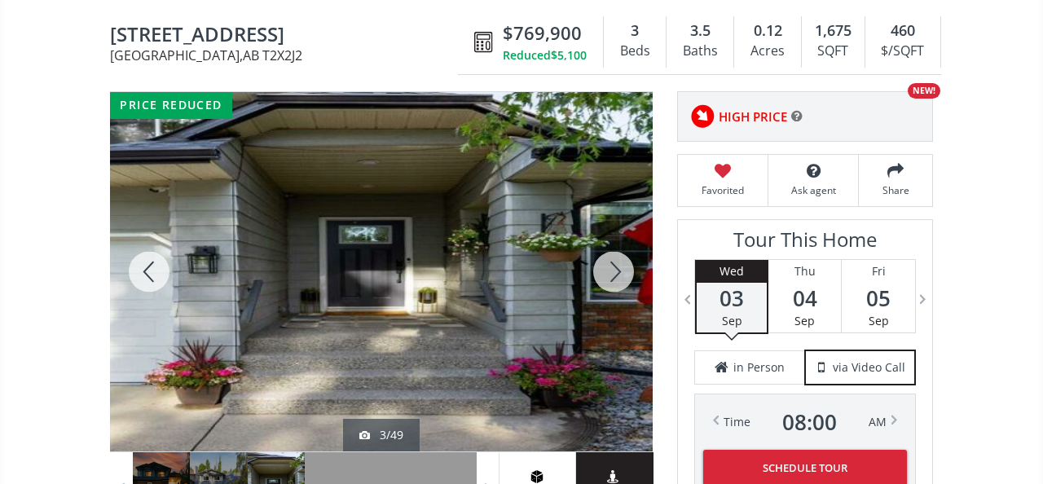
click at [615, 248] on div at bounding box center [614, 271] width 78 height 359
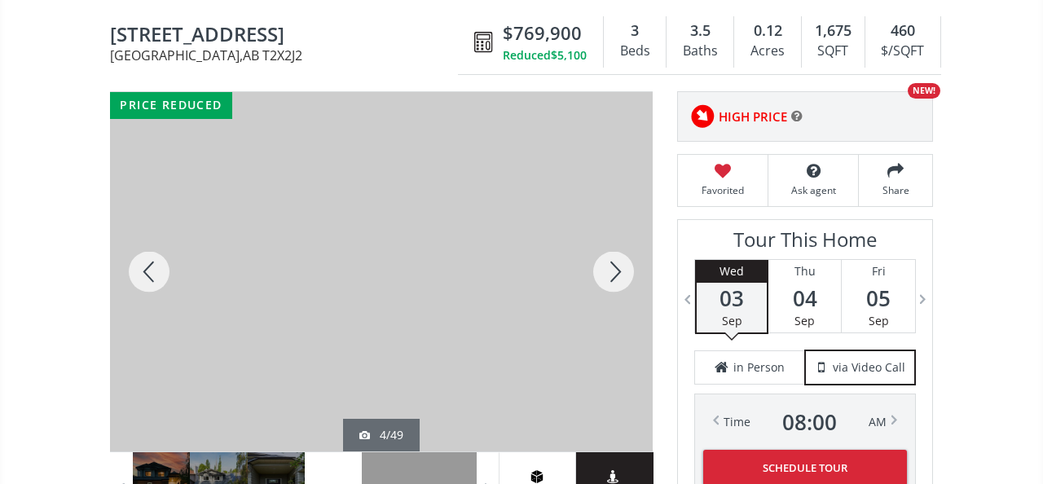
click at [615, 248] on div at bounding box center [614, 271] width 78 height 359
click at [615, 249] on div at bounding box center [614, 271] width 78 height 359
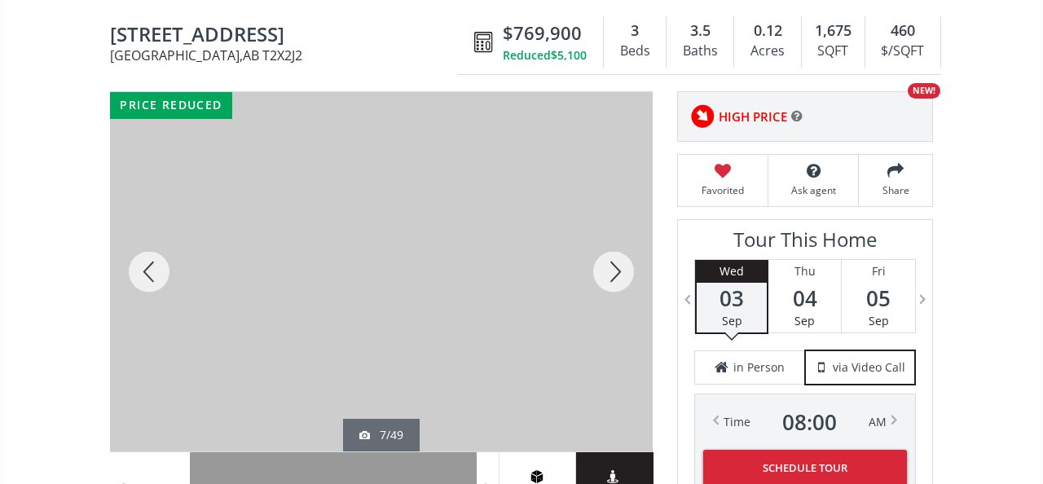
click at [615, 249] on div at bounding box center [614, 271] width 78 height 359
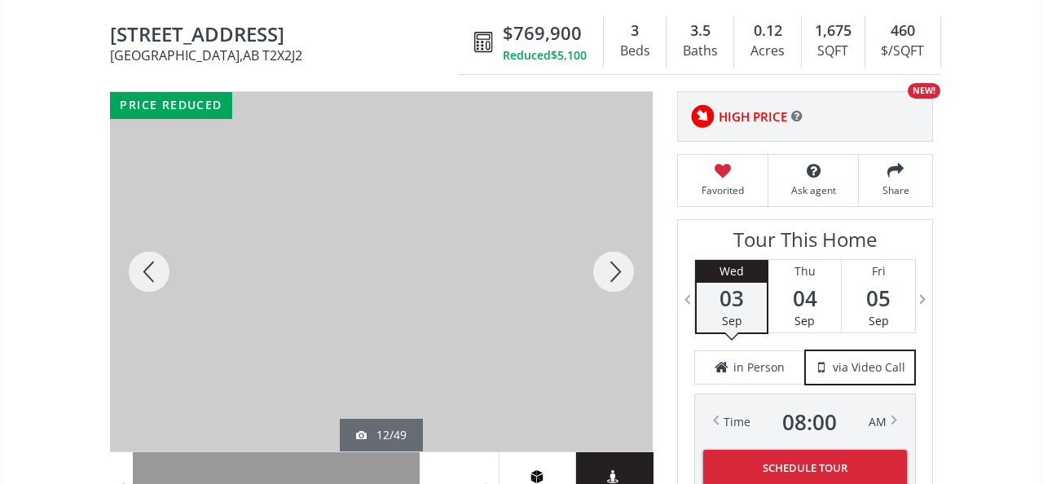
click at [615, 249] on div at bounding box center [614, 271] width 78 height 359
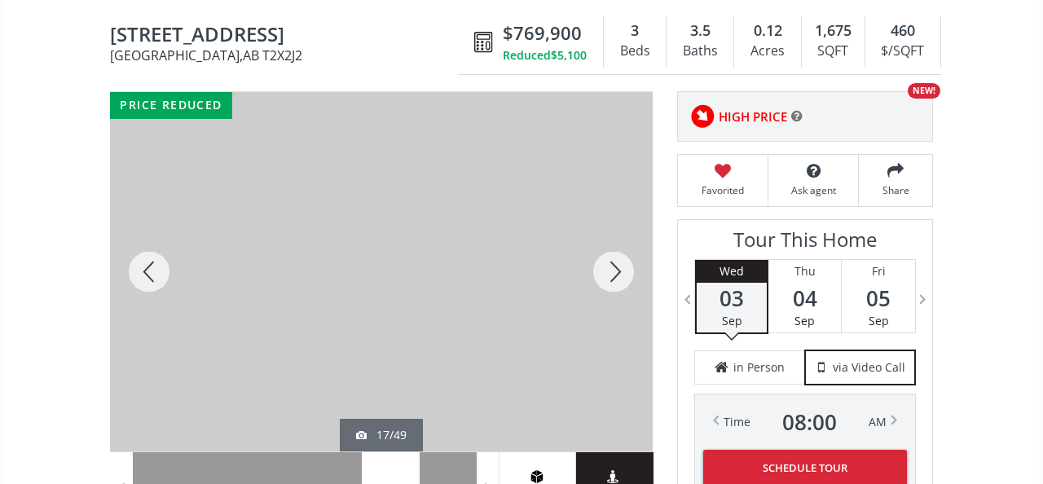
click at [615, 249] on div at bounding box center [614, 271] width 78 height 359
